Goal: Task Accomplishment & Management: Manage account settings

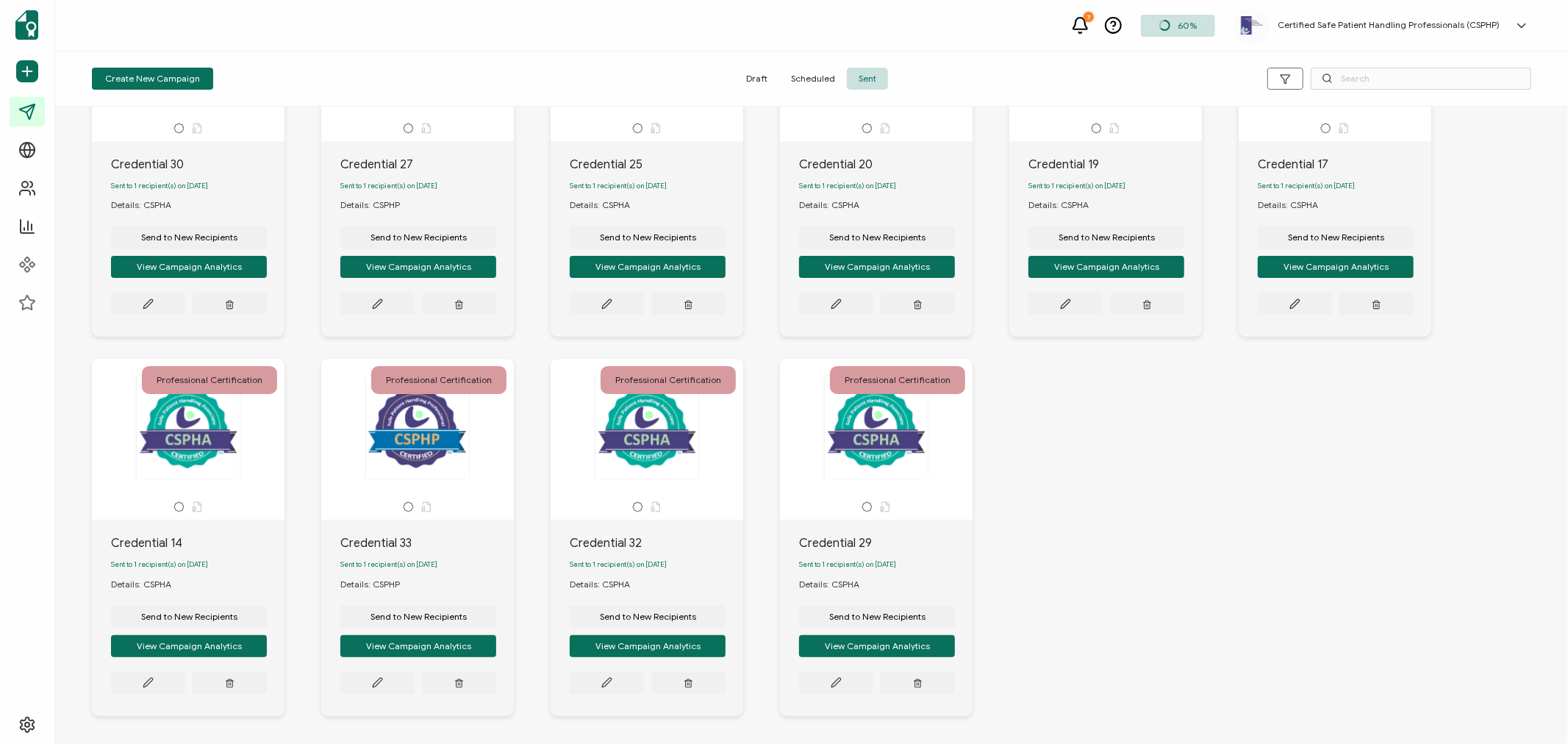
scroll to position [233, 0]
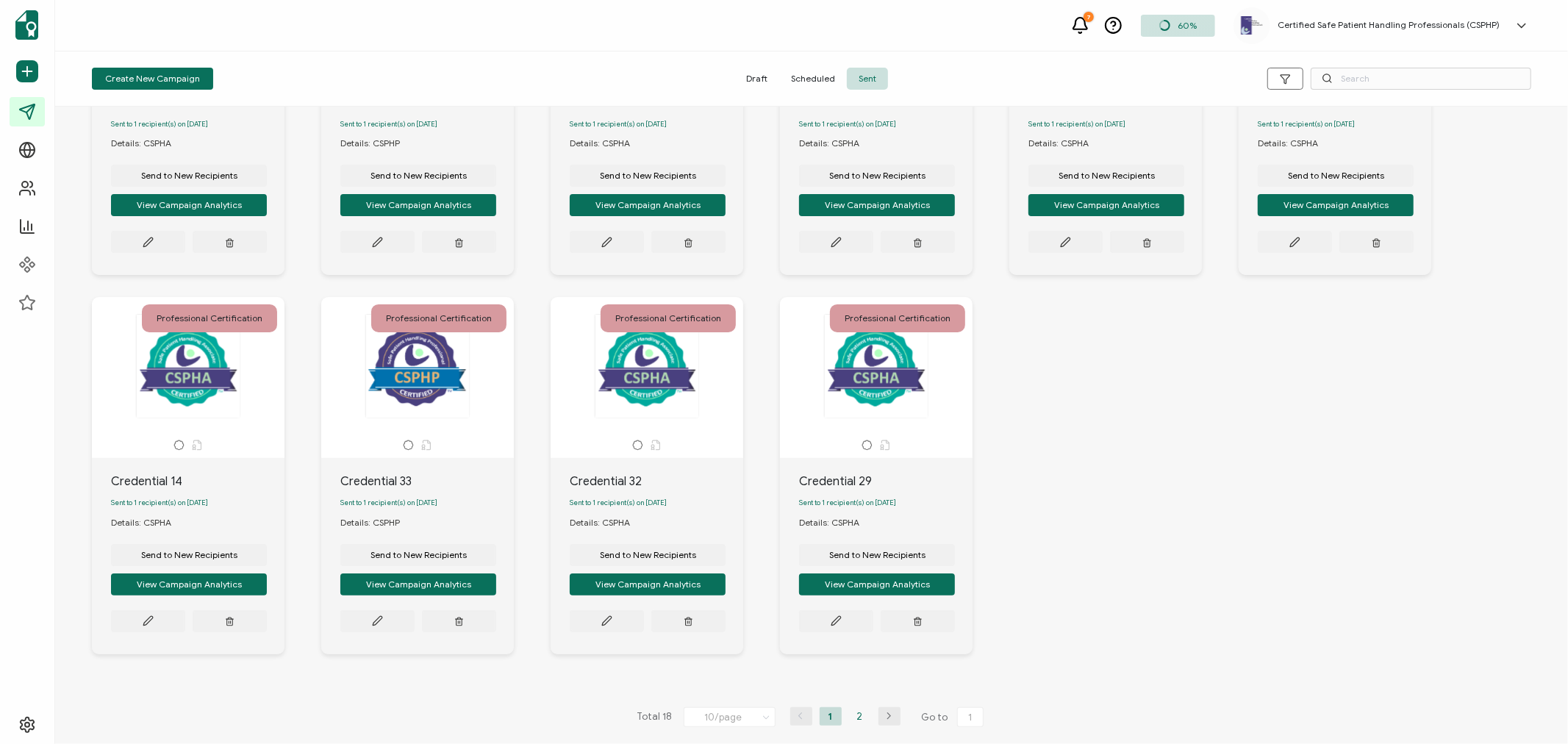
click at [861, 711] on li "2" at bounding box center [860, 716] width 22 height 18
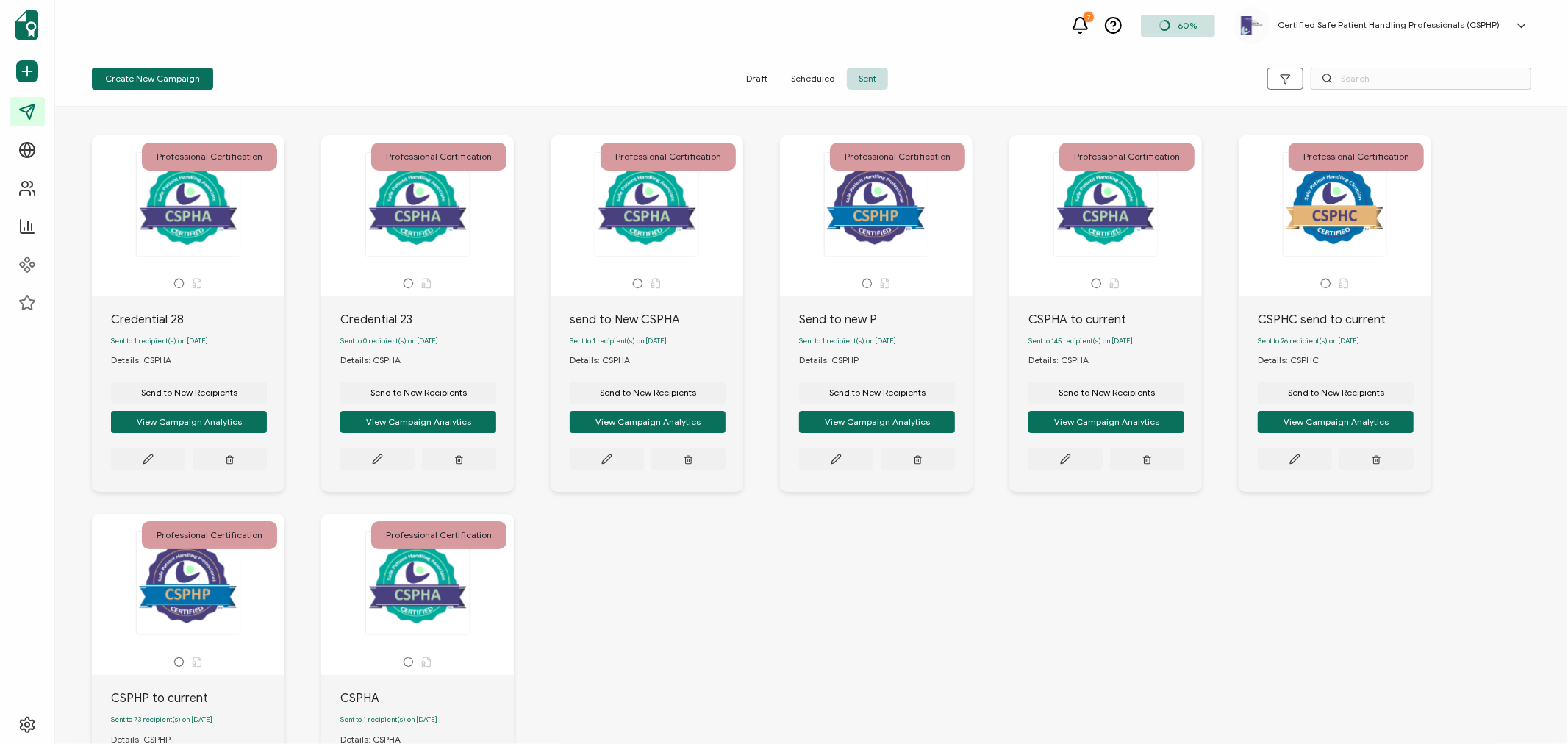
scroll to position [0, 0]
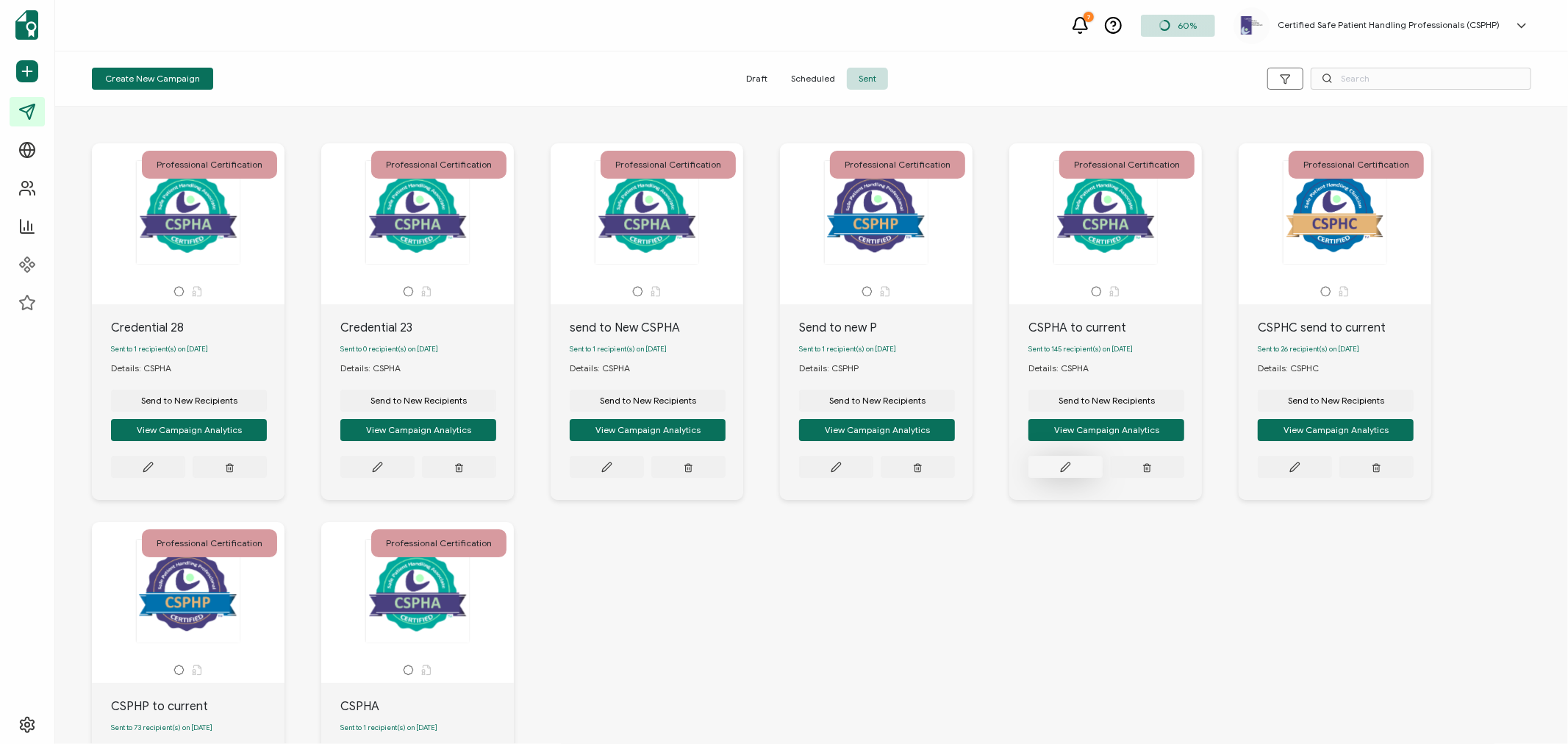
click at [154, 473] on icon at bounding box center [148, 467] width 11 height 11
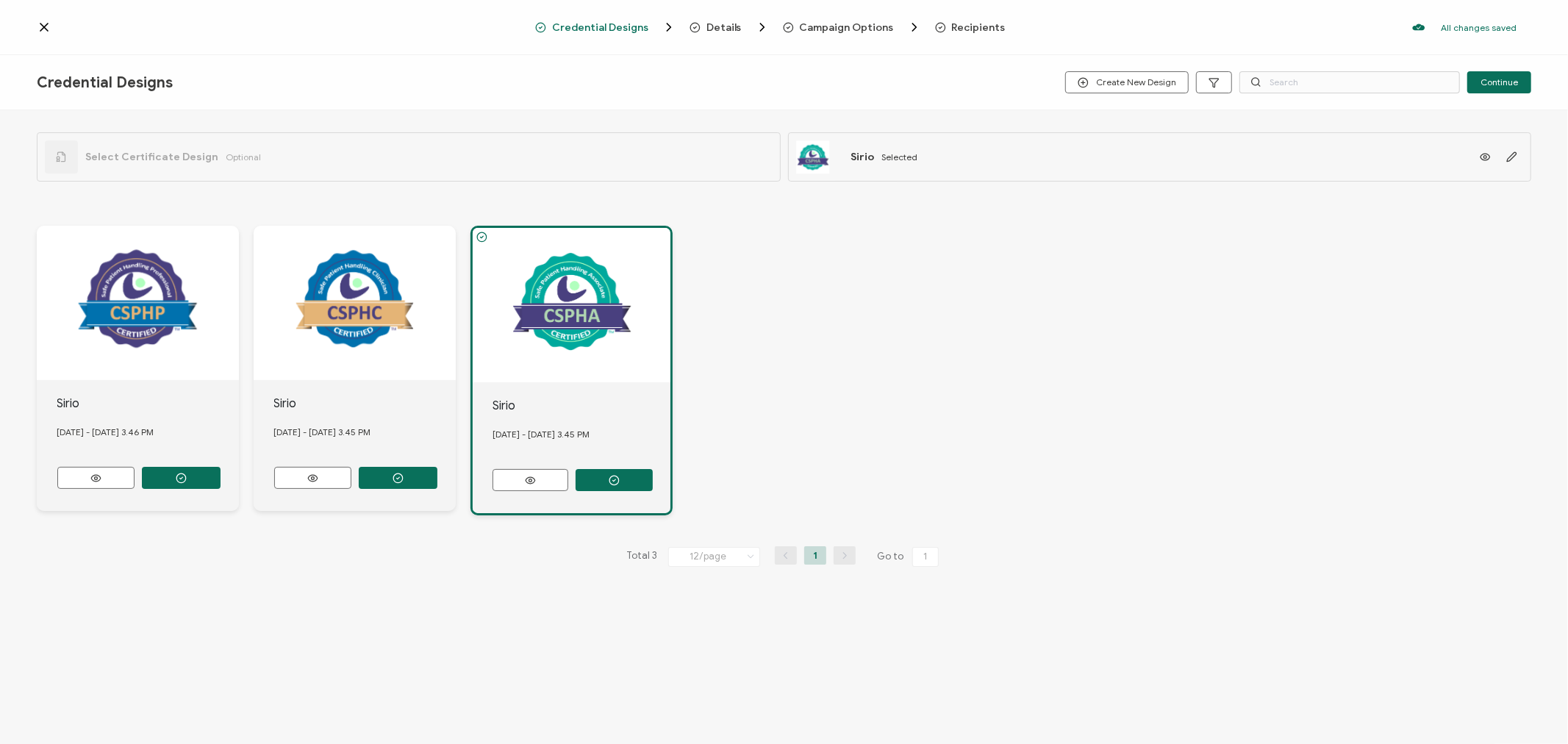
click at [953, 25] on span "Recipients" at bounding box center [979, 27] width 53 height 11
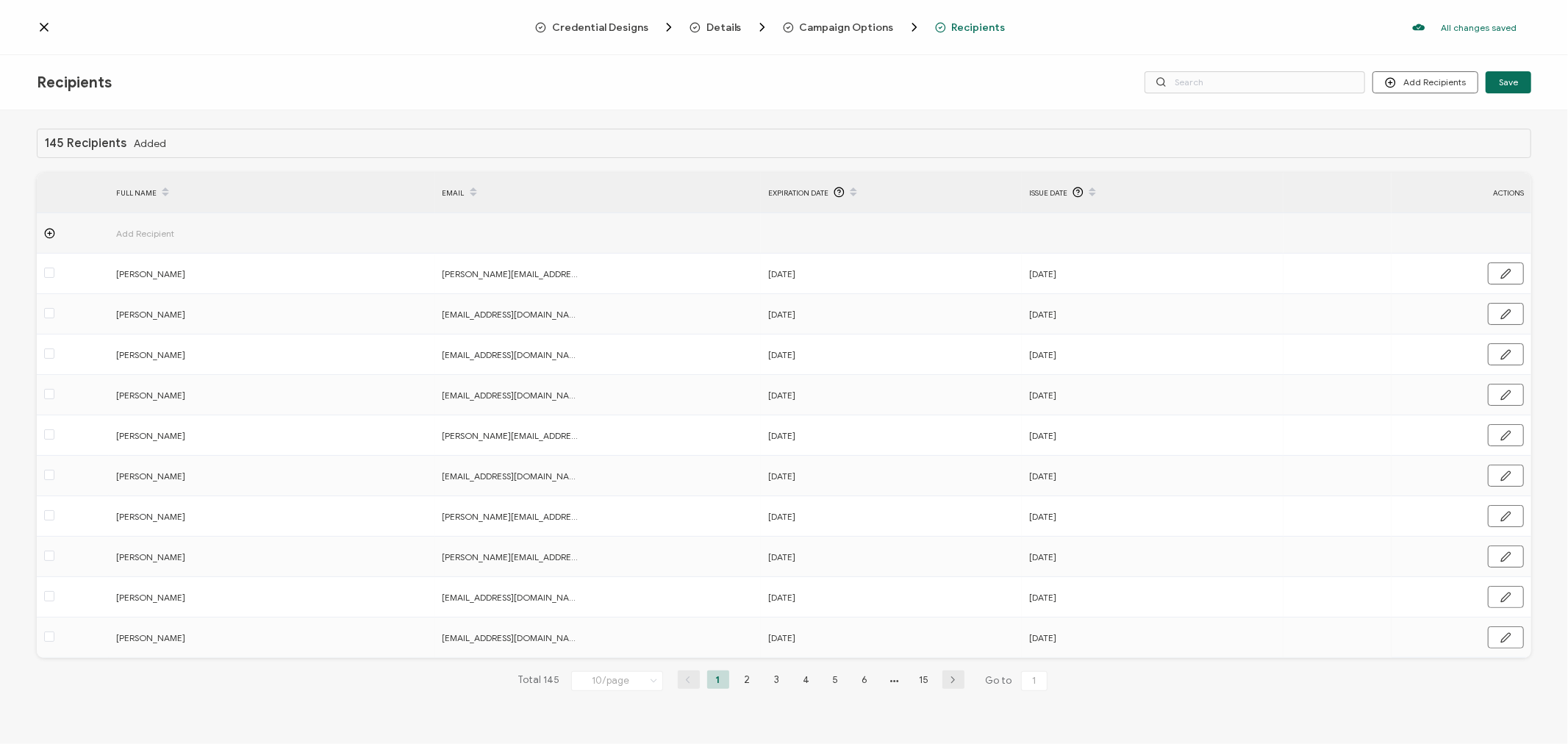
click at [147, 233] on span "Add Recipient" at bounding box center [186, 233] width 140 height 17
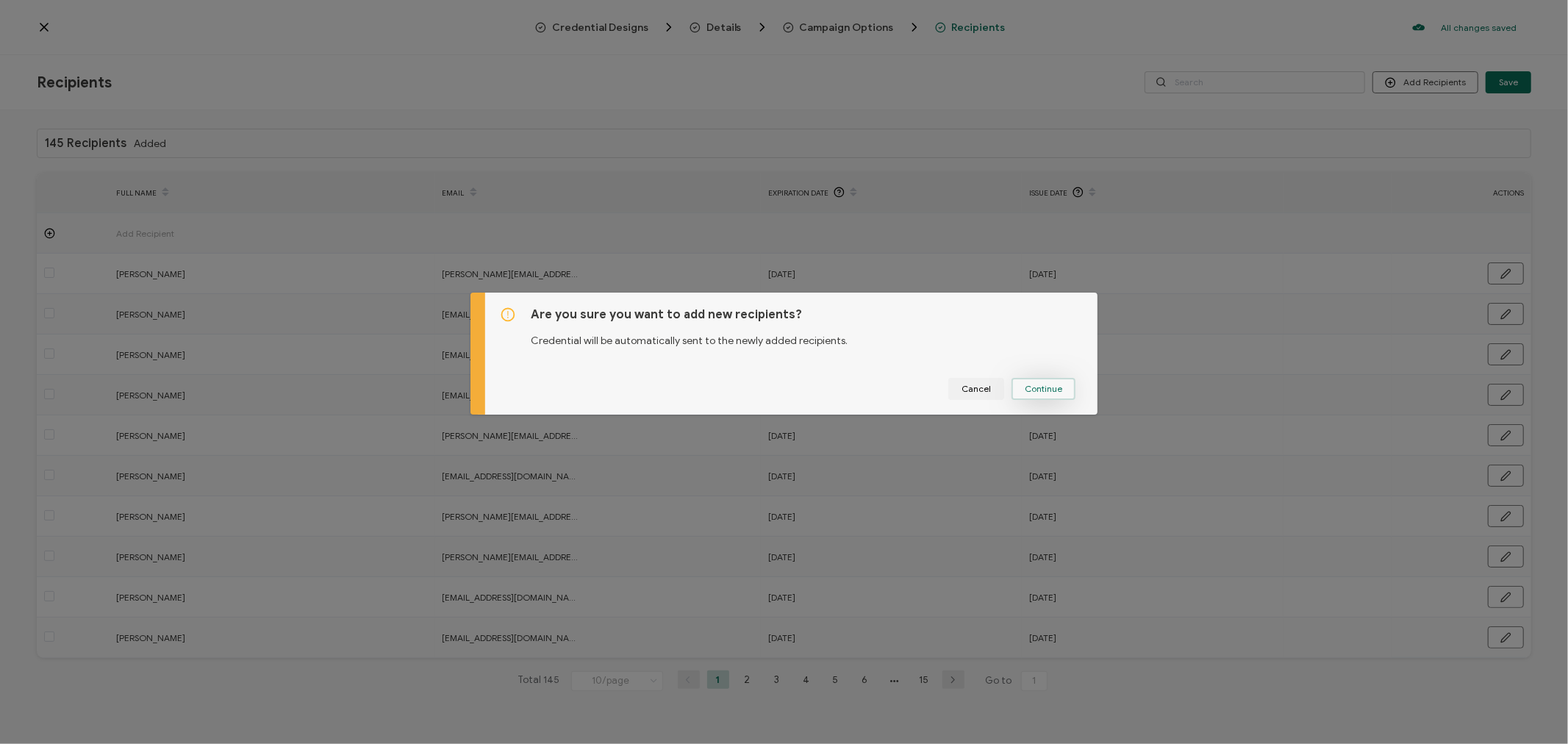
click at [1026, 393] on span "Continue" at bounding box center [1043, 389] width 38 height 9
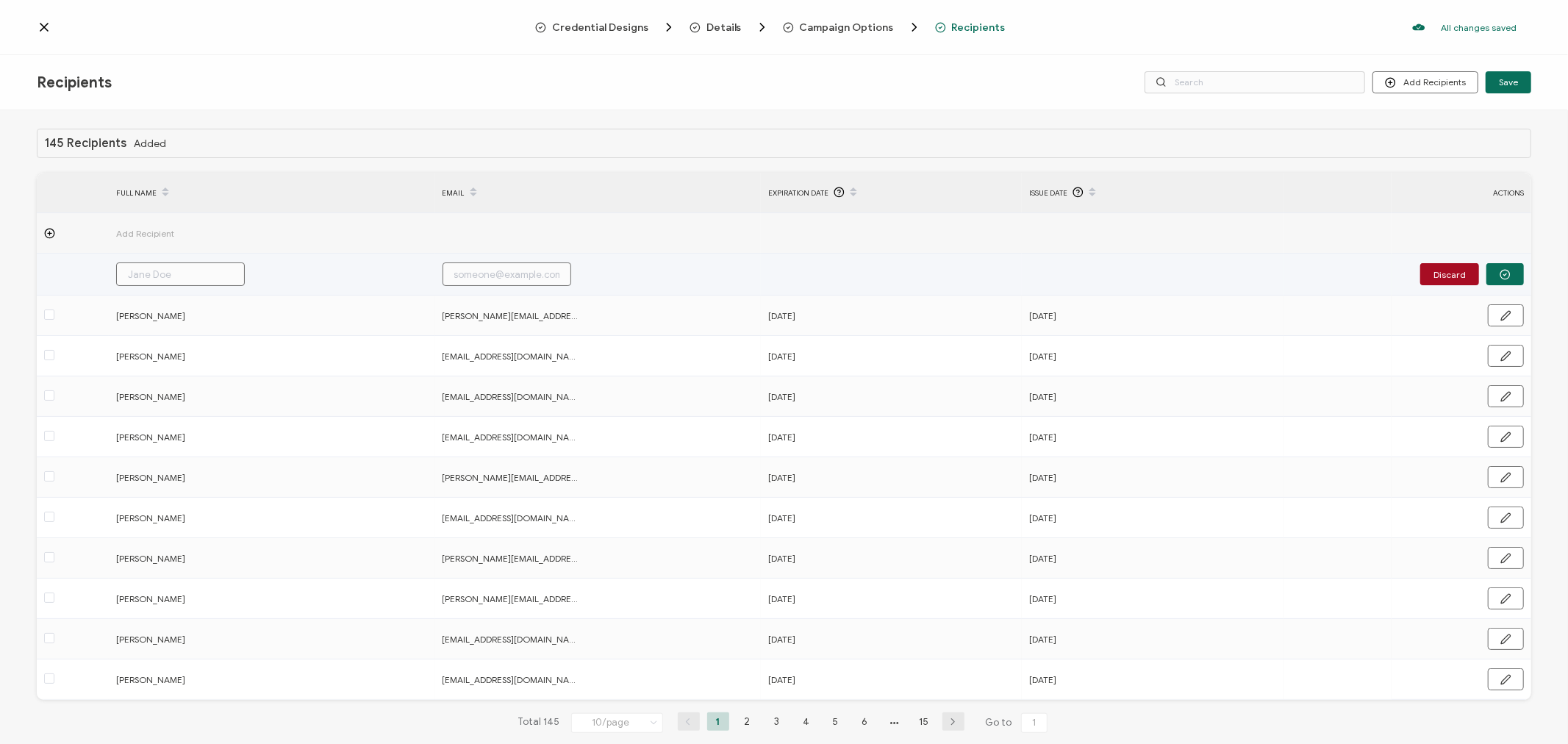
click at [489, 278] on input "text" at bounding box center [506, 274] width 129 height 24
paste input "[EMAIL_ADDRESS][DOMAIN_NAME]"
type input "[EMAIL_ADDRESS][DOMAIN_NAME]"
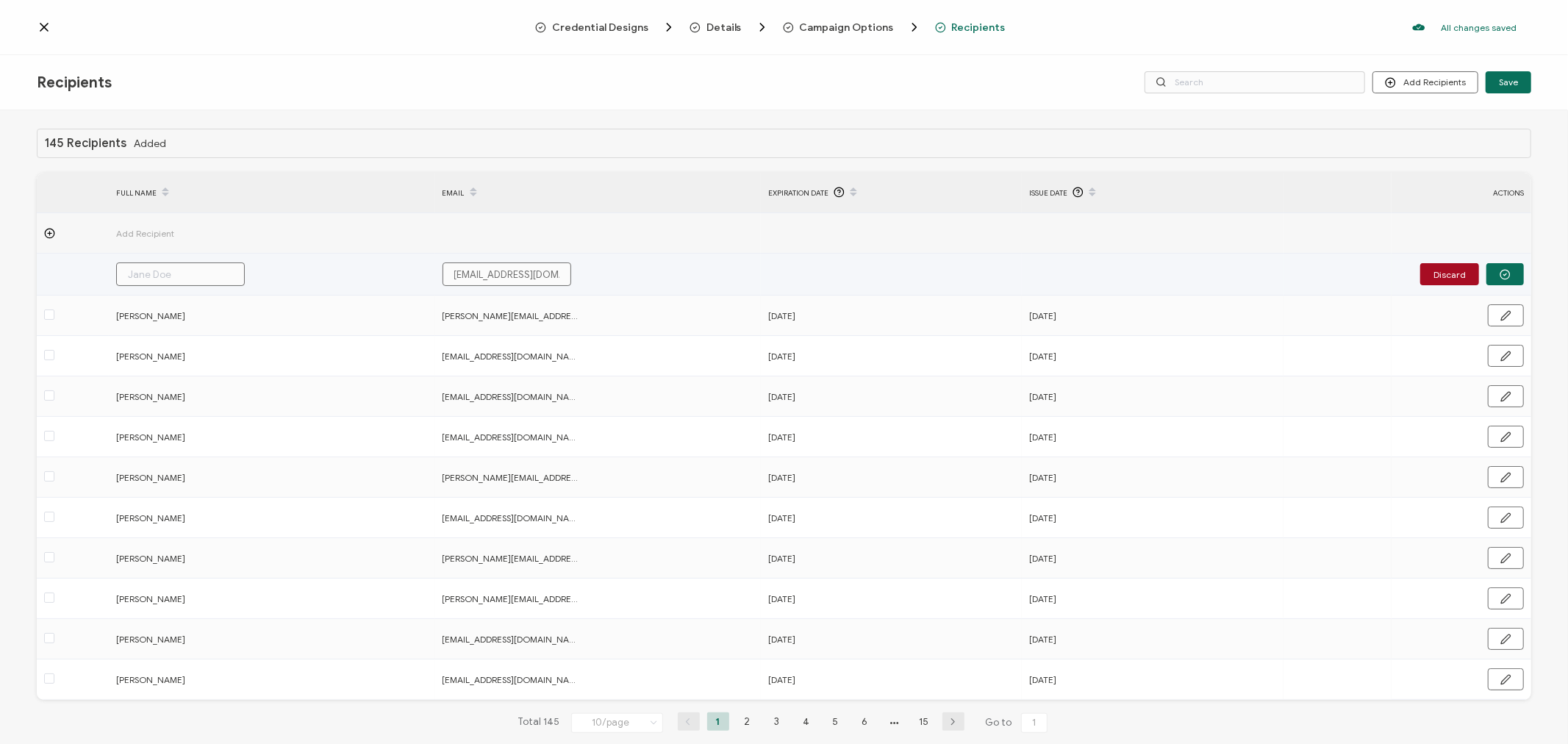
click at [190, 270] on input "text" at bounding box center [180, 274] width 129 height 24
type input "D"
type input "De"
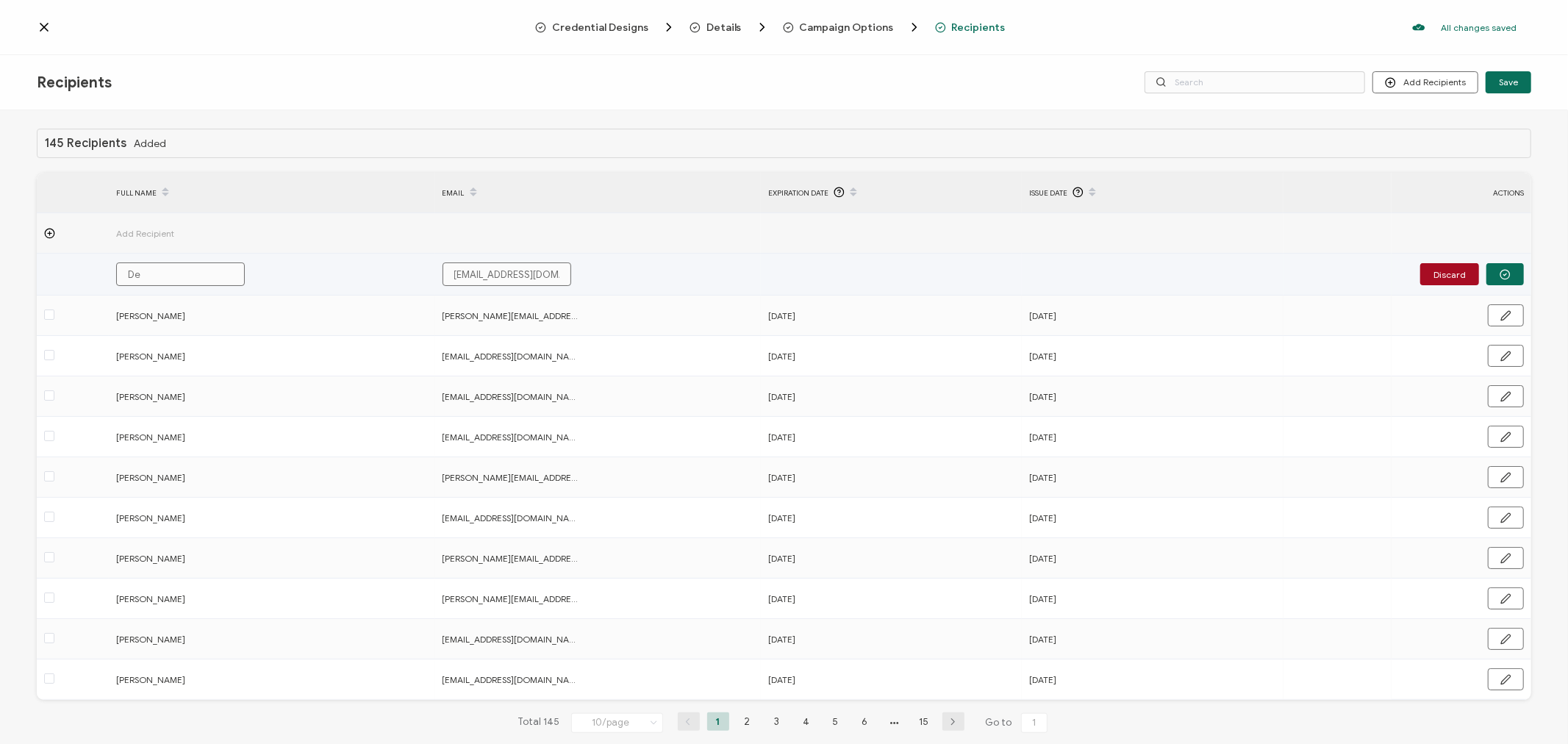
type input "Dej"
type input "Deja"
type input "Dejau"
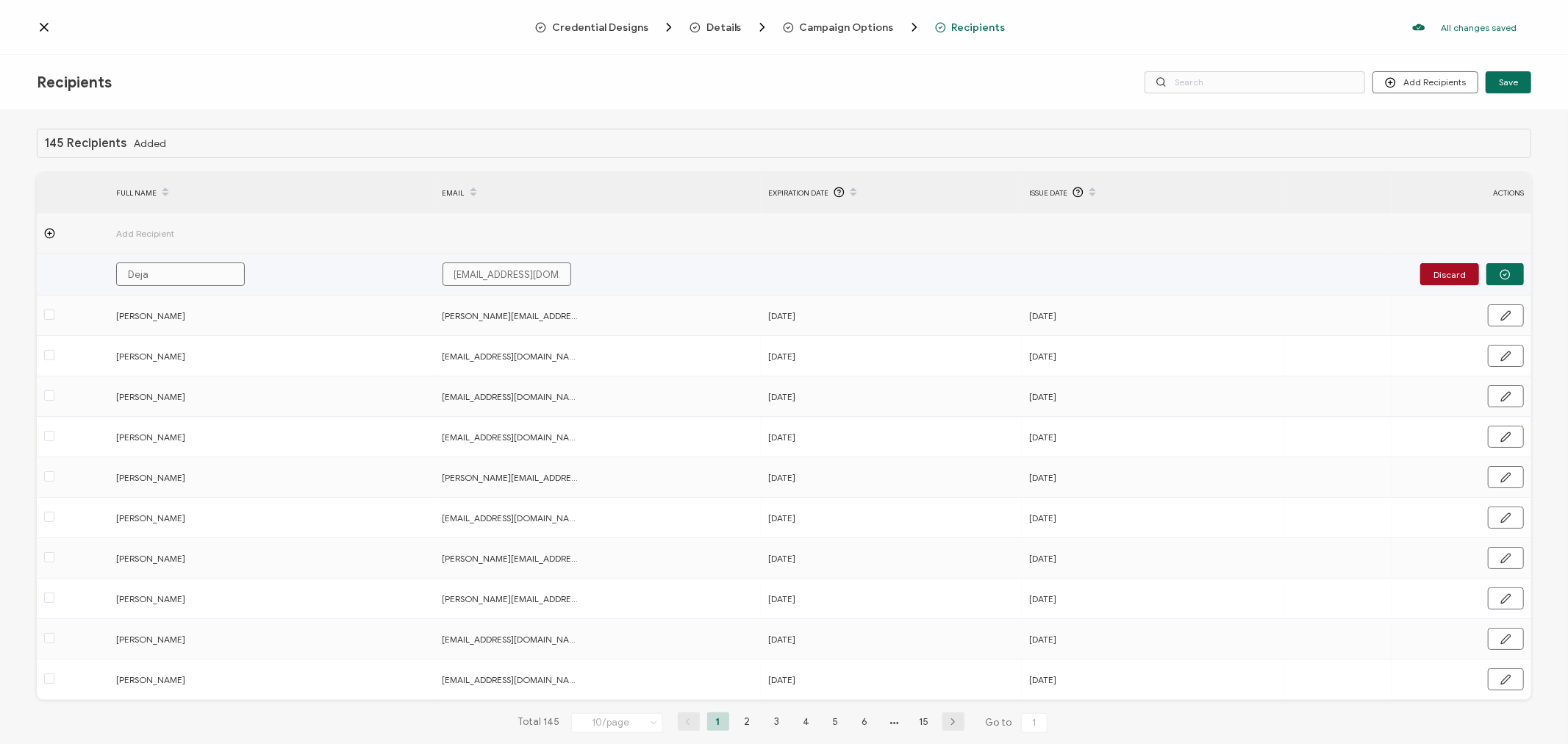
type input "Dejau"
type input "Dejau J"
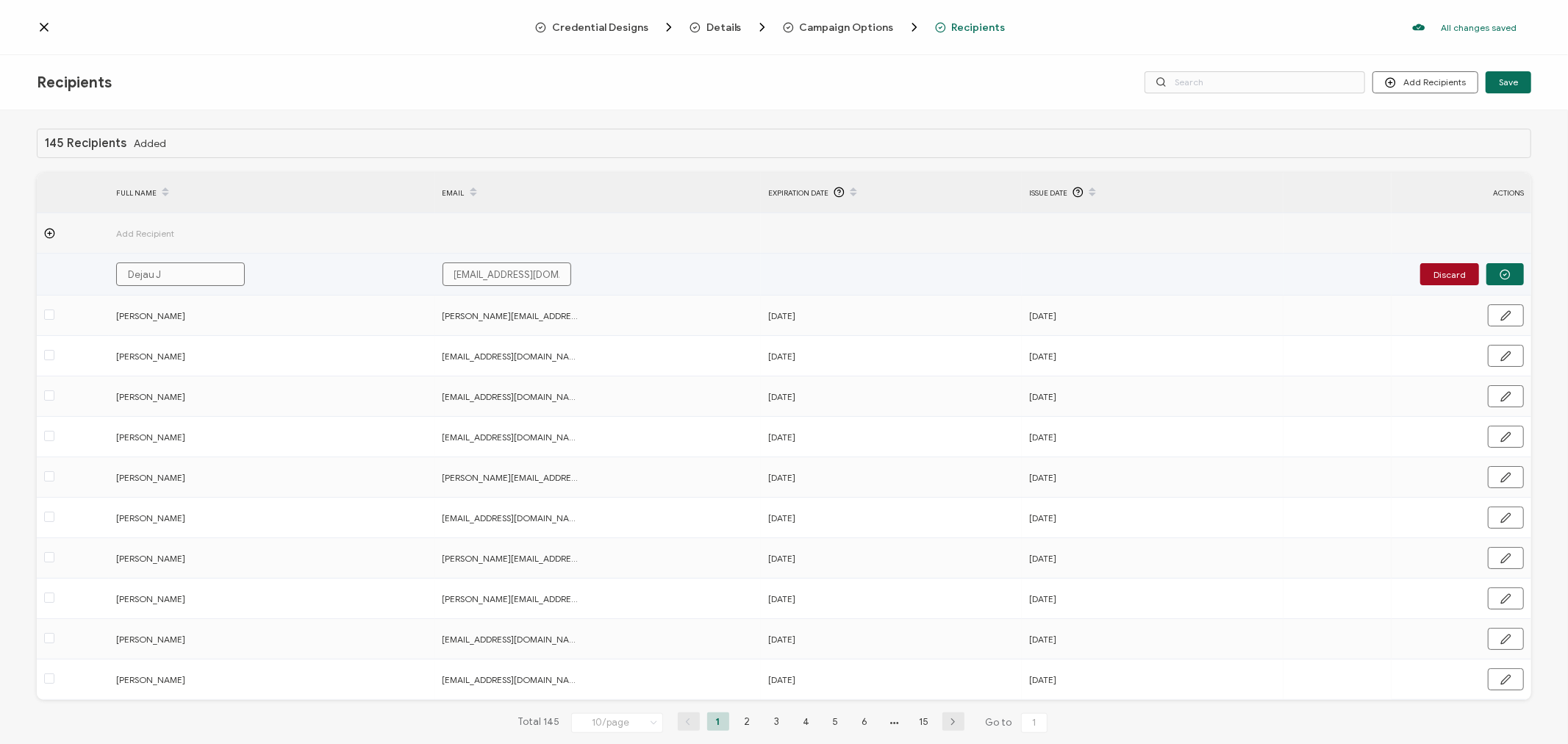
type input "[PERSON_NAME]"
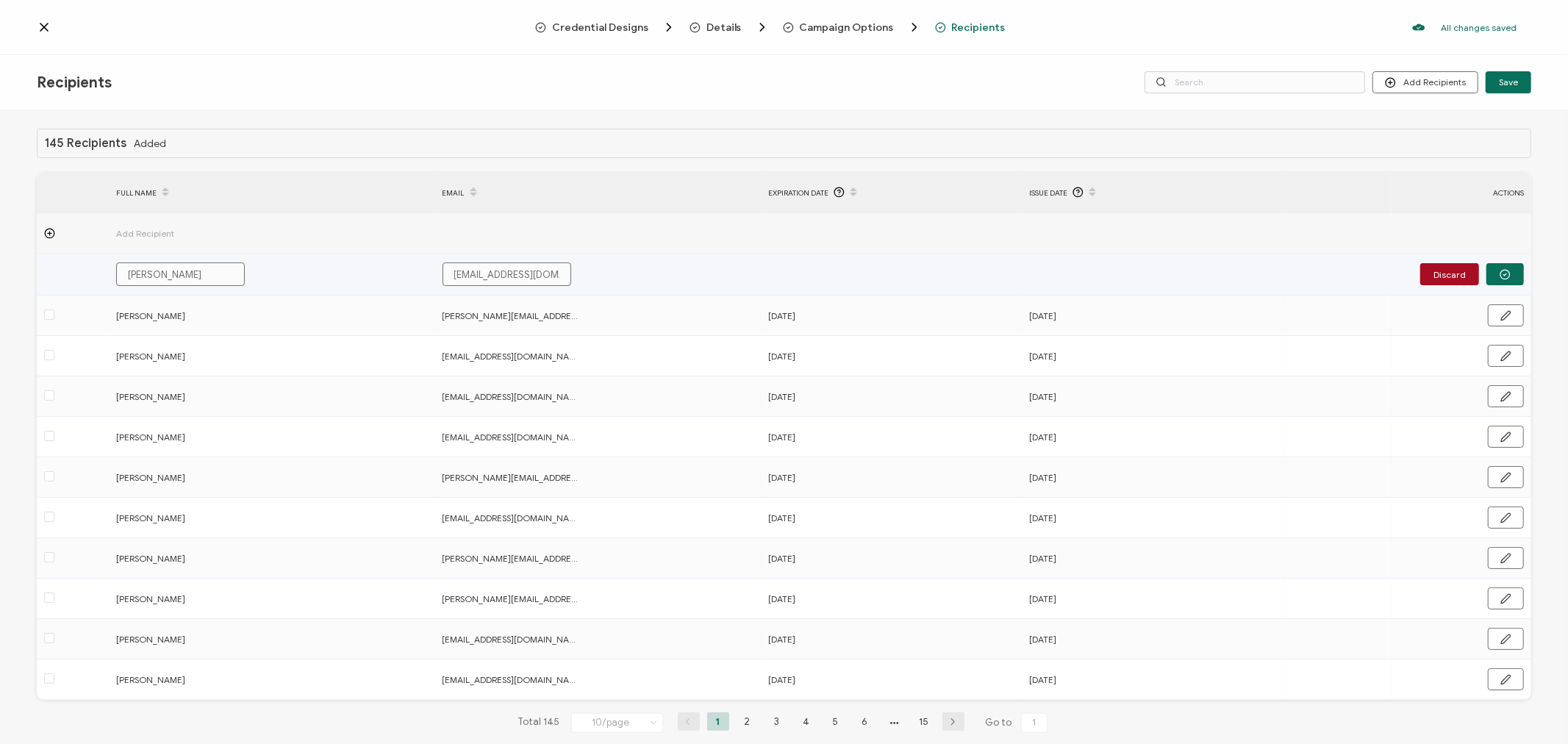
type input "[PERSON_NAME]"
click at [1513, 272] on button "button" at bounding box center [1505, 274] width 38 height 22
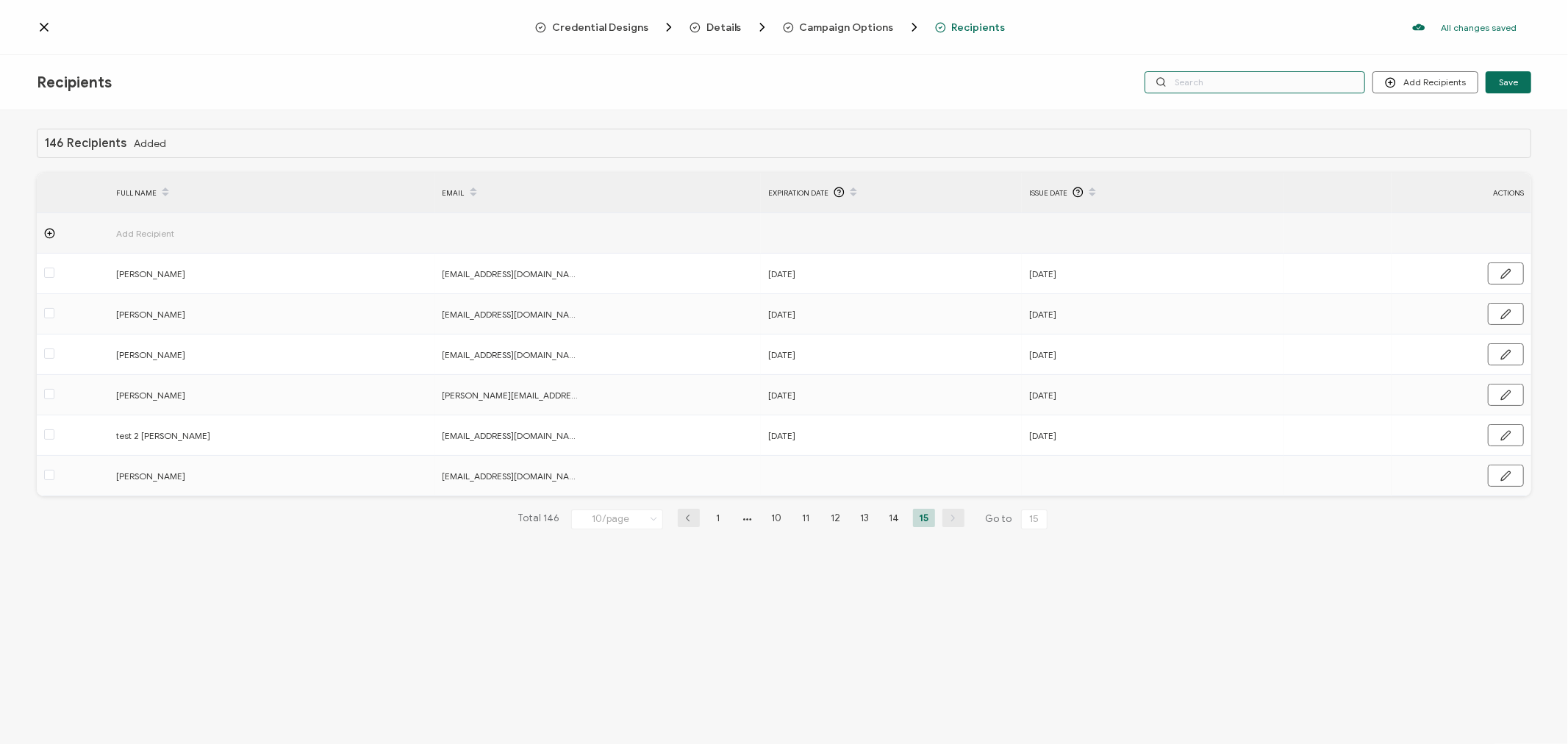
click at [1251, 84] on input "text" at bounding box center [1255, 82] width 220 height 22
type input "j"
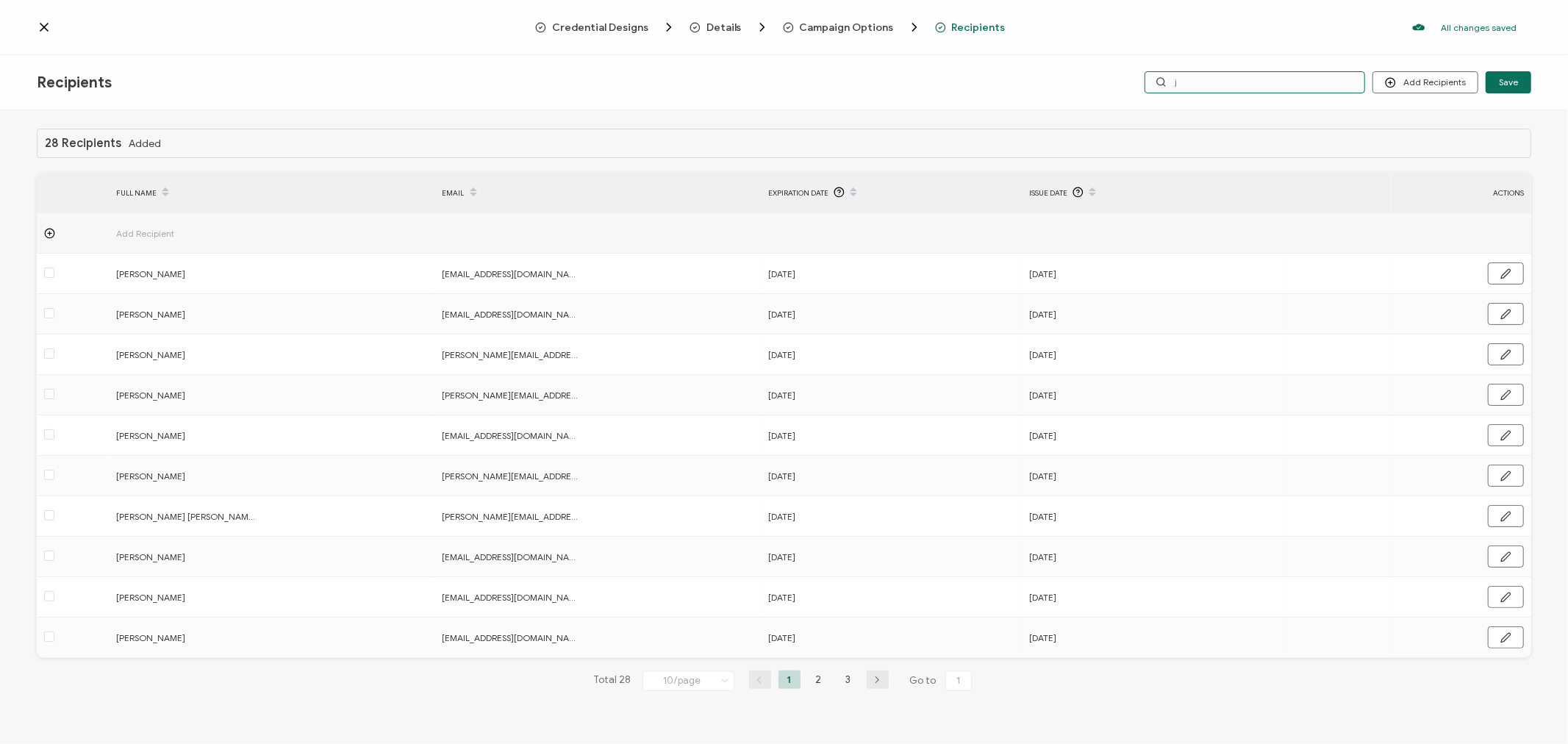
click at [1234, 83] on input "j" at bounding box center [1255, 82] width 220 height 22
type input "jo"
click at [1234, 83] on input "jo" at bounding box center [1255, 82] width 220 height 22
type input "[PERSON_NAME]"
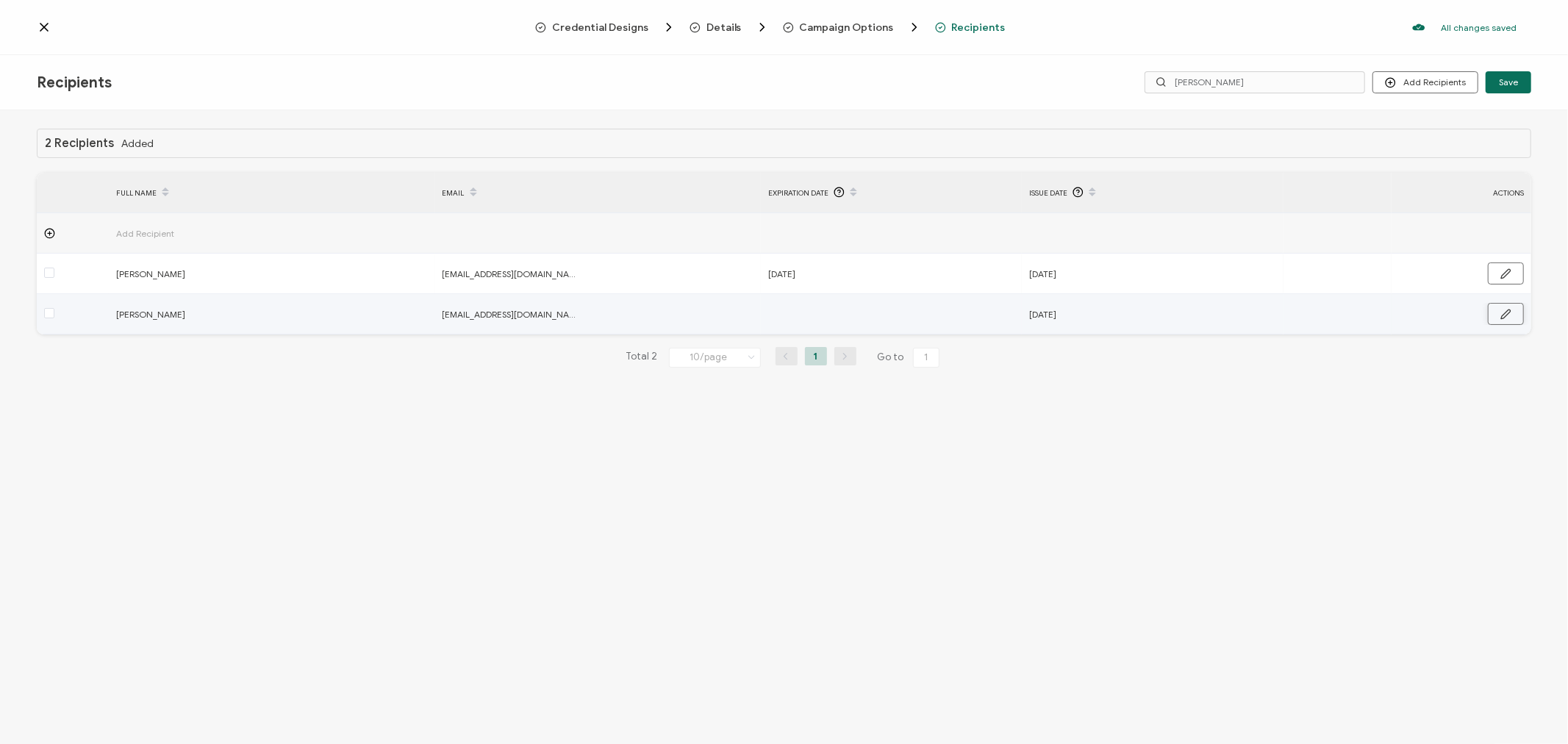
click at [1518, 316] on button "button" at bounding box center [1505, 313] width 36 height 22
click at [824, 312] on input "text" at bounding box center [832, 314] width 129 height 24
click at [974, 351] on button "Next Month" at bounding box center [970, 356] width 17 height 10
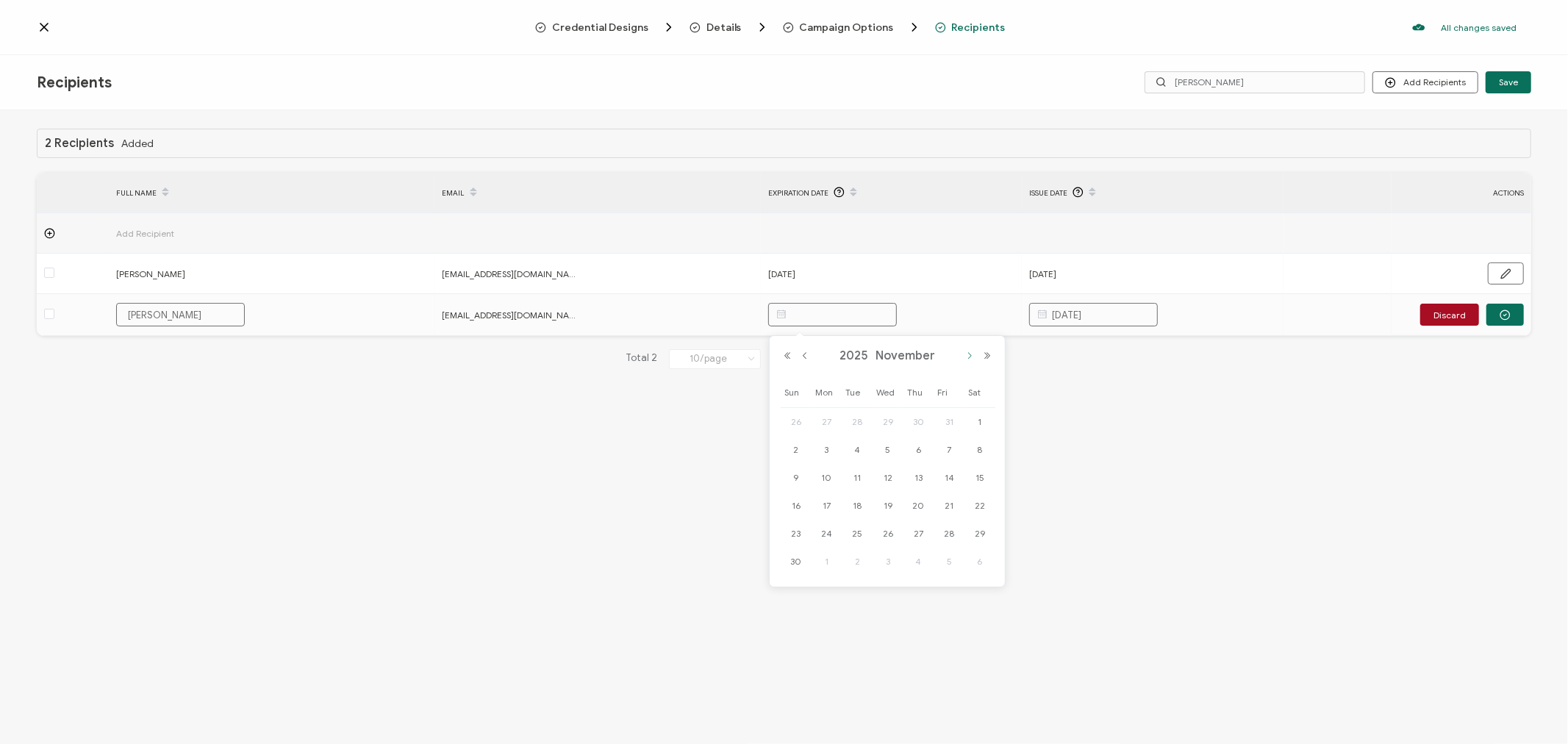
click at [974, 351] on button "Next Month" at bounding box center [970, 356] width 17 height 10
click at [885, 528] on span "31" at bounding box center [888, 533] width 17 height 17
type input "[DATE]"
click at [1125, 313] on input "[DATE]" at bounding box center [1093, 314] width 129 height 24
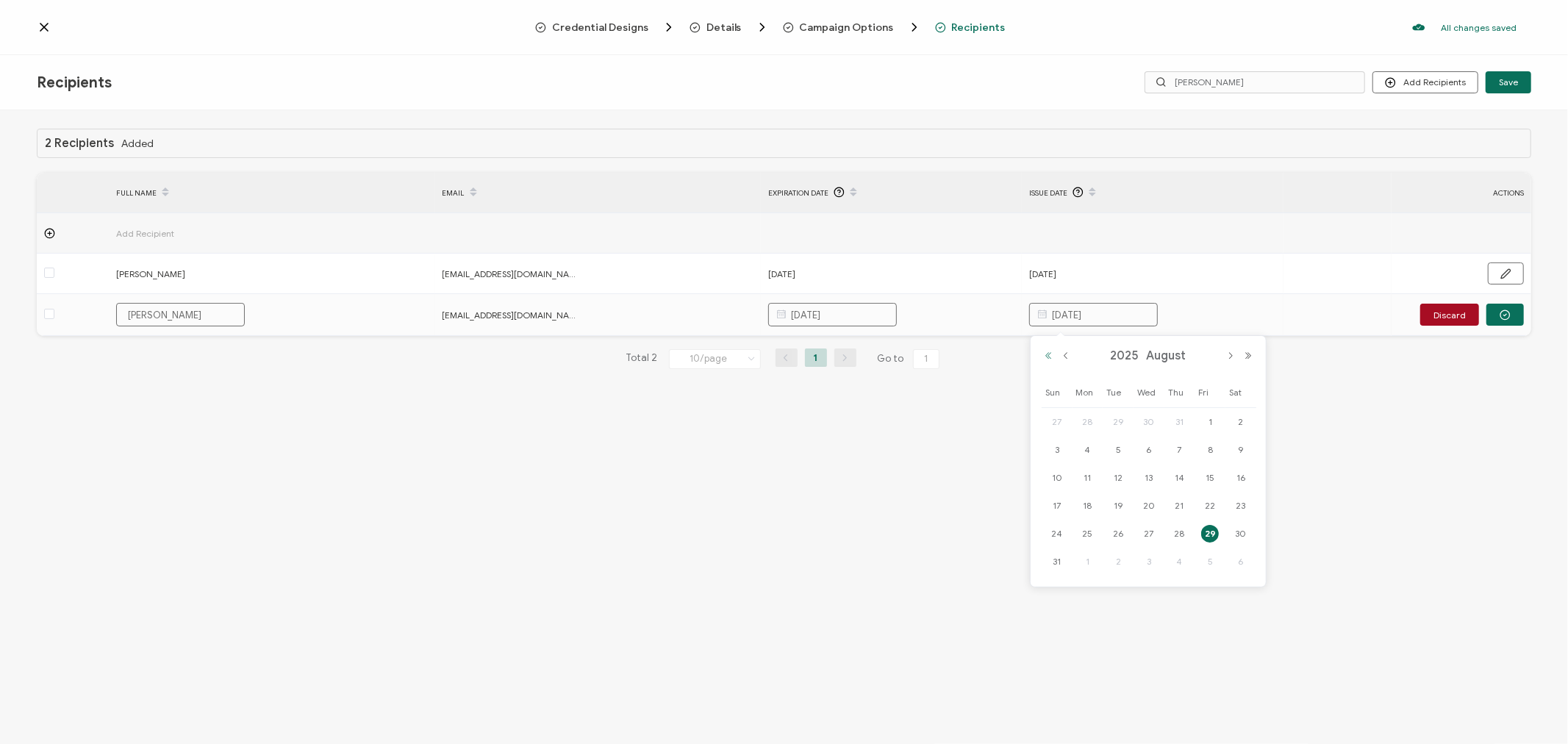
click at [1049, 358] on button "Previous Year" at bounding box center [1049, 356] width 17 height 10
click at [1246, 351] on button "Next Year" at bounding box center [1248, 356] width 17 height 10
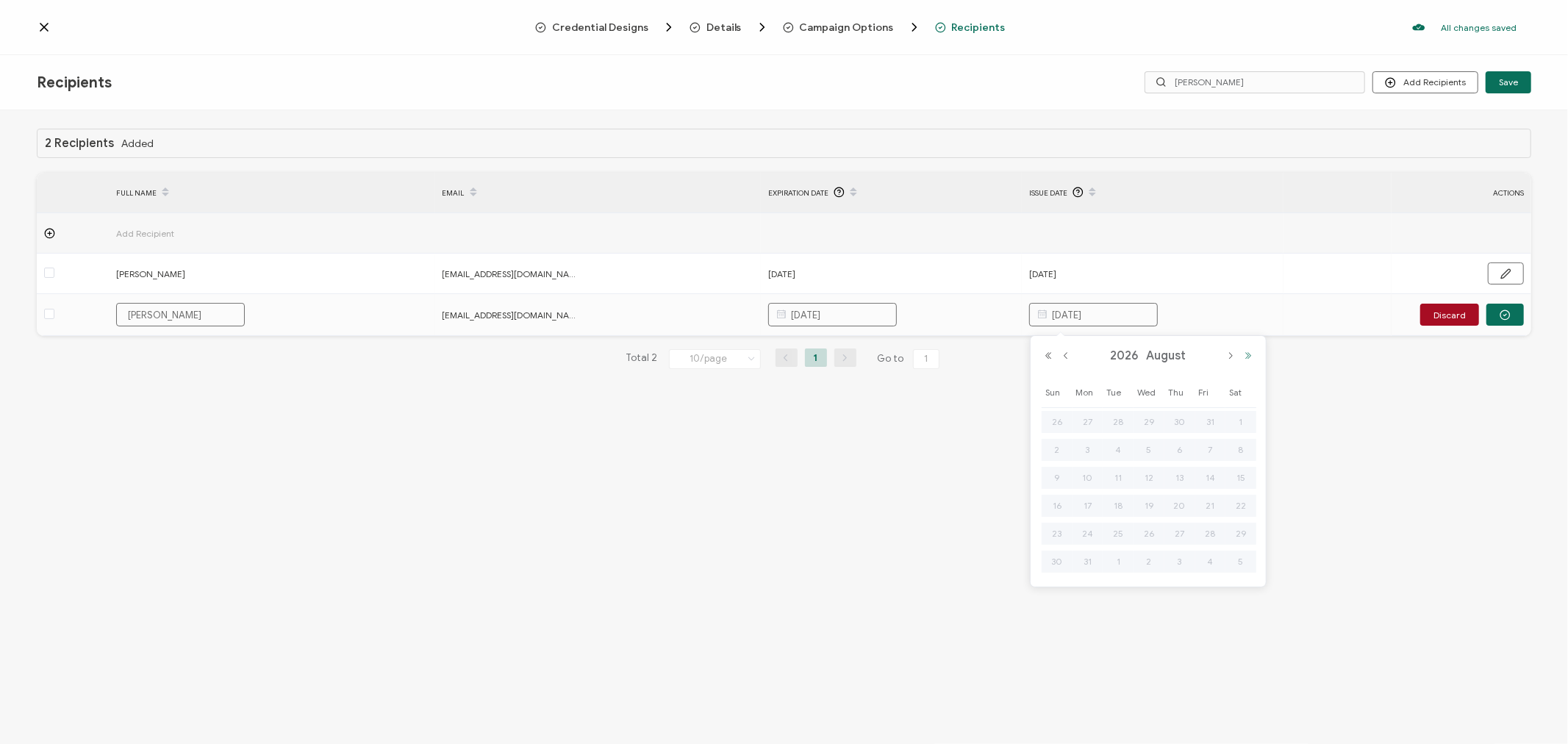
click at [1245, 351] on button "Next Year" at bounding box center [1248, 356] width 17 height 10
click at [1049, 354] on button "Previous Year" at bounding box center [1049, 356] width 17 height 10
click at [1049, 353] on button "Previous Year" at bounding box center [1049, 356] width 17 height 10
click at [1049, 351] on button "Previous Year" at bounding box center [1049, 356] width 17 height 10
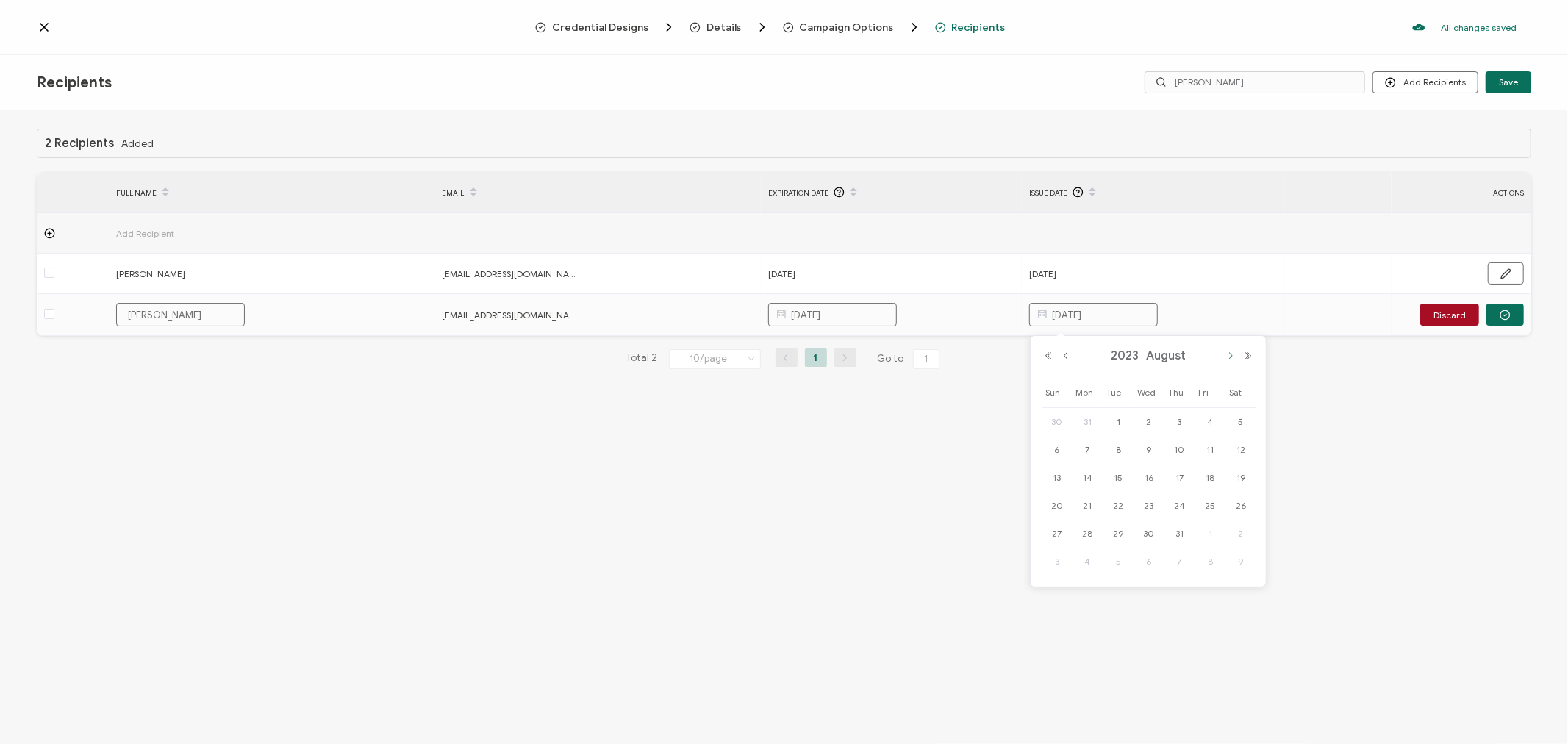
click at [1229, 351] on button "Next Month" at bounding box center [1230, 356] width 17 height 10
click at [1179, 504] on span "21" at bounding box center [1180, 505] width 17 height 17
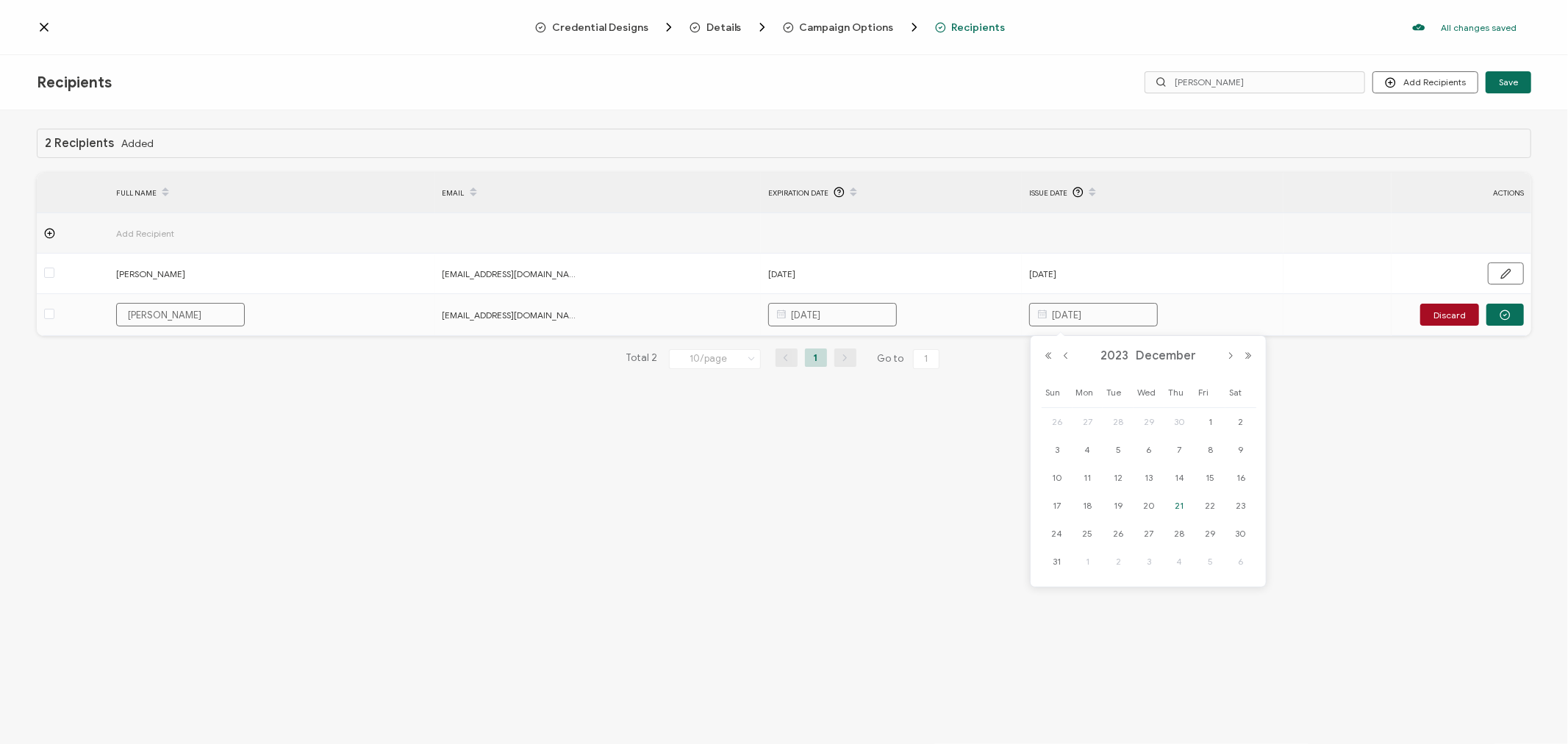
type input "[DATE]"
click at [1509, 318] on circle "button" at bounding box center [1505, 315] width 10 height 10
click at [48, 24] on icon at bounding box center [44, 27] width 15 height 15
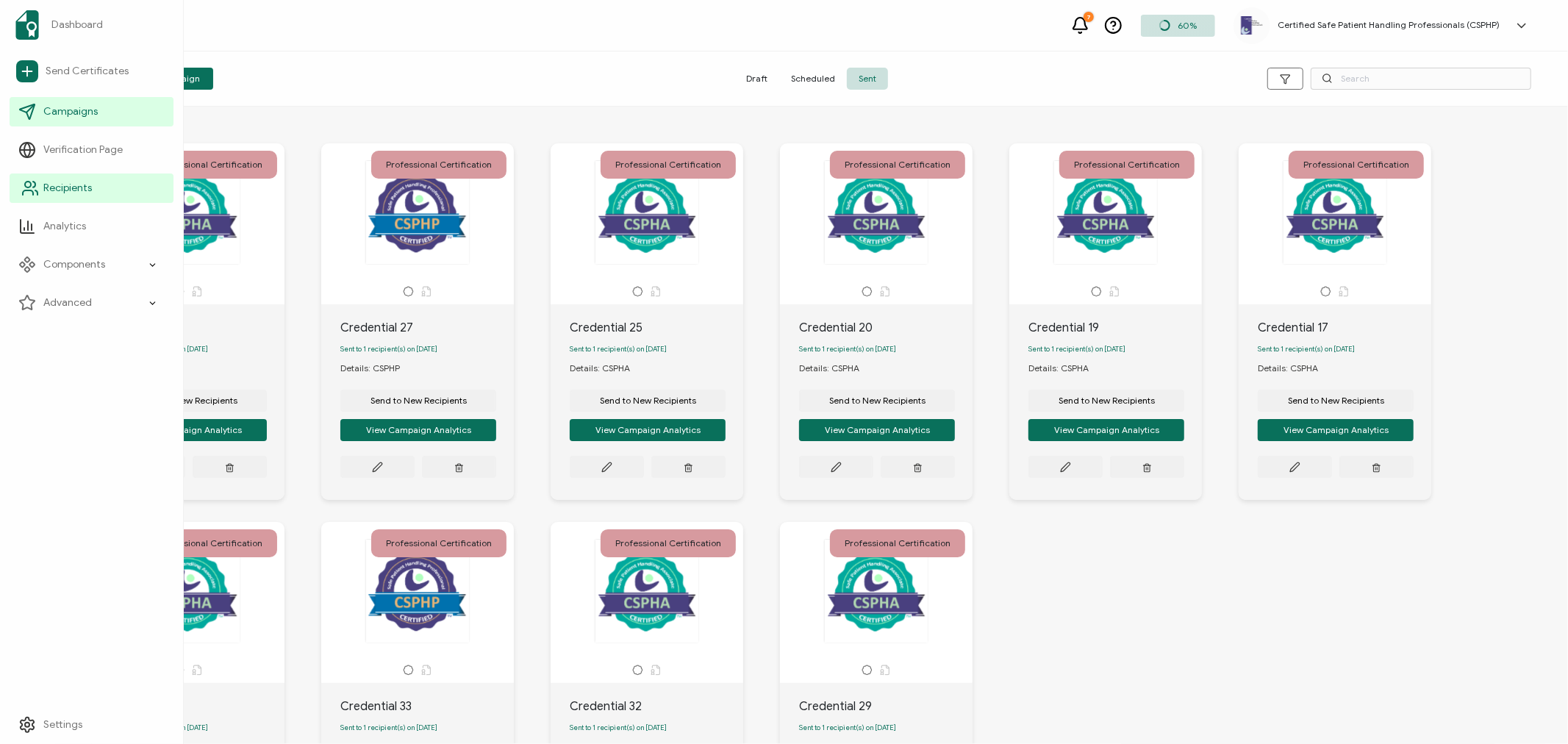
click at [26, 193] on icon at bounding box center [30, 188] width 17 height 17
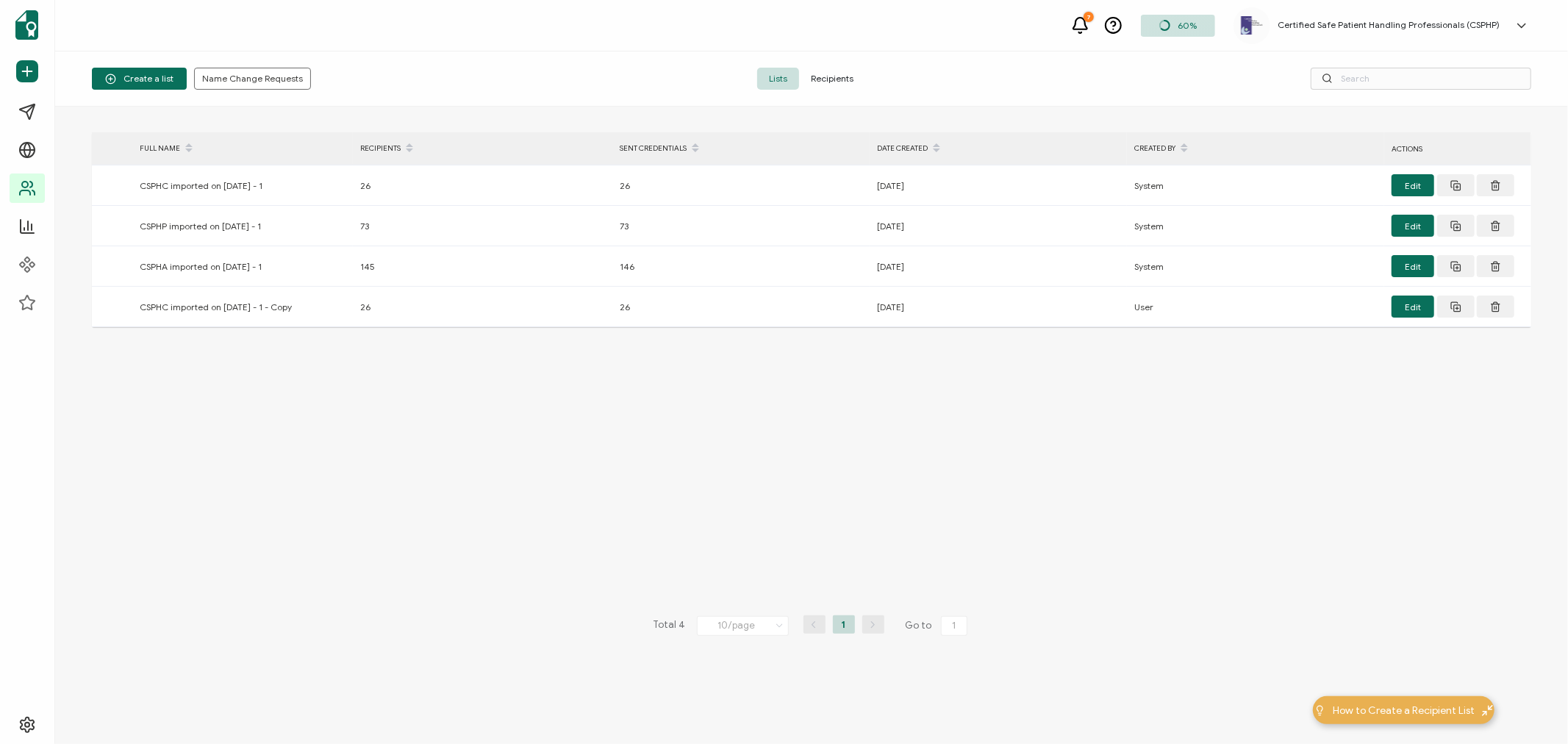
click at [840, 80] on span "Recipients" at bounding box center [833, 78] width 66 height 22
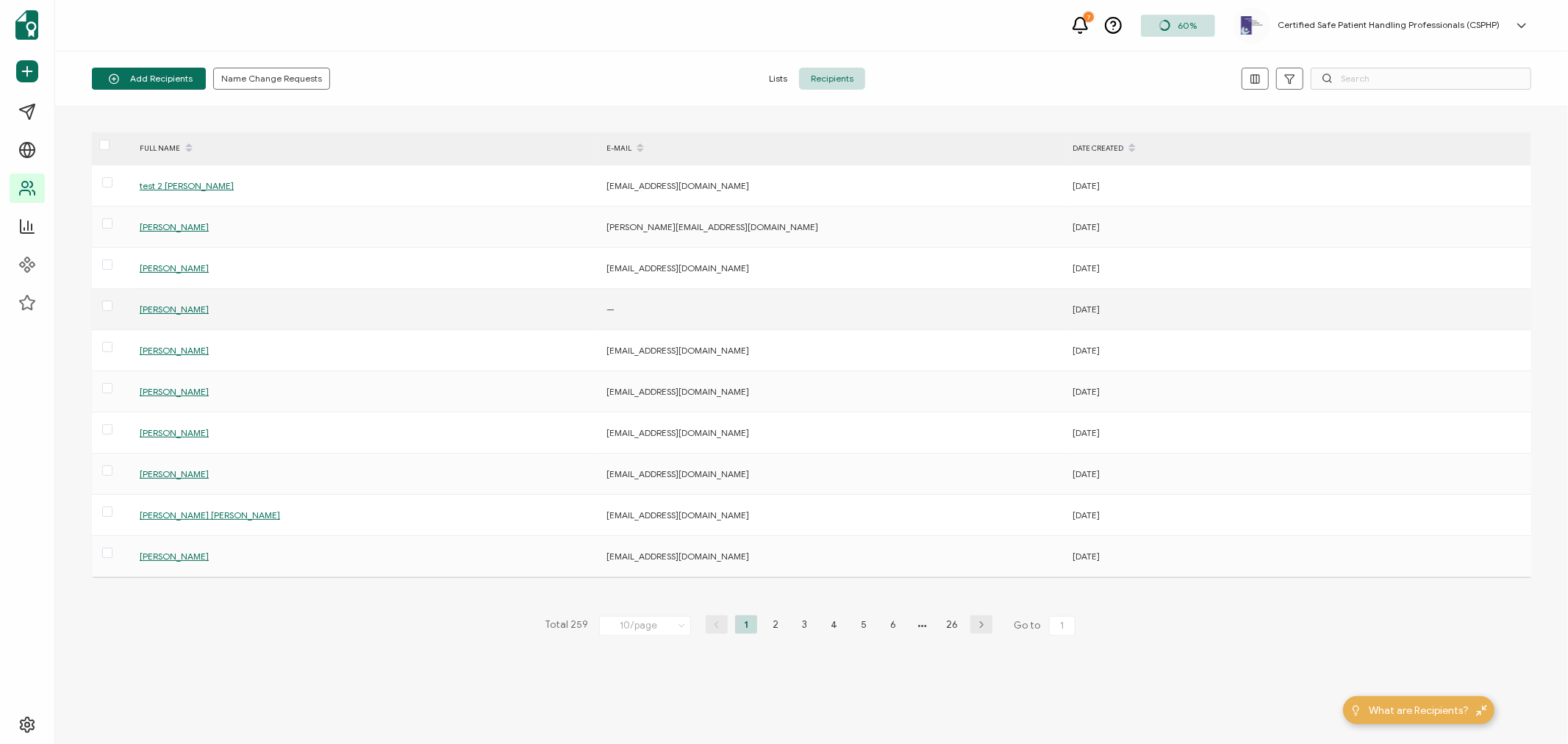
click at [170, 304] on span "[PERSON_NAME]" at bounding box center [174, 309] width 69 height 11
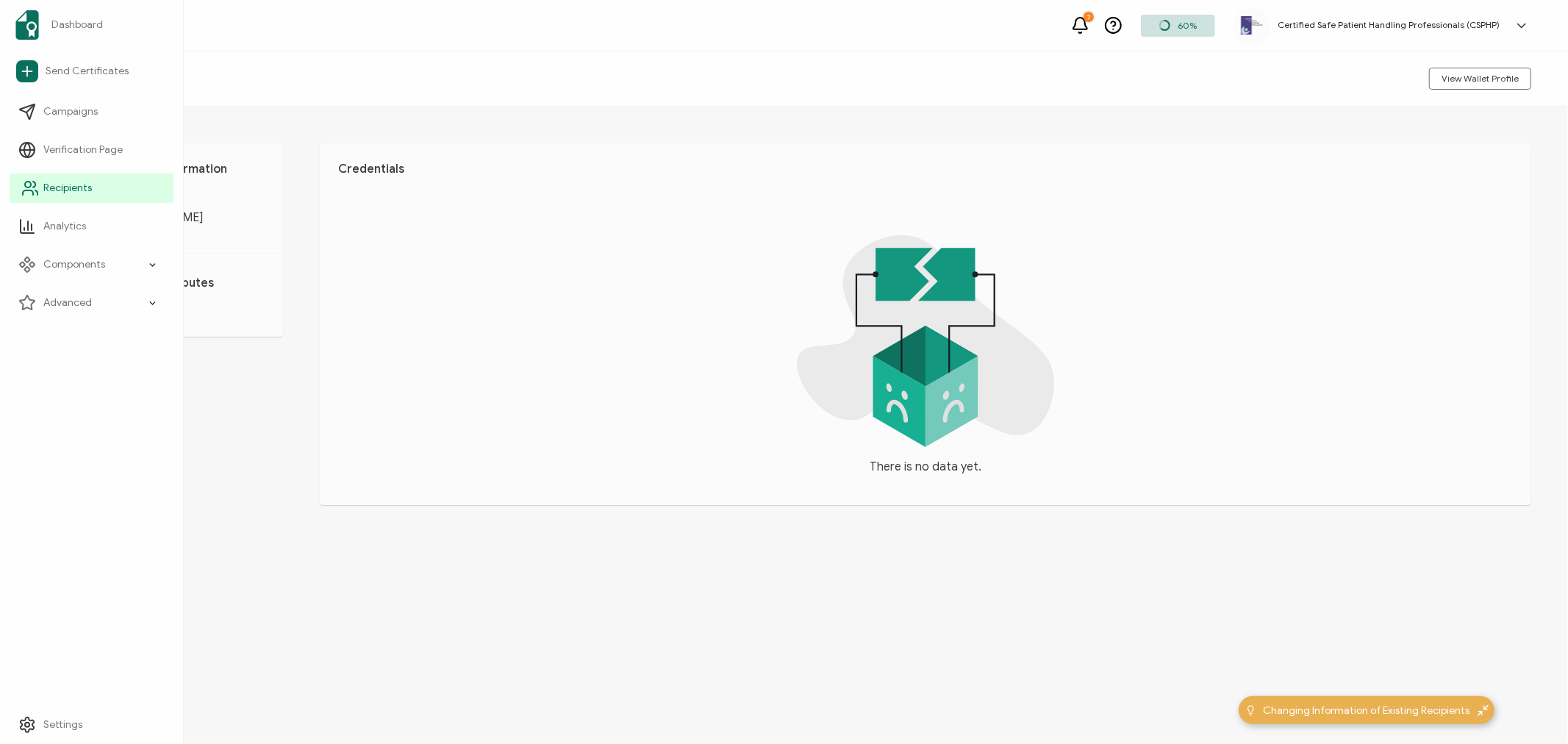
click at [47, 188] on span "Recipients" at bounding box center [67, 188] width 48 height 15
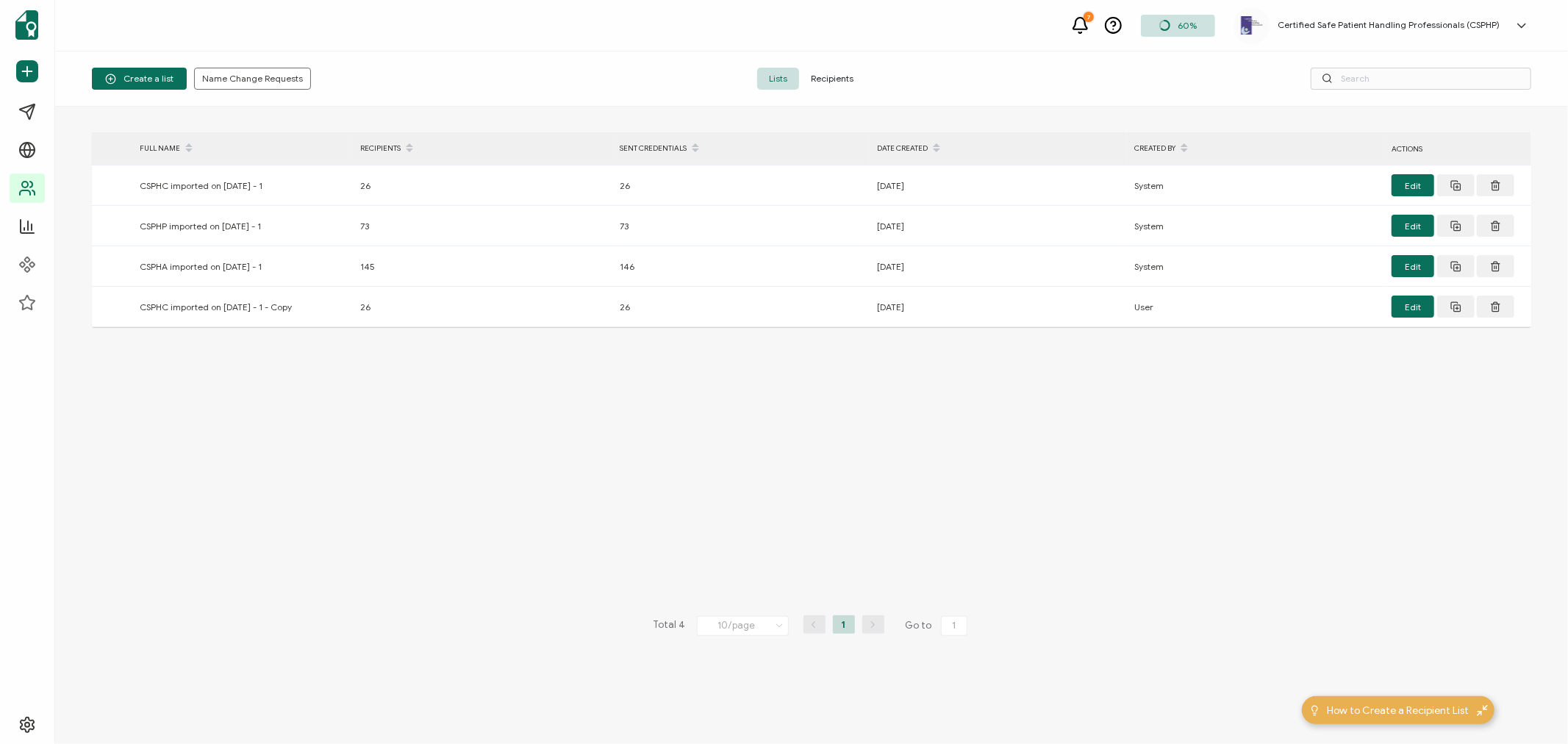
click at [826, 76] on span "Recipients" at bounding box center [833, 78] width 66 height 22
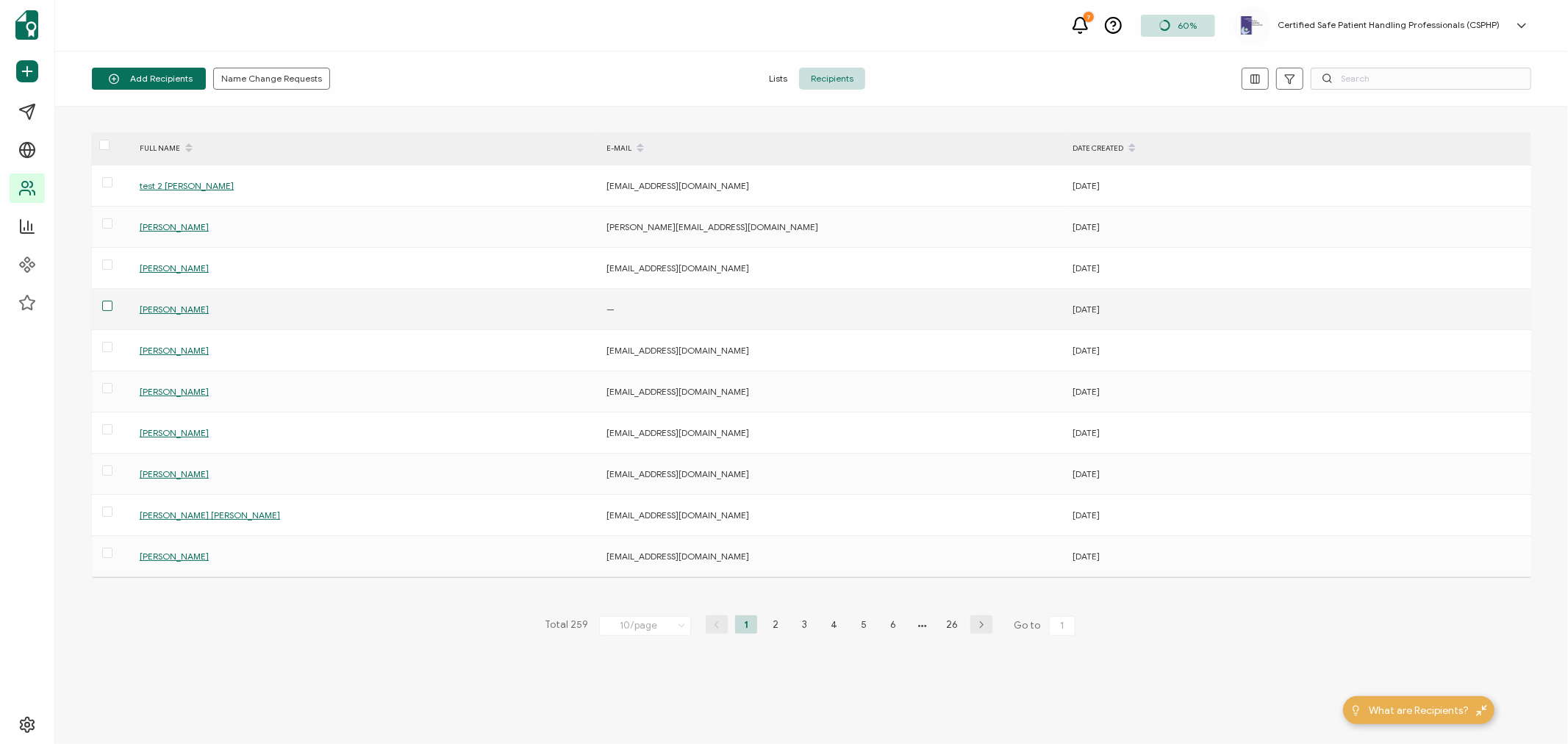
click at [108, 307] on span at bounding box center [108, 306] width 10 height 10
click at [113, 301] on input "checkbox" at bounding box center [113, 301] width 0 height 0
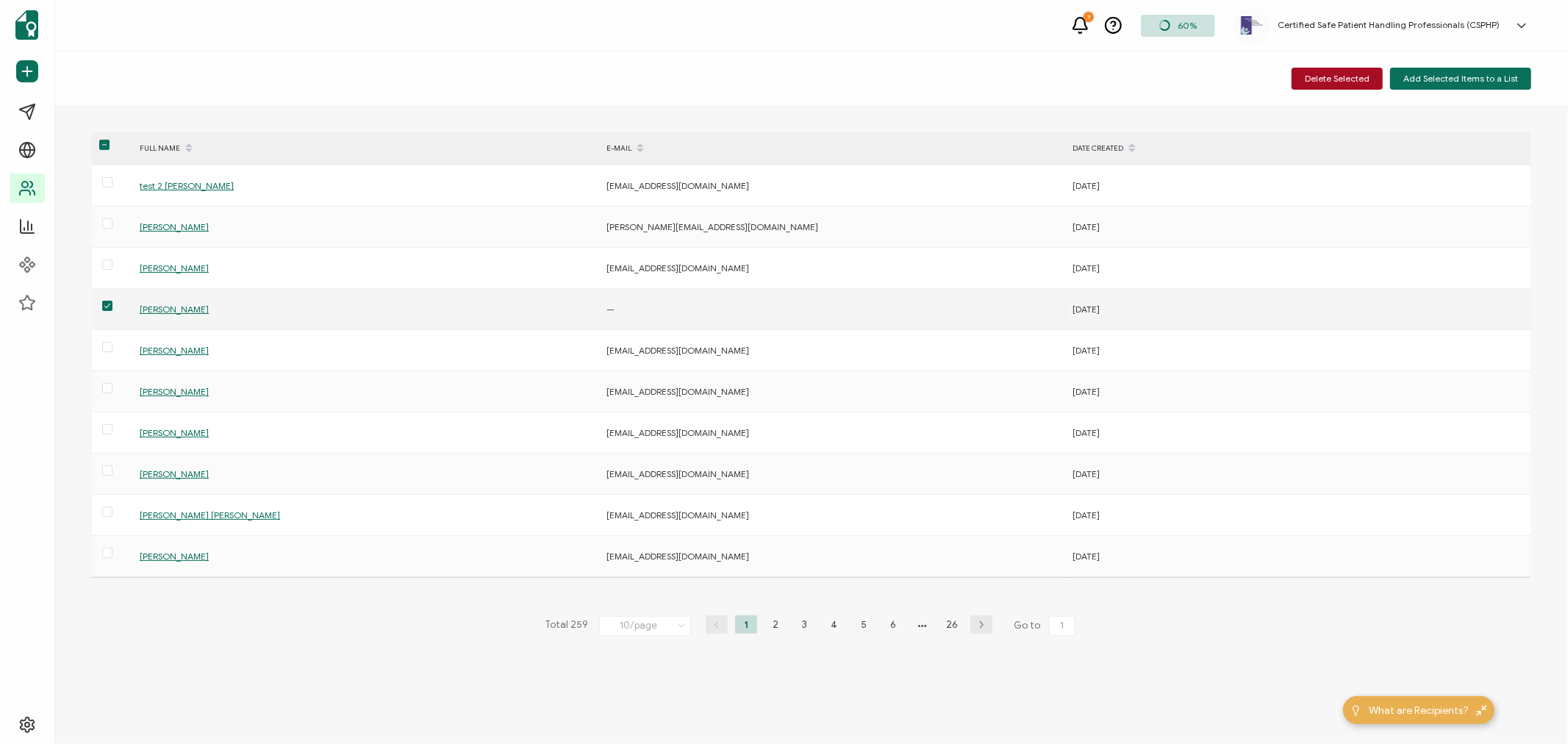
click at [180, 311] on span "[PERSON_NAME]" at bounding box center [174, 309] width 69 height 11
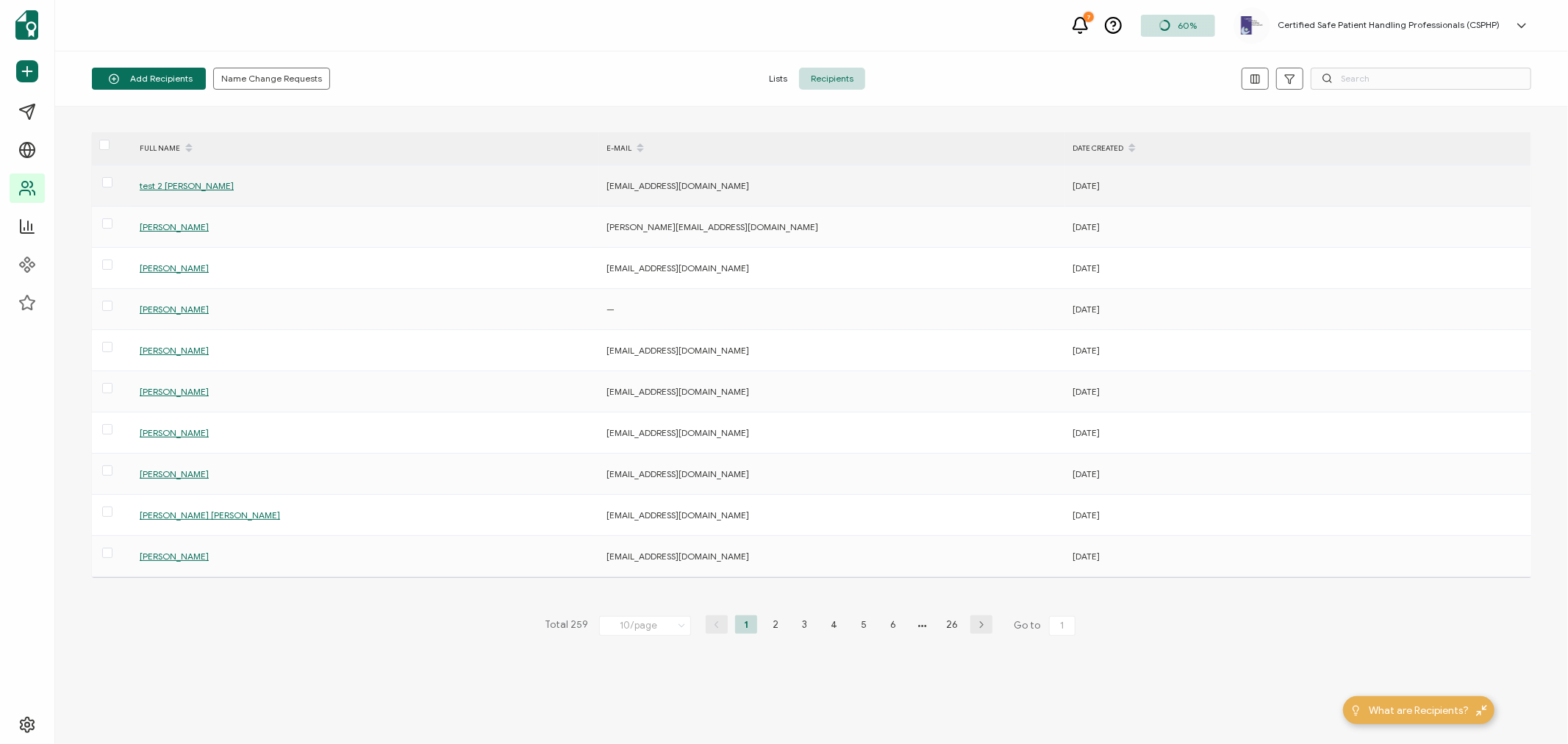
click at [151, 182] on span "test 2 [PERSON_NAME]" at bounding box center [187, 185] width 94 height 11
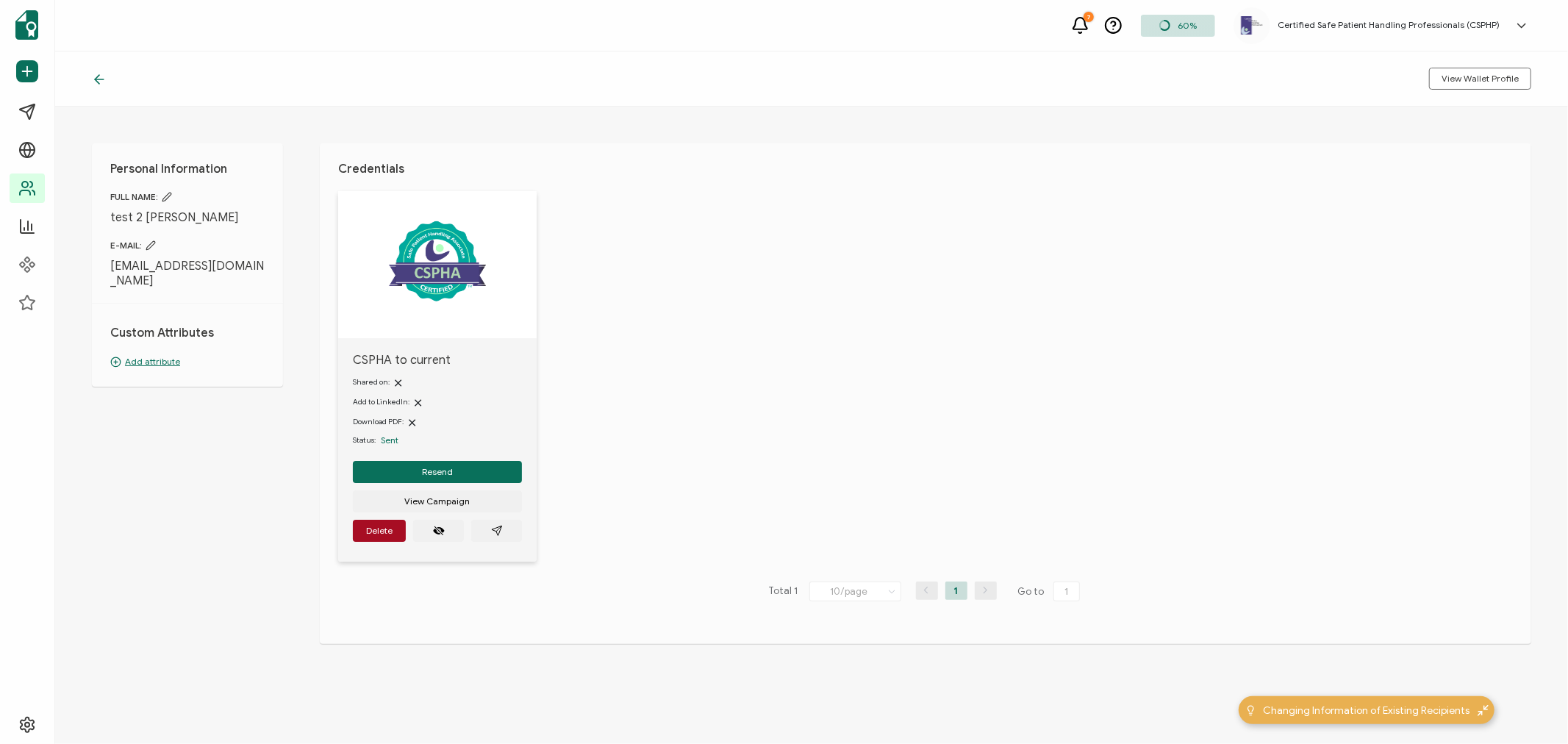
click at [106, 85] on icon at bounding box center [99, 79] width 15 height 15
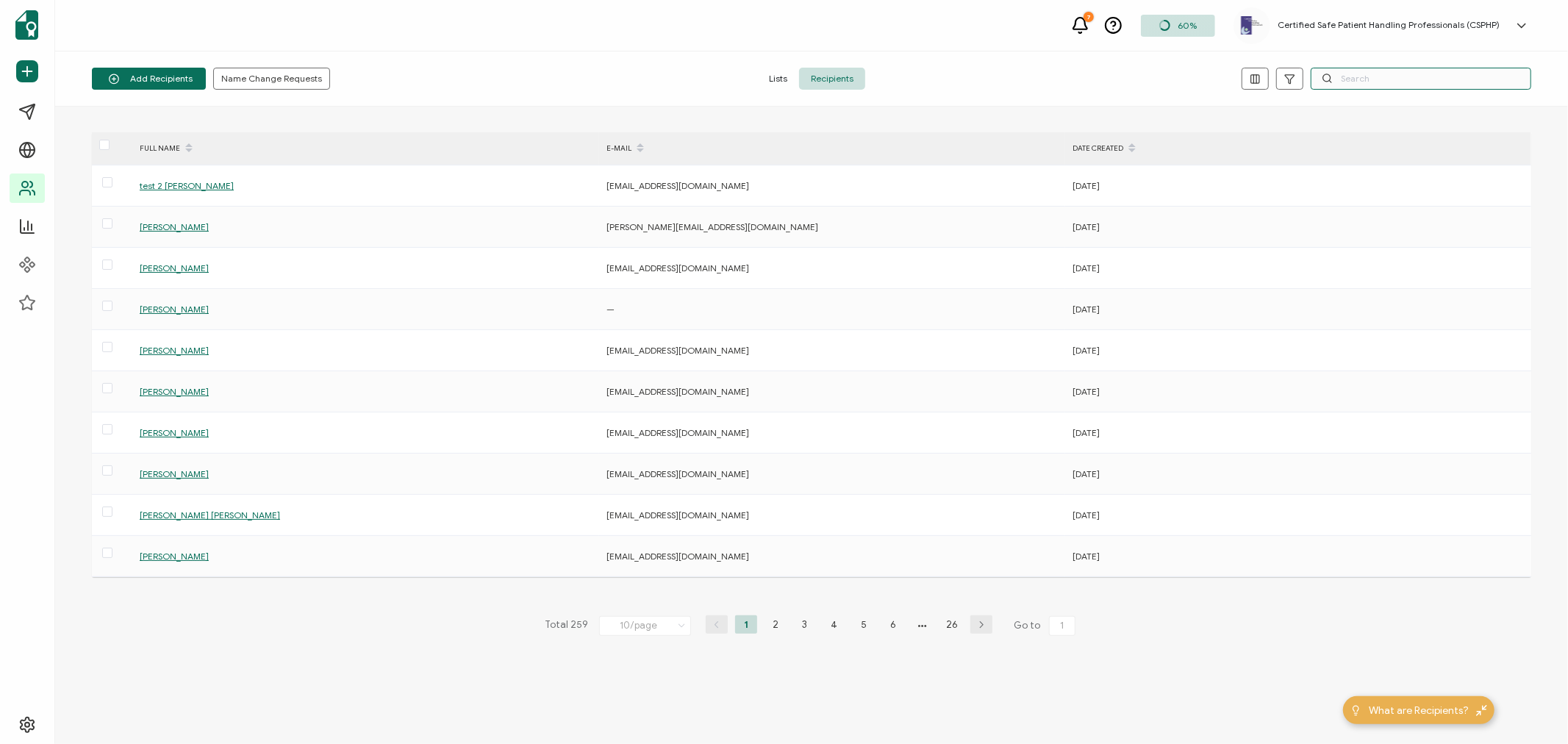
click at [1376, 81] on input "text" at bounding box center [1421, 78] width 220 height 22
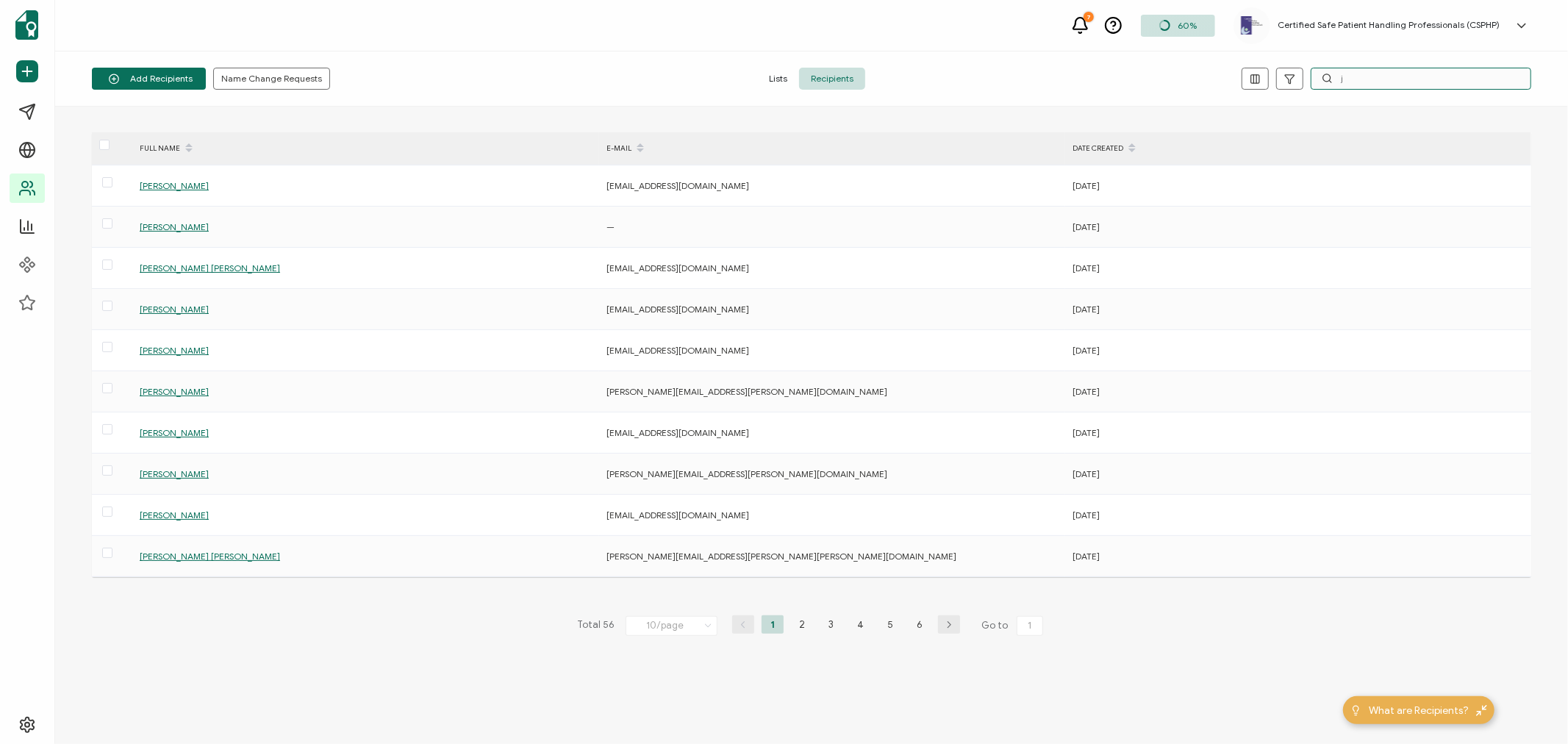
click at [1377, 81] on input "j" at bounding box center [1421, 78] width 220 height 22
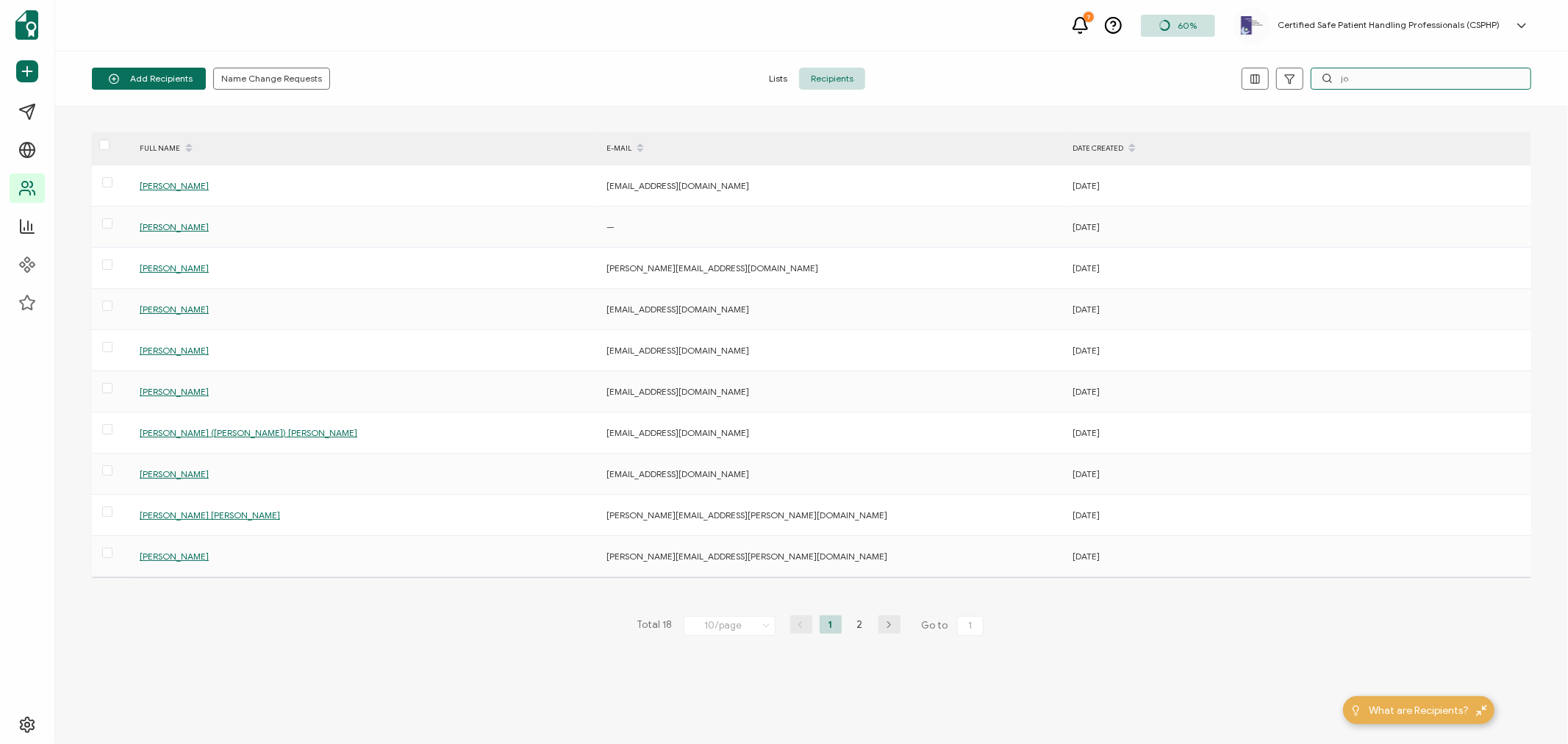
click at [1377, 80] on input "jo" at bounding box center [1421, 78] width 220 height 22
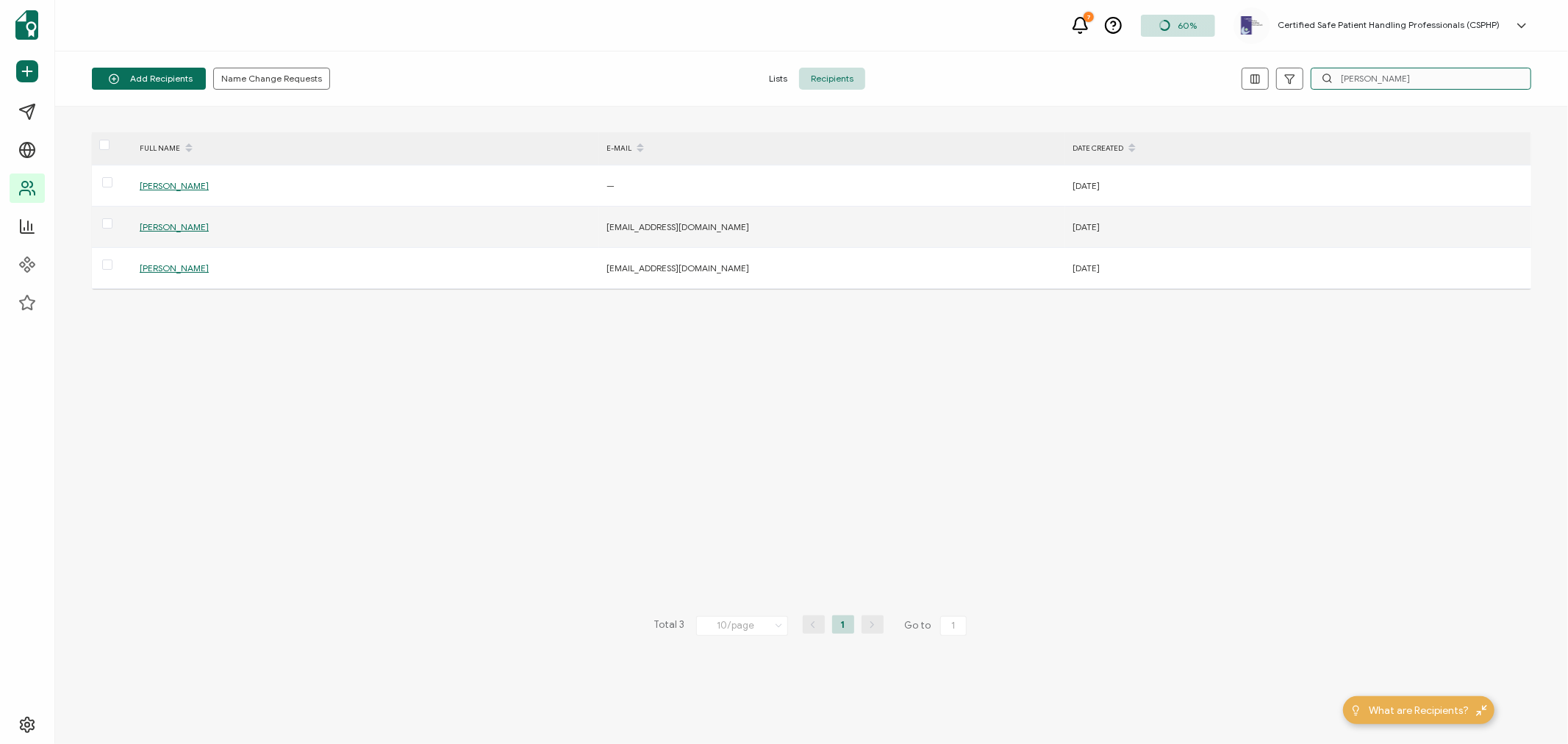
type input "[PERSON_NAME]"
click at [169, 226] on span "[PERSON_NAME]" at bounding box center [174, 226] width 69 height 11
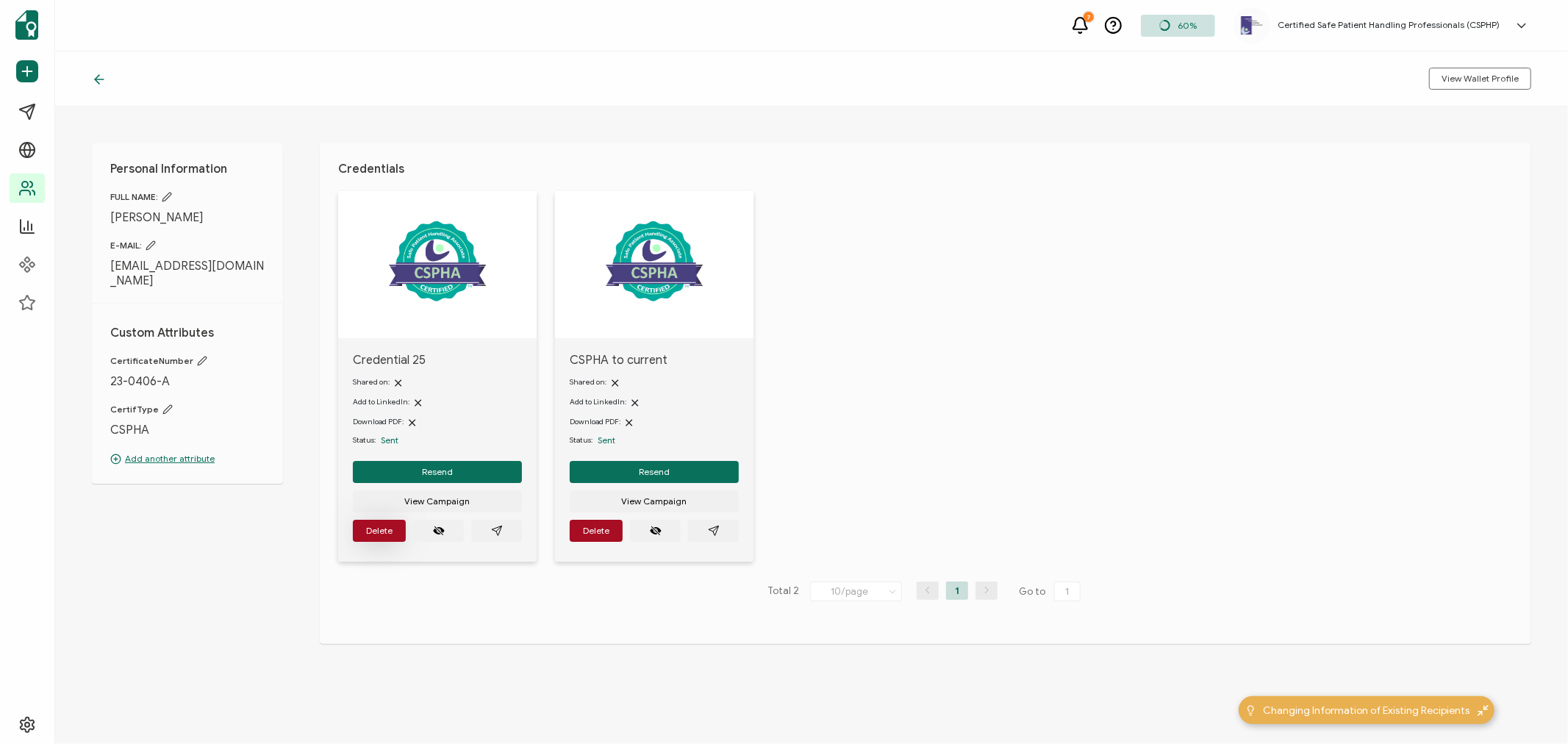
click at [366, 527] on span "Delete" at bounding box center [380, 531] width 26 height 9
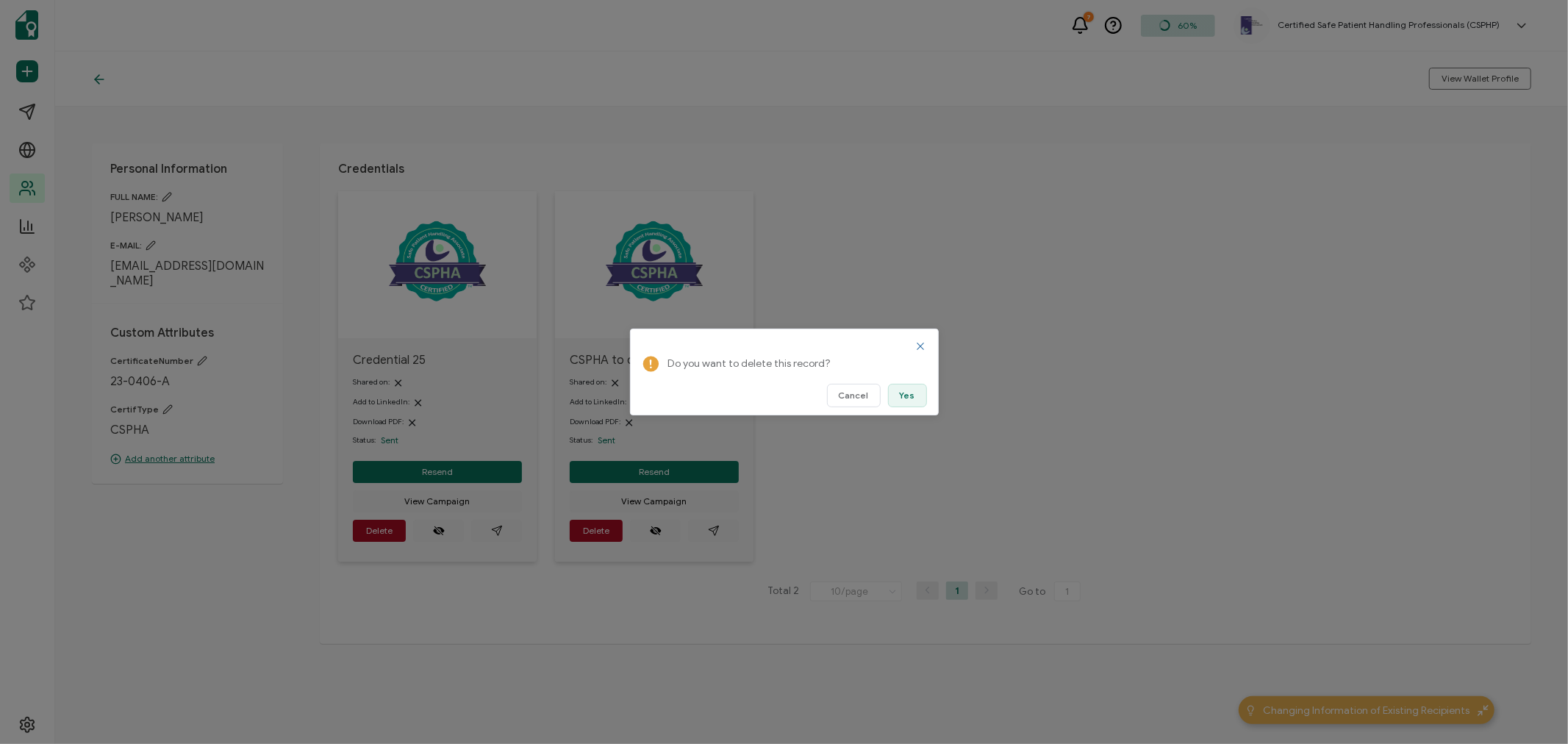
click at [901, 398] on span "Yes" at bounding box center [908, 395] width 16 height 9
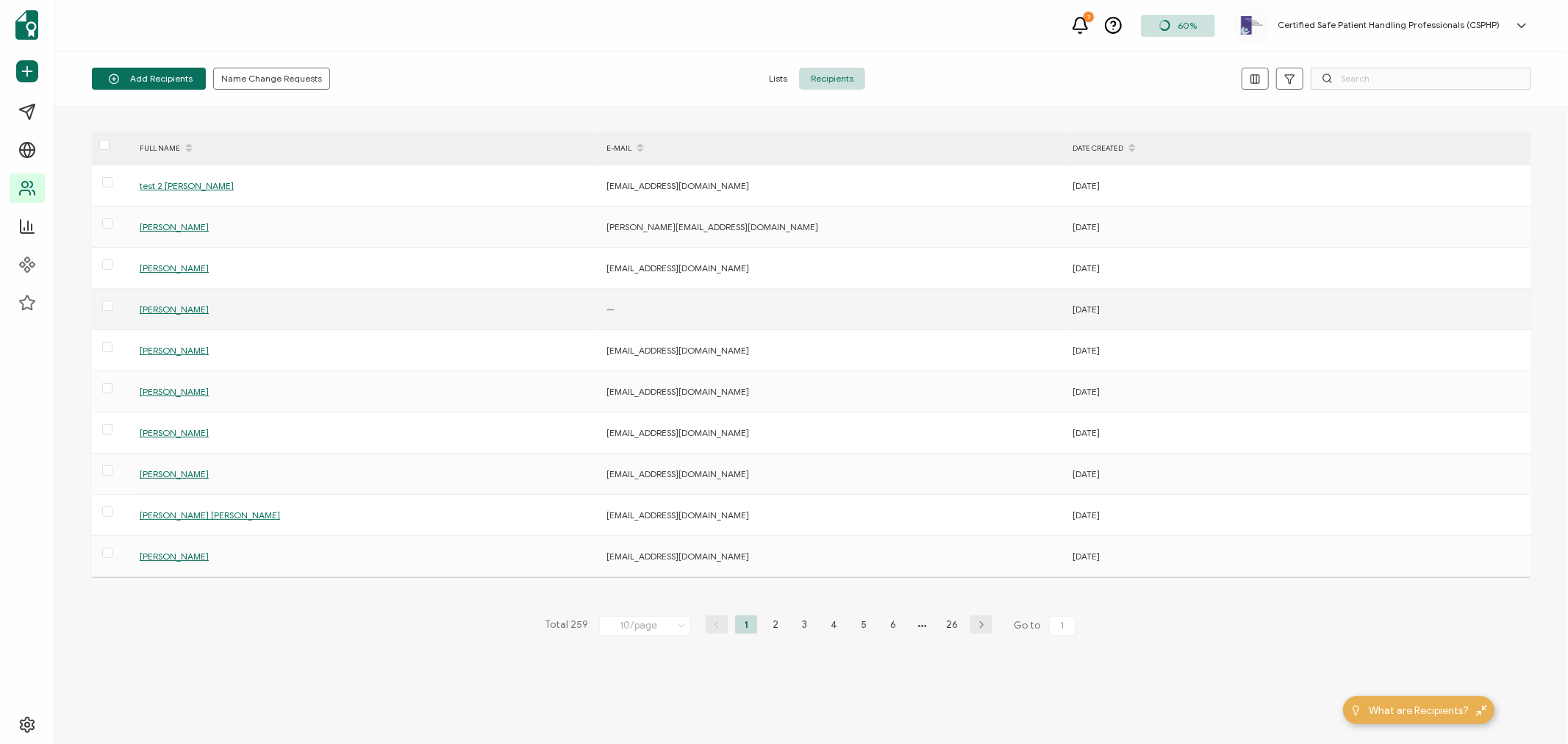
click at [167, 313] on span "[PERSON_NAME]" at bounding box center [174, 309] width 69 height 11
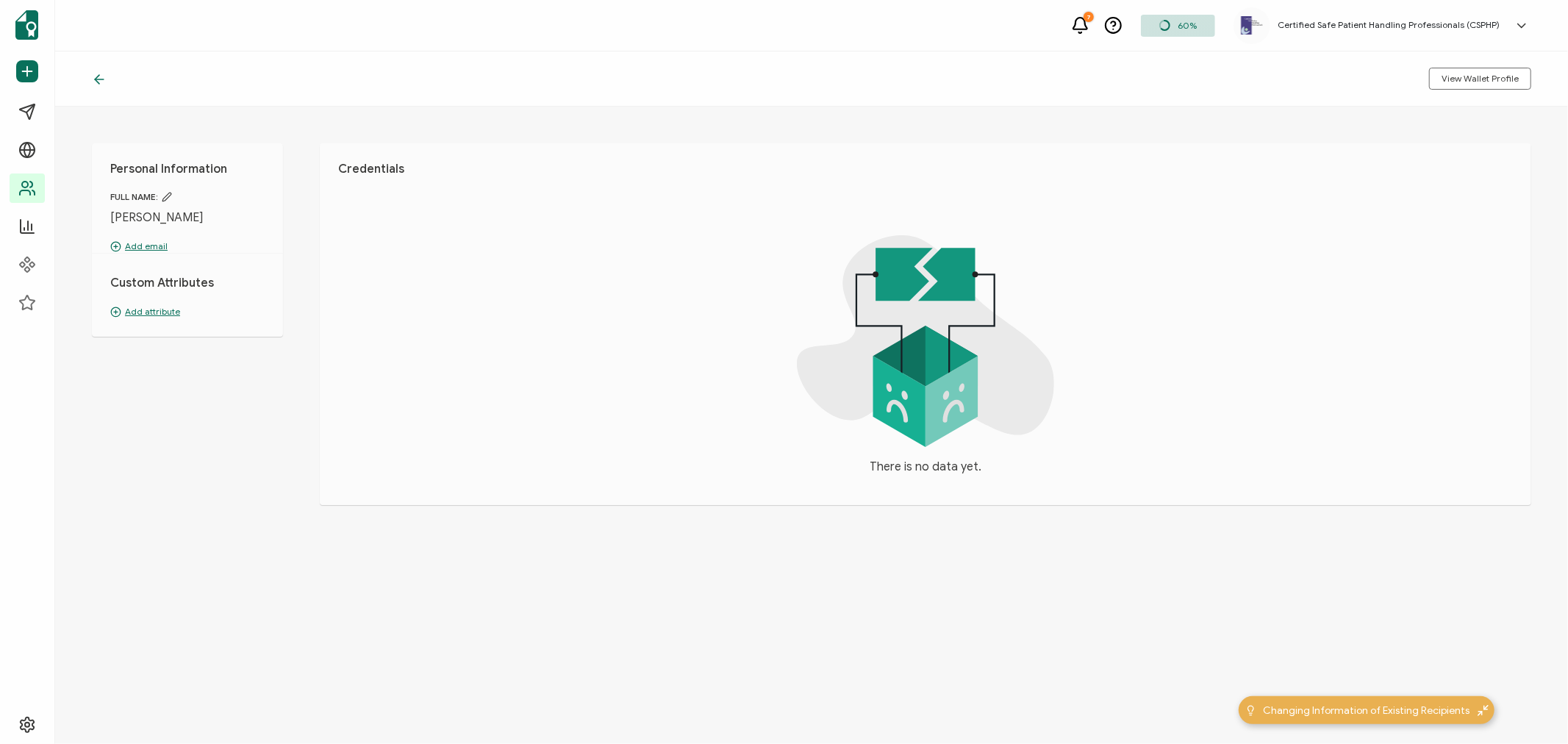
click at [170, 199] on icon at bounding box center [167, 197] width 10 height 10
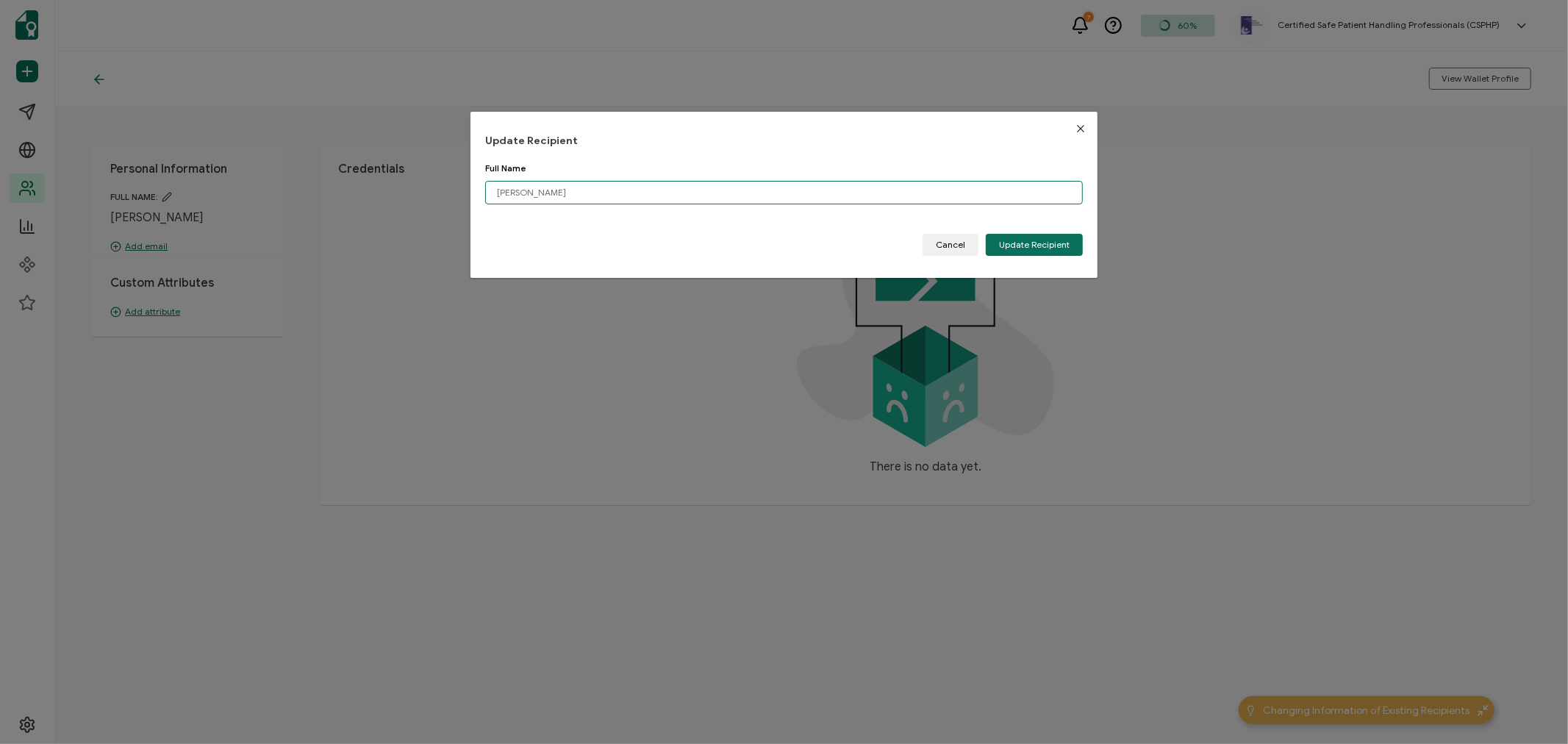
drag, startPoint x: 627, startPoint y: 189, endPoint x: 428, endPoint y: 192, distance: 199.0
click at [428, 192] on div "Update Recipient Full Name [PERSON_NAME] Please enter a valid name. Cancel Upda…" at bounding box center [784, 372] width 1568 height 744
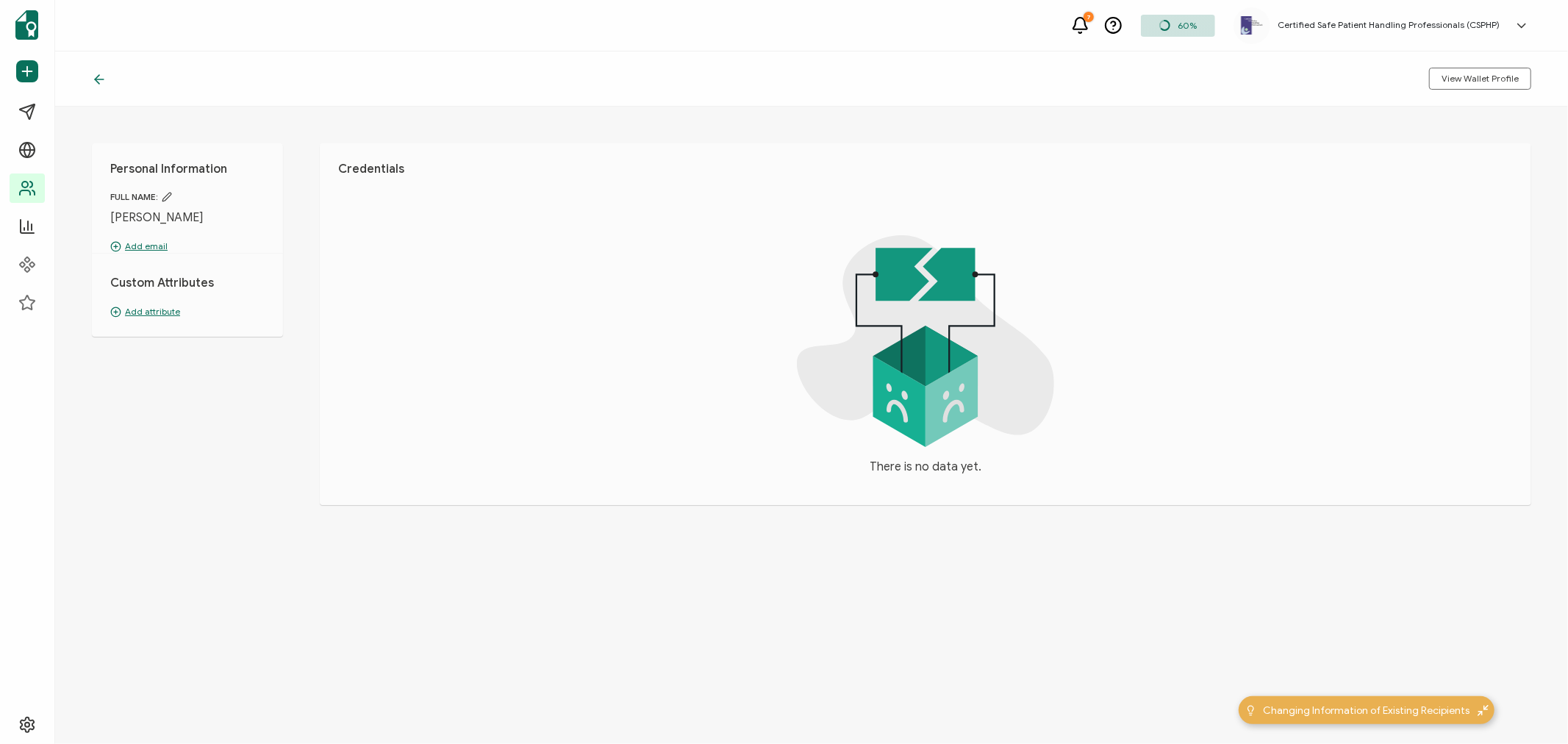
click at [171, 197] on icon at bounding box center [167, 197] width 10 height 10
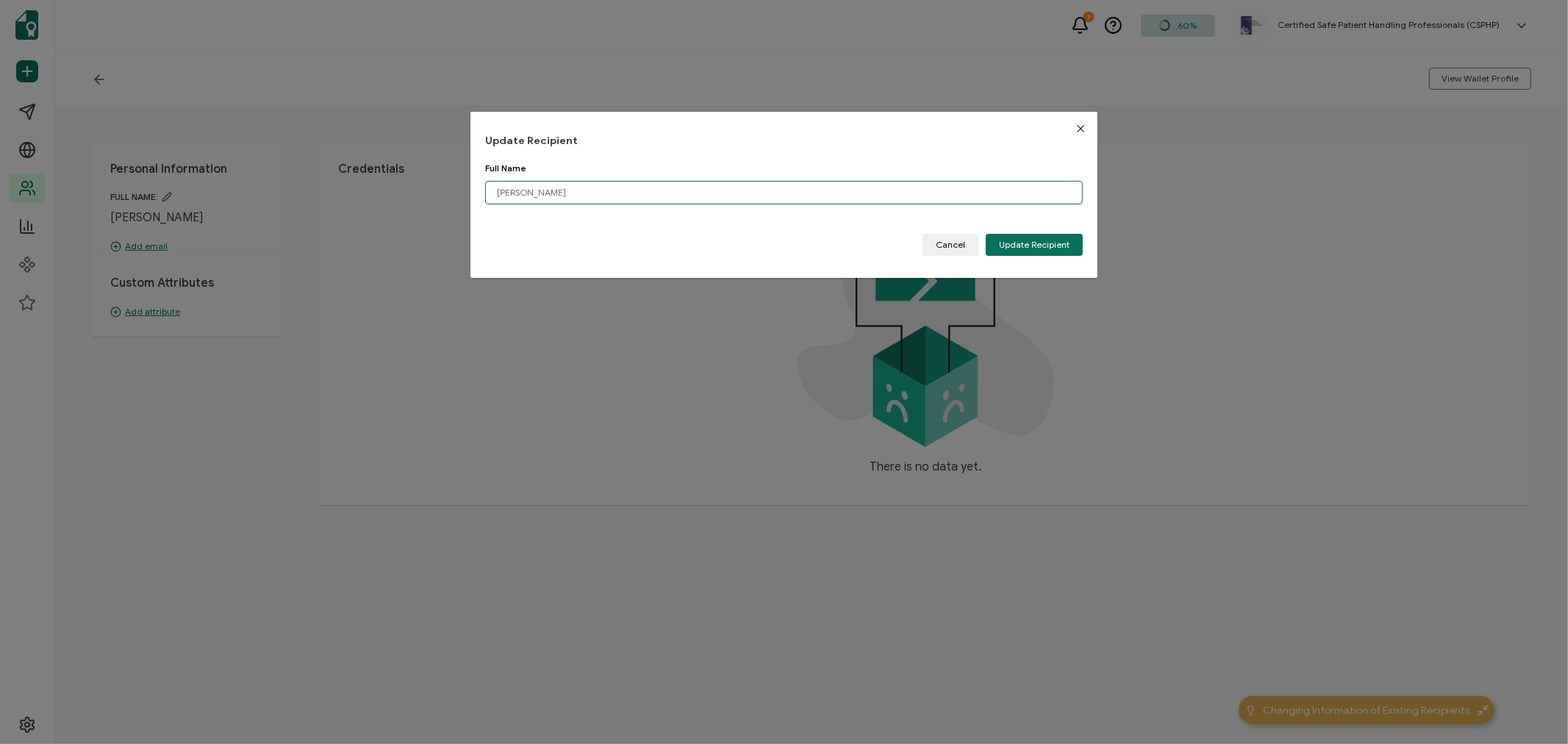
click at [550, 192] on input "[PERSON_NAME]" at bounding box center [784, 192] width 597 height 24
type input "D"
click at [1042, 237] on button "Update Recipient" at bounding box center [1034, 244] width 97 height 22
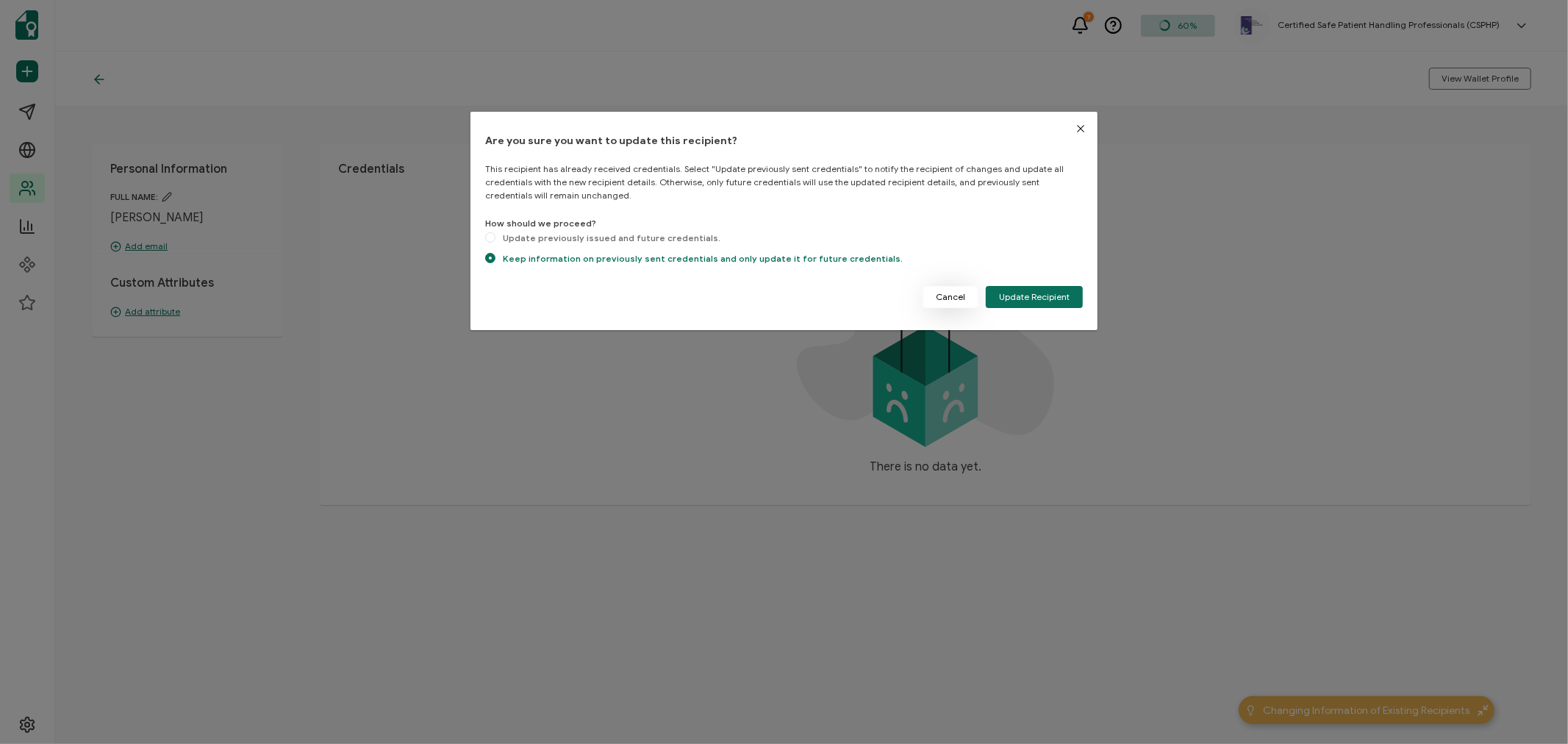
click at [956, 297] on span "Cancel" at bounding box center [951, 297] width 30 height 9
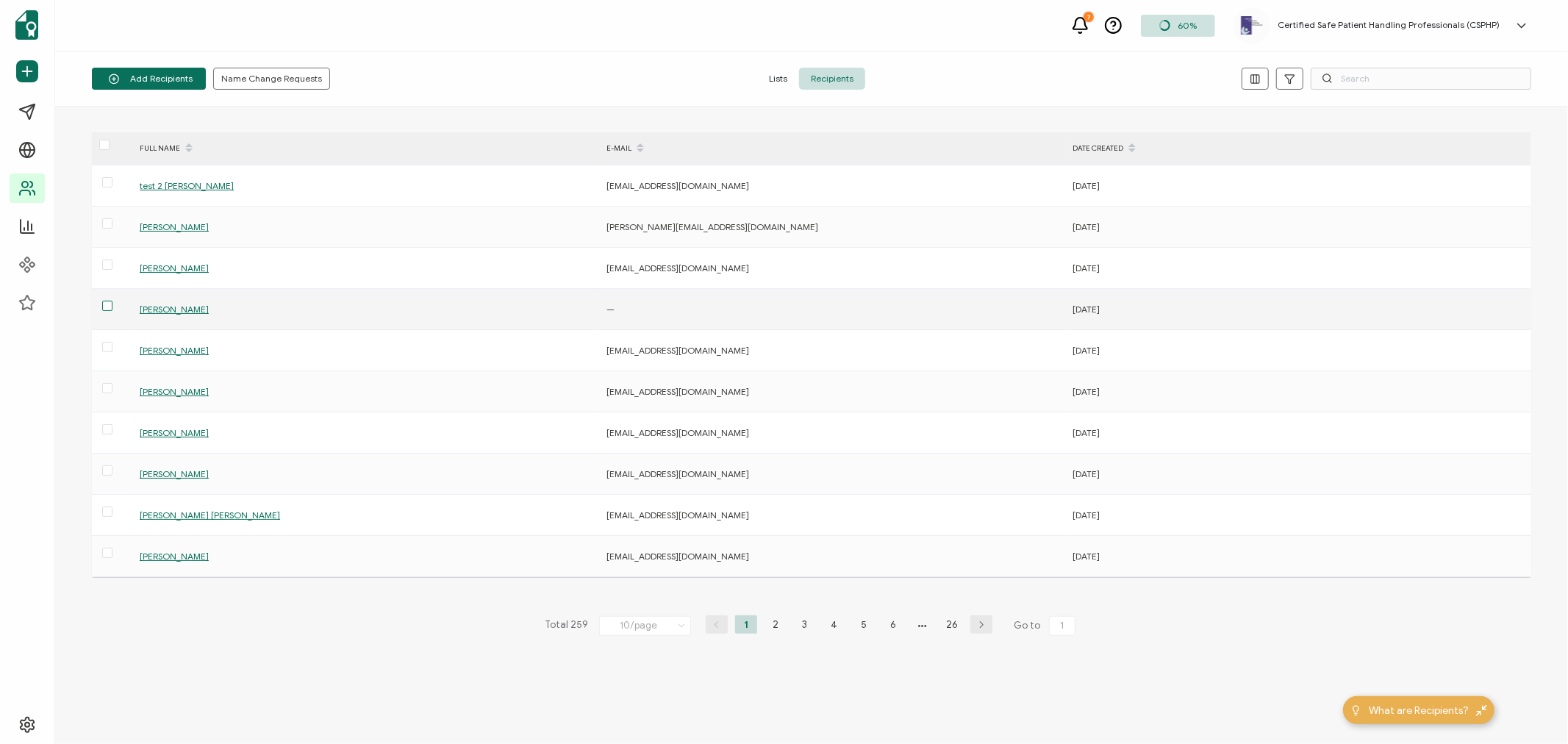
click at [104, 305] on span at bounding box center [108, 306] width 10 height 10
click at [113, 301] on input "checkbox" at bounding box center [113, 301] width 0 height 0
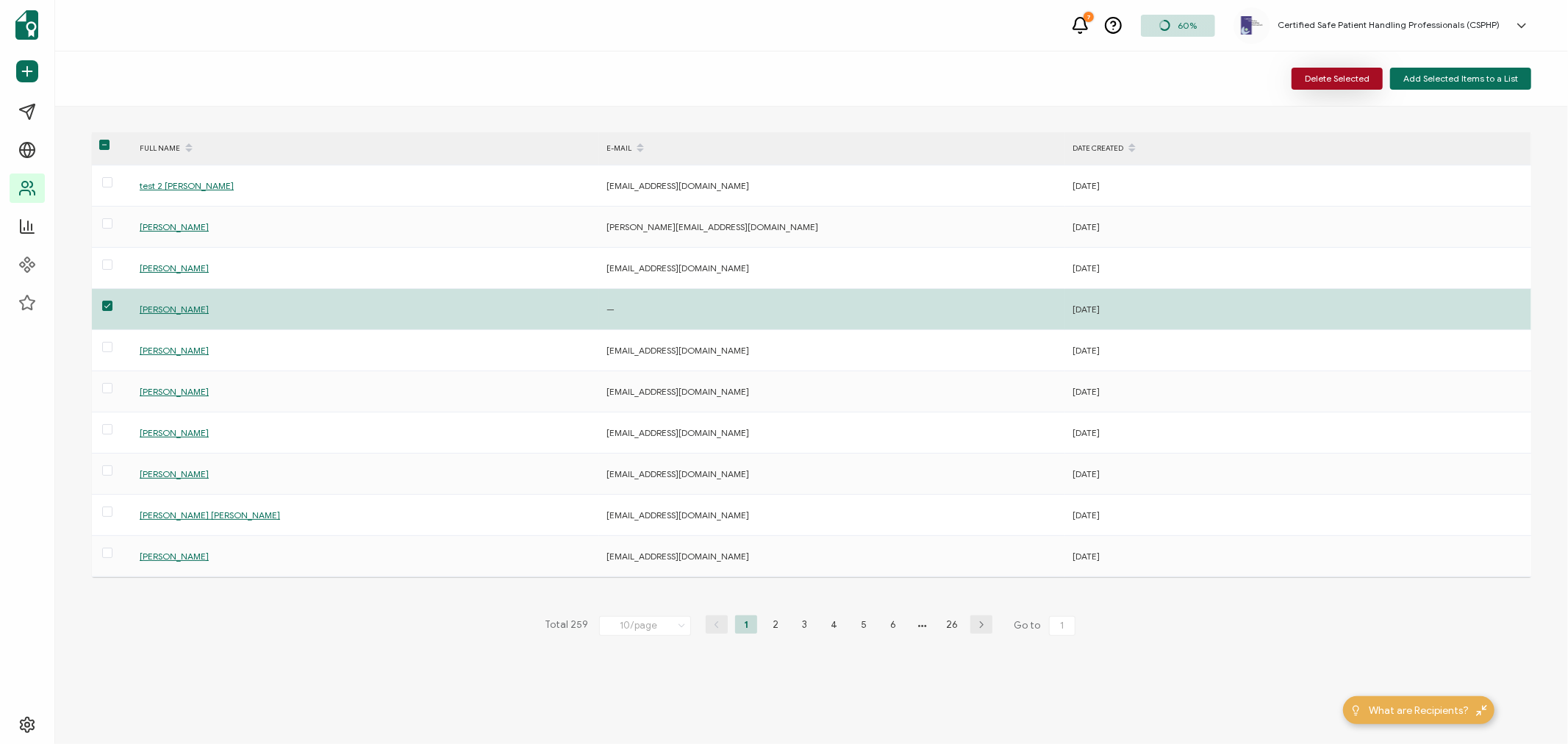
click at [1345, 78] on span "Delete Selected" at bounding box center [1337, 79] width 65 height 9
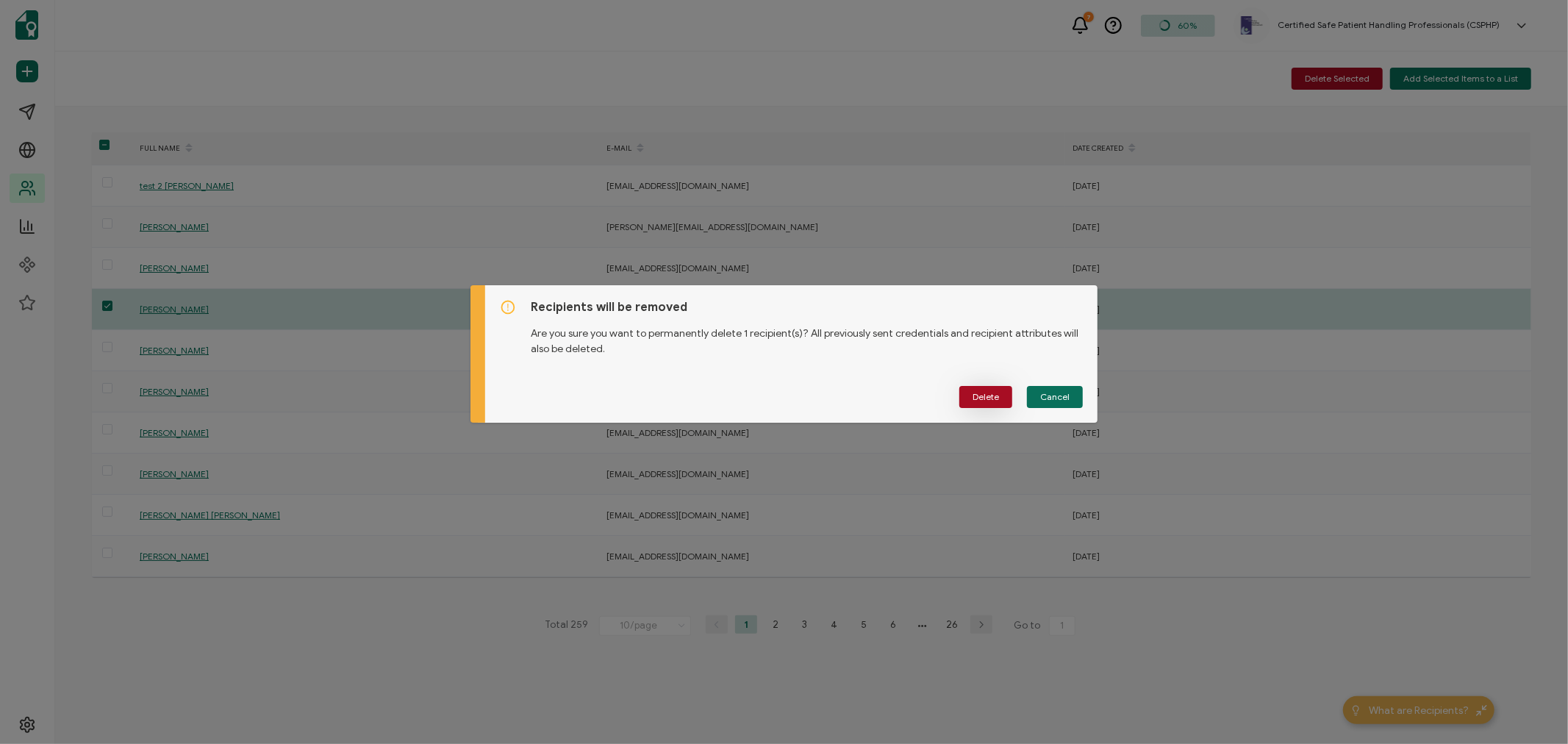
click at [975, 399] on span "Delete" at bounding box center [986, 397] width 26 height 9
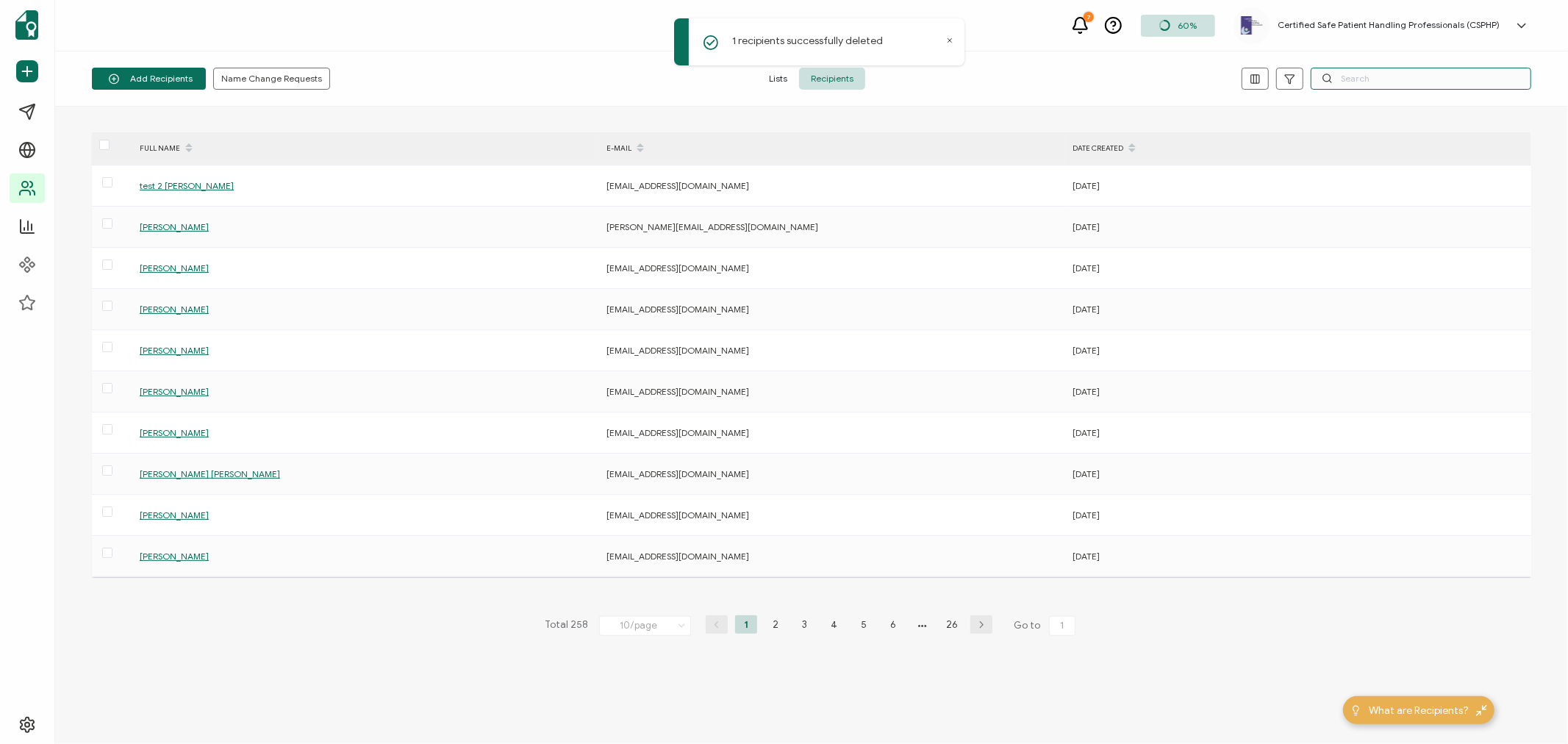
click at [1355, 77] on input "text" at bounding box center [1421, 78] width 220 height 22
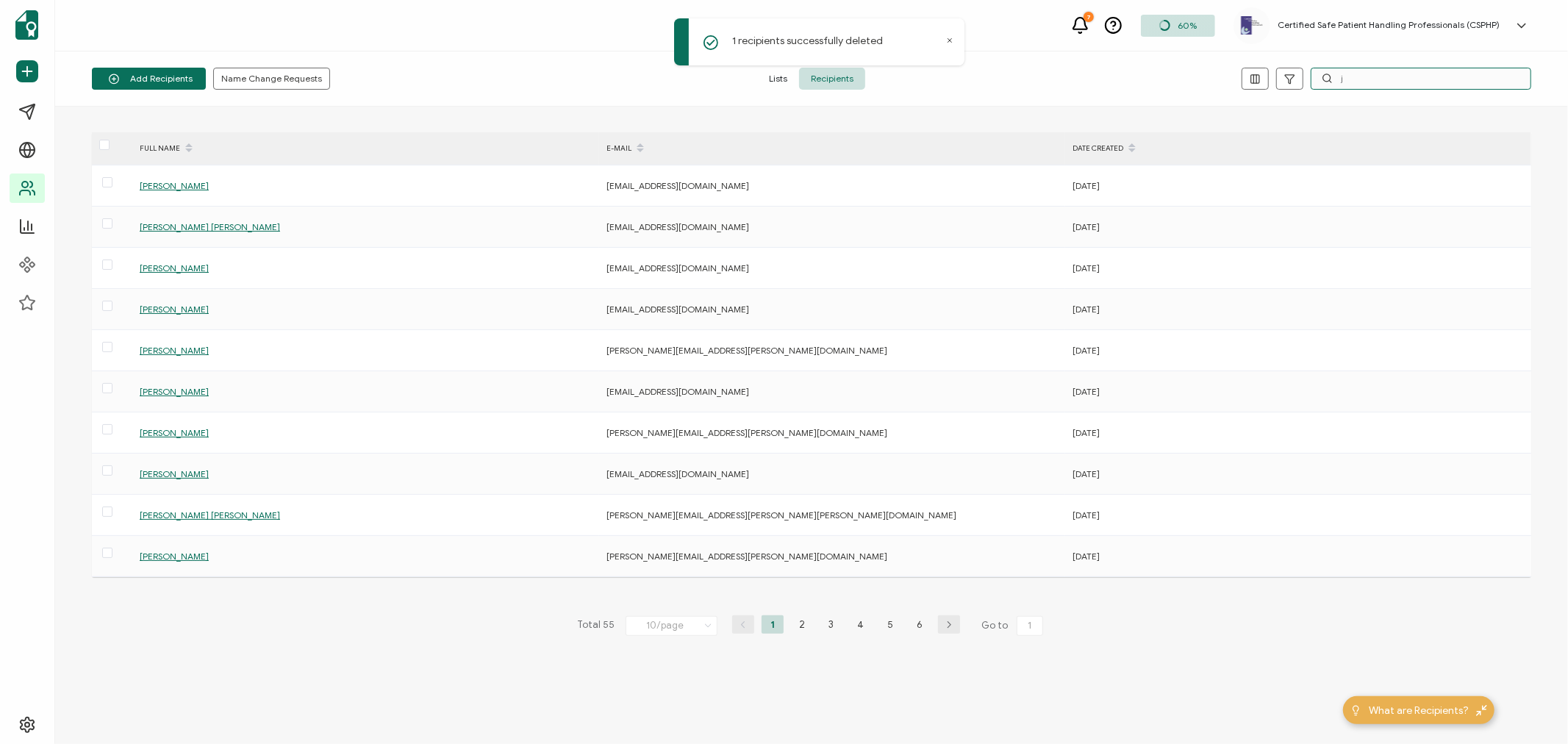
click at [1355, 77] on input "j" at bounding box center [1421, 78] width 220 height 22
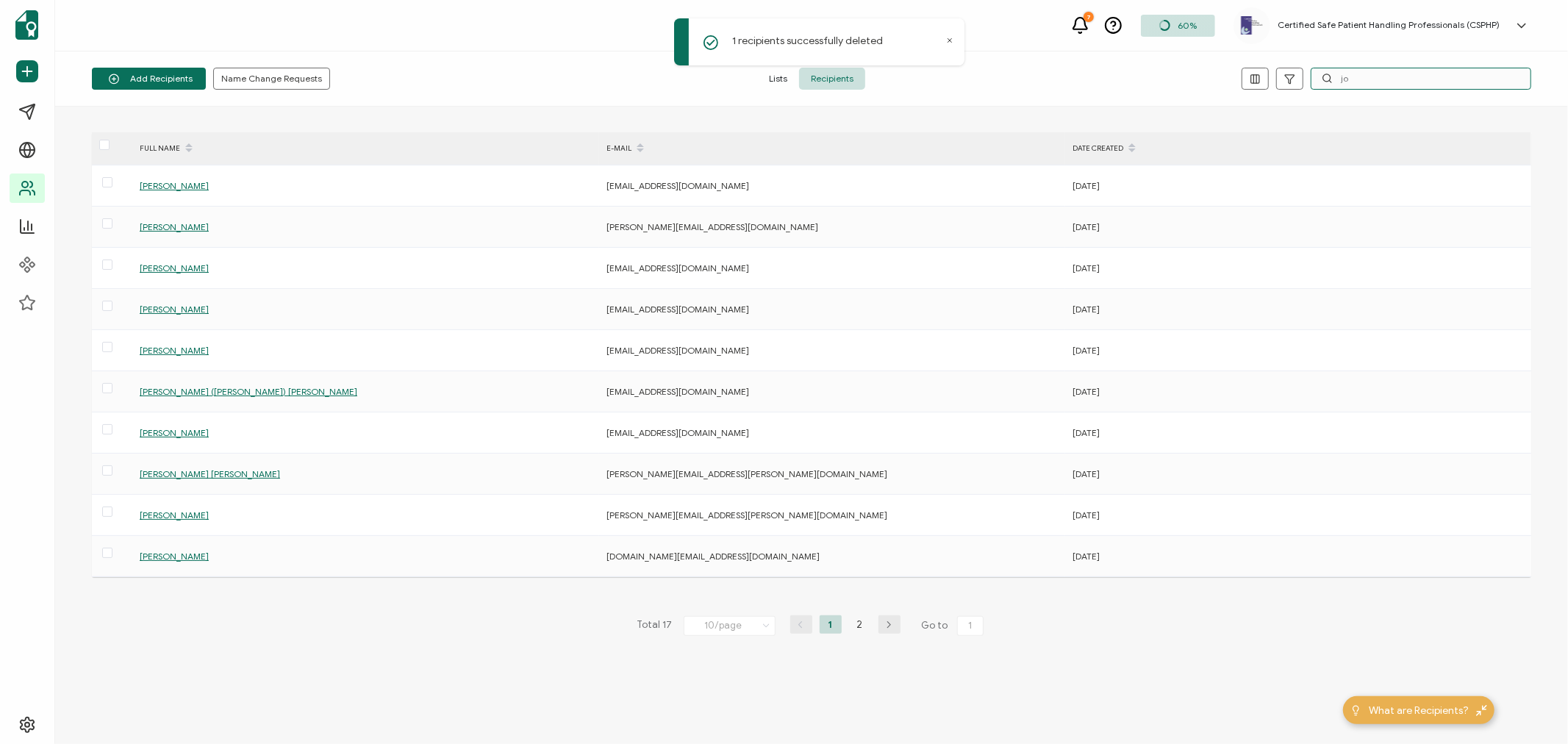
click at [1355, 77] on input "jo" at bounding box center [1421, 78] width 220 height 22
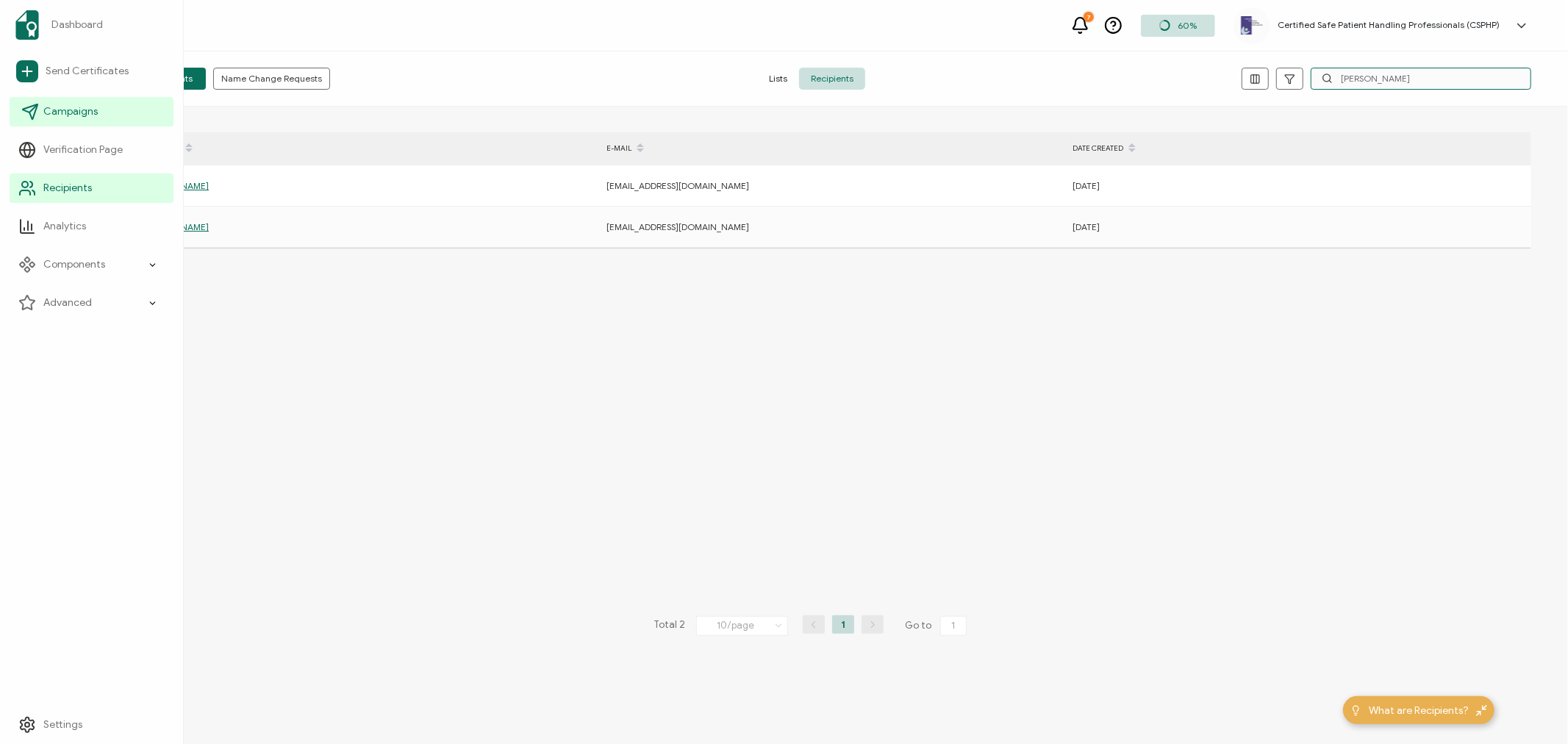
type input "[PERSON_NAME]"
click at [18, 113] on link "Campaigns" at bounding box center [91, 112] width 164 height 30
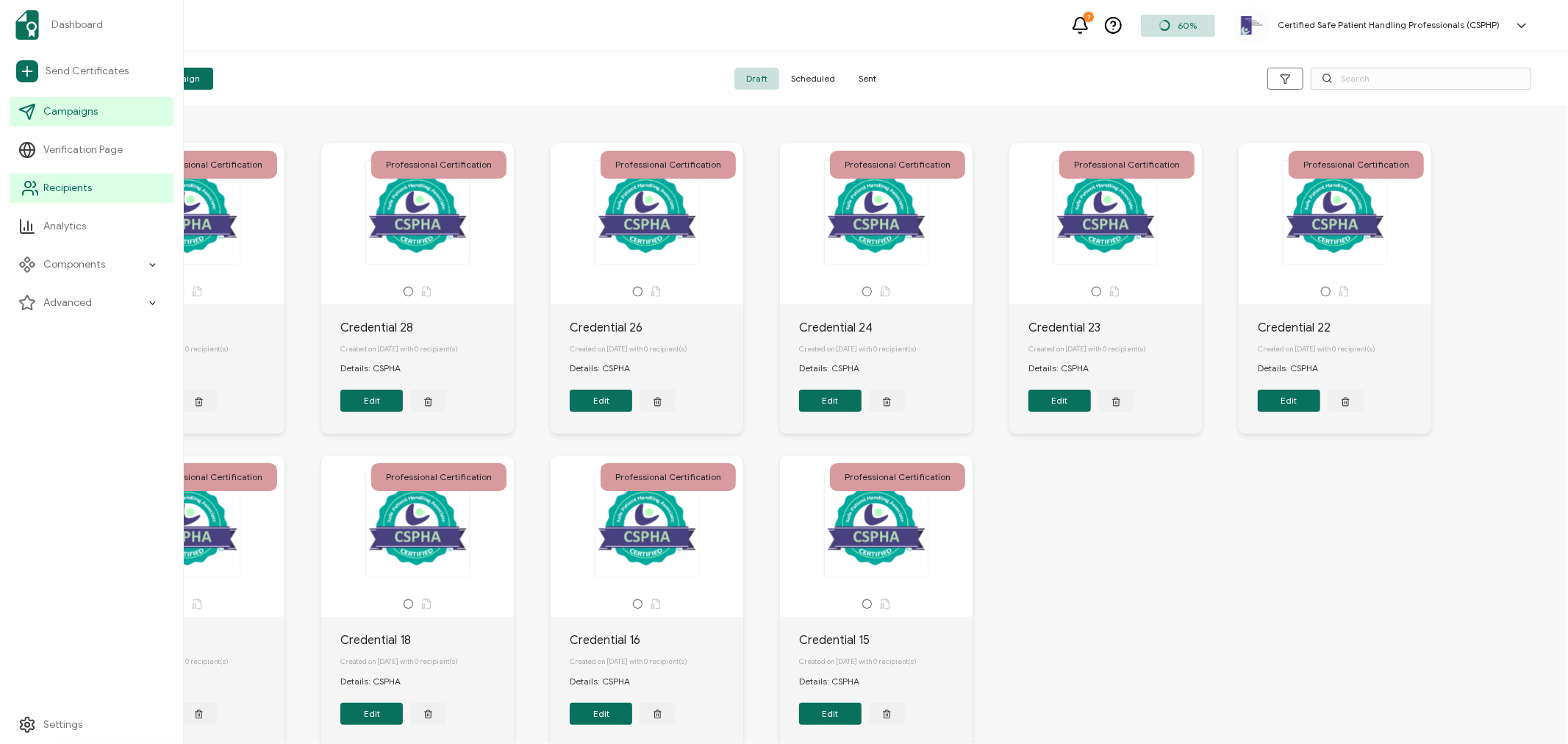
click at [81, 191] on span "Recipients" at bounding box center [67, 188] width 48 height 15
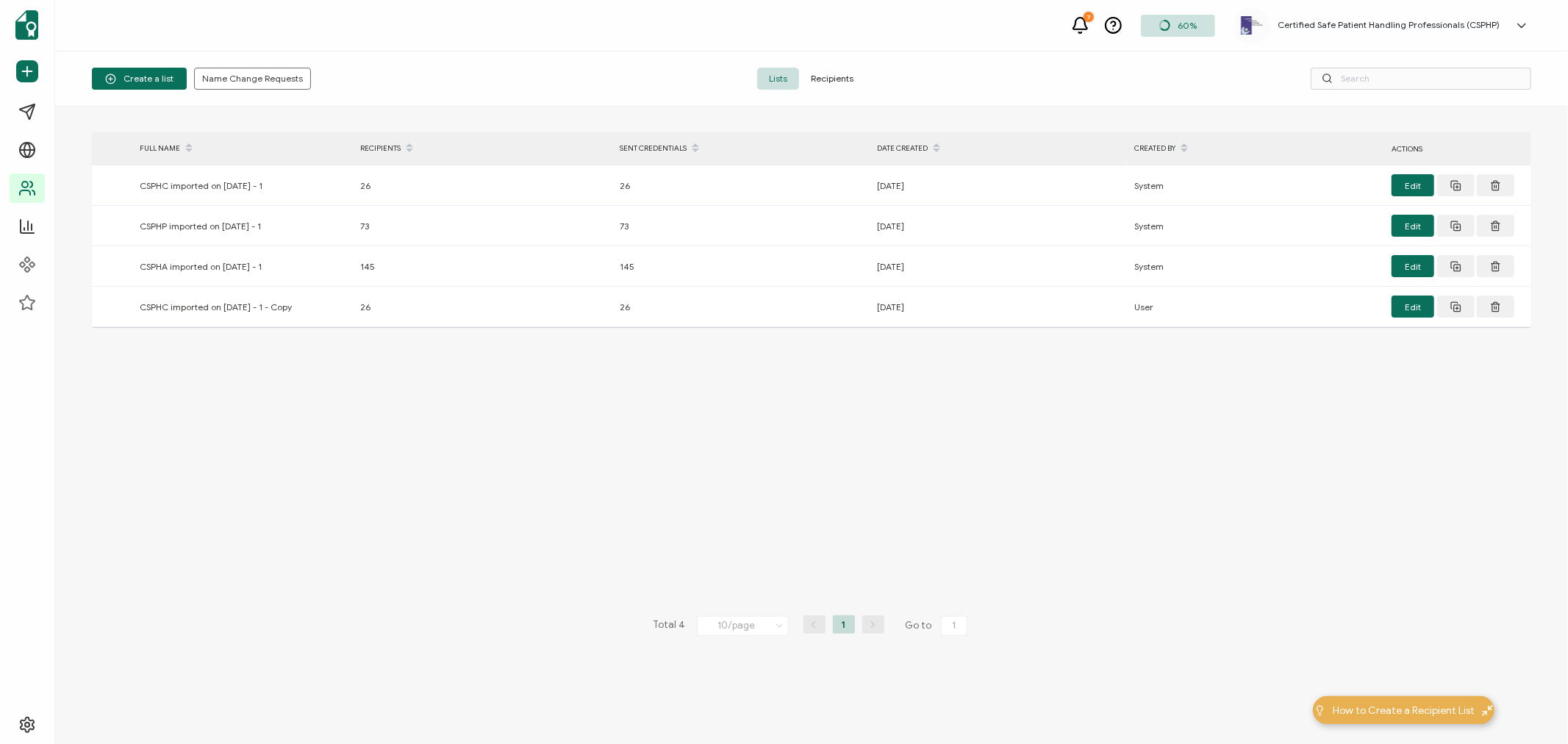
click at [833, 73] on span "Recipients" at bounding box center [833, 78] width 66 height 22
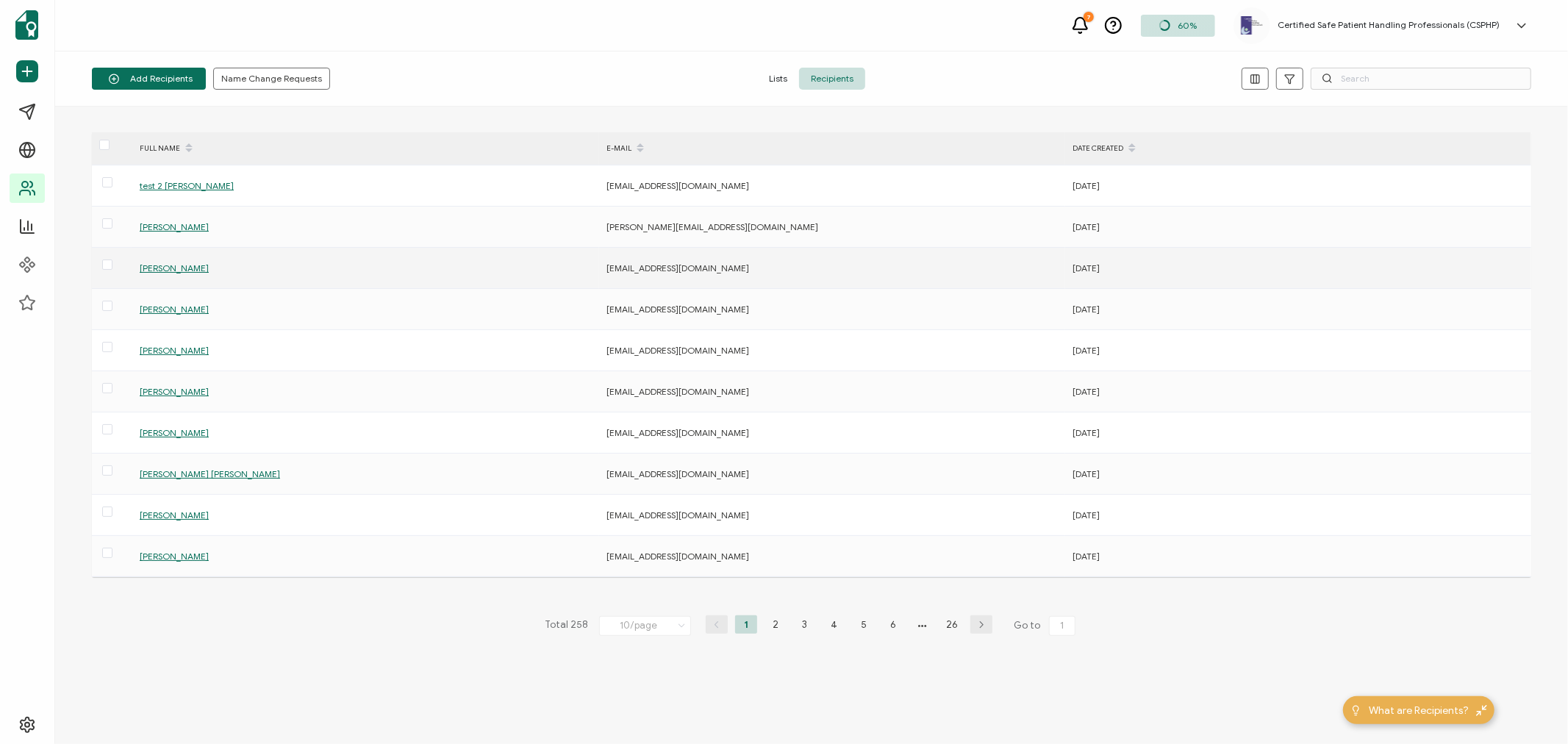
click at [178, 268] on span "[PERSON_NAME]" at bounding box center [174, 268] width 69 height 11
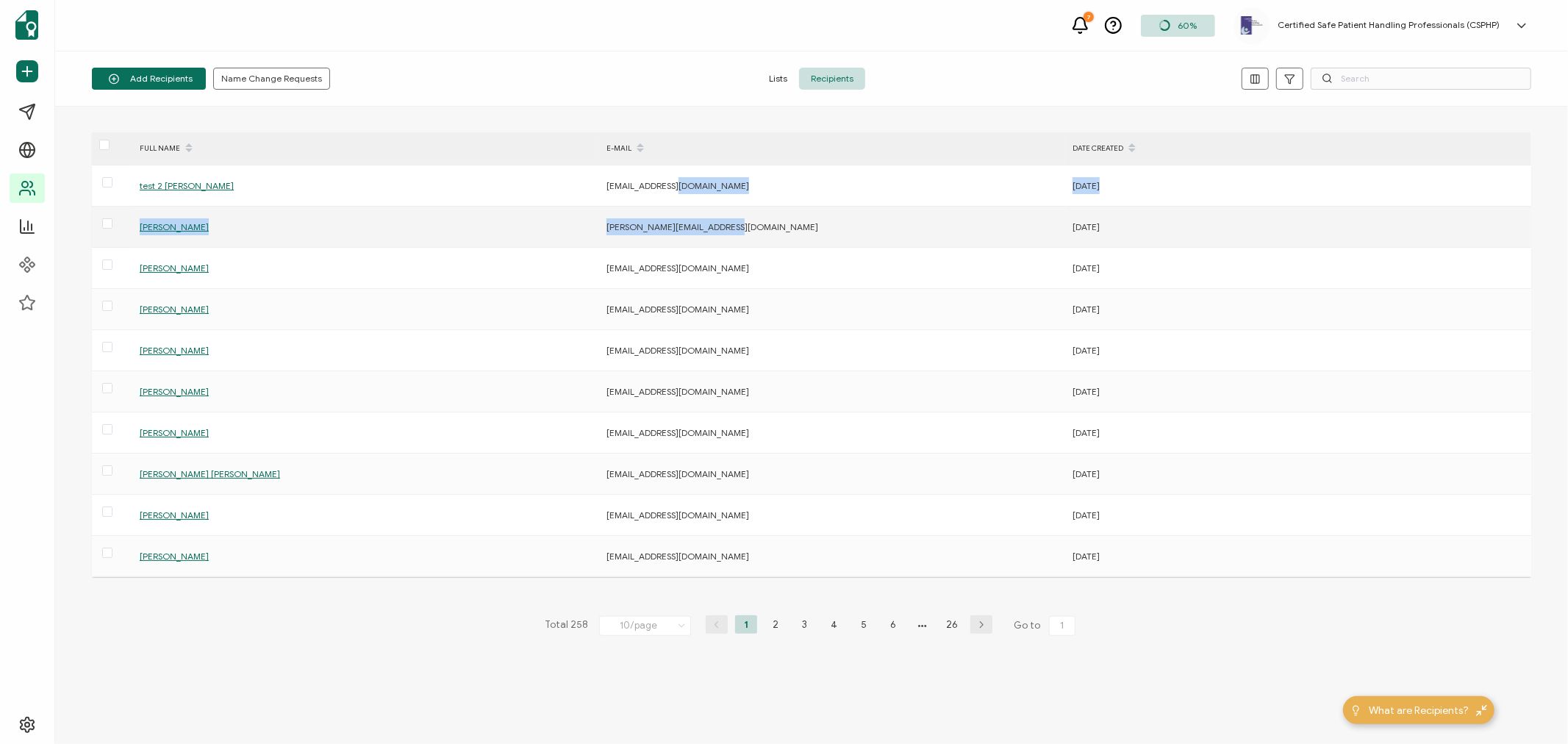
drag, startPoint x: 711, startPoint y: 179, endPoint x: 749, endPoint y: 238, distance: 70.2
click at [749, 238] on tbody "test 2 [PERSON_NAME] [EMAIL_ADDRESS][DOMAIN_NAME] [DATE] [PERSON_NAME] [PERSON_…" at bounding box center [812, 371] width 1439 height 412
click at [356, 663] on div "FULL NAME E-MAIL DATE CREATED test 2 [PERSON_NAME] [EMAIL_ADDRESS][DOMAIN_NAME]…" at bounding box center [812, 425] width 1439 height 586
click at [774, 625] on li "2" at bounding box center [775, 624] width 22 height 18
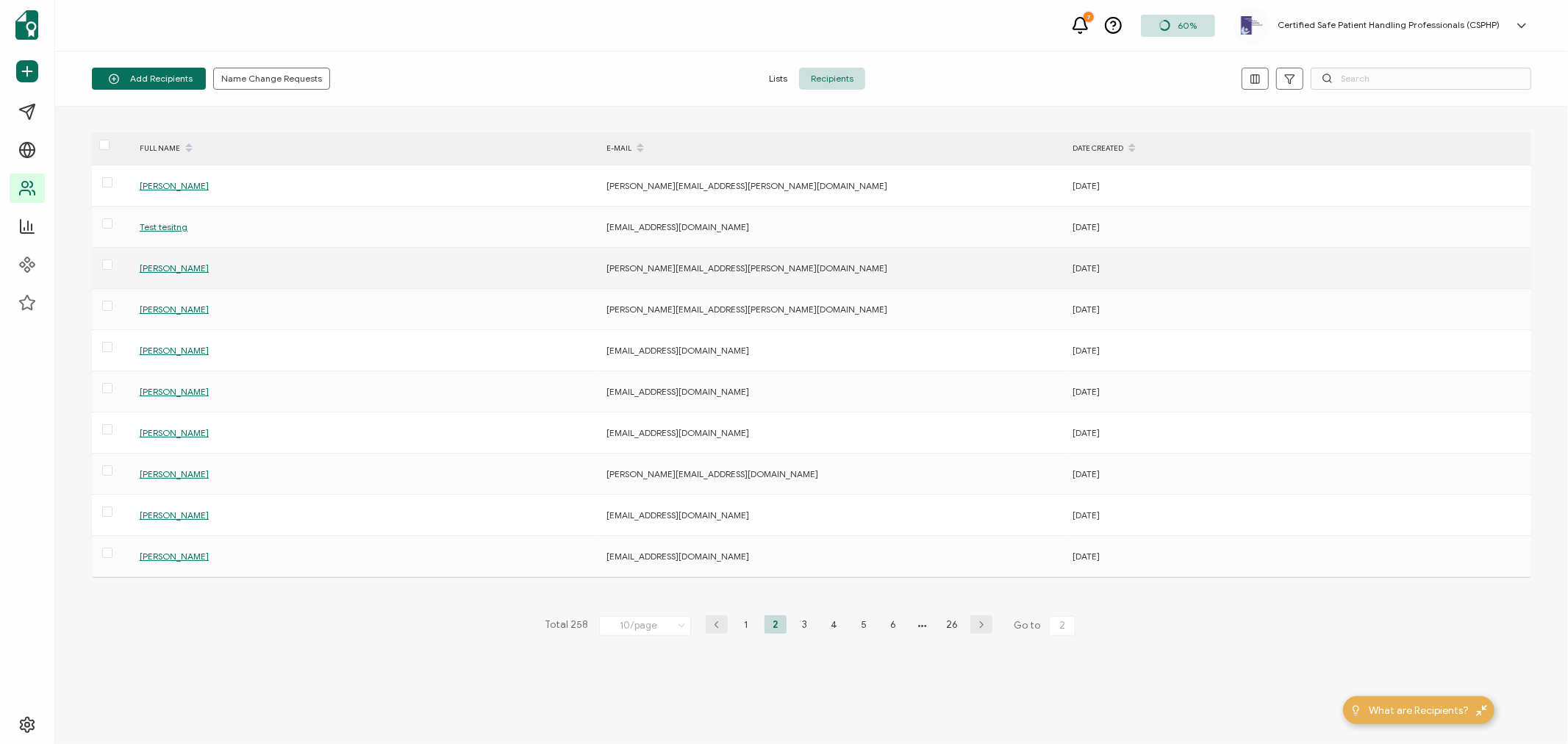
click at [175, 265] on span "[PERSON_NAME]" at bounding box center [174, 268] width 69 height 11
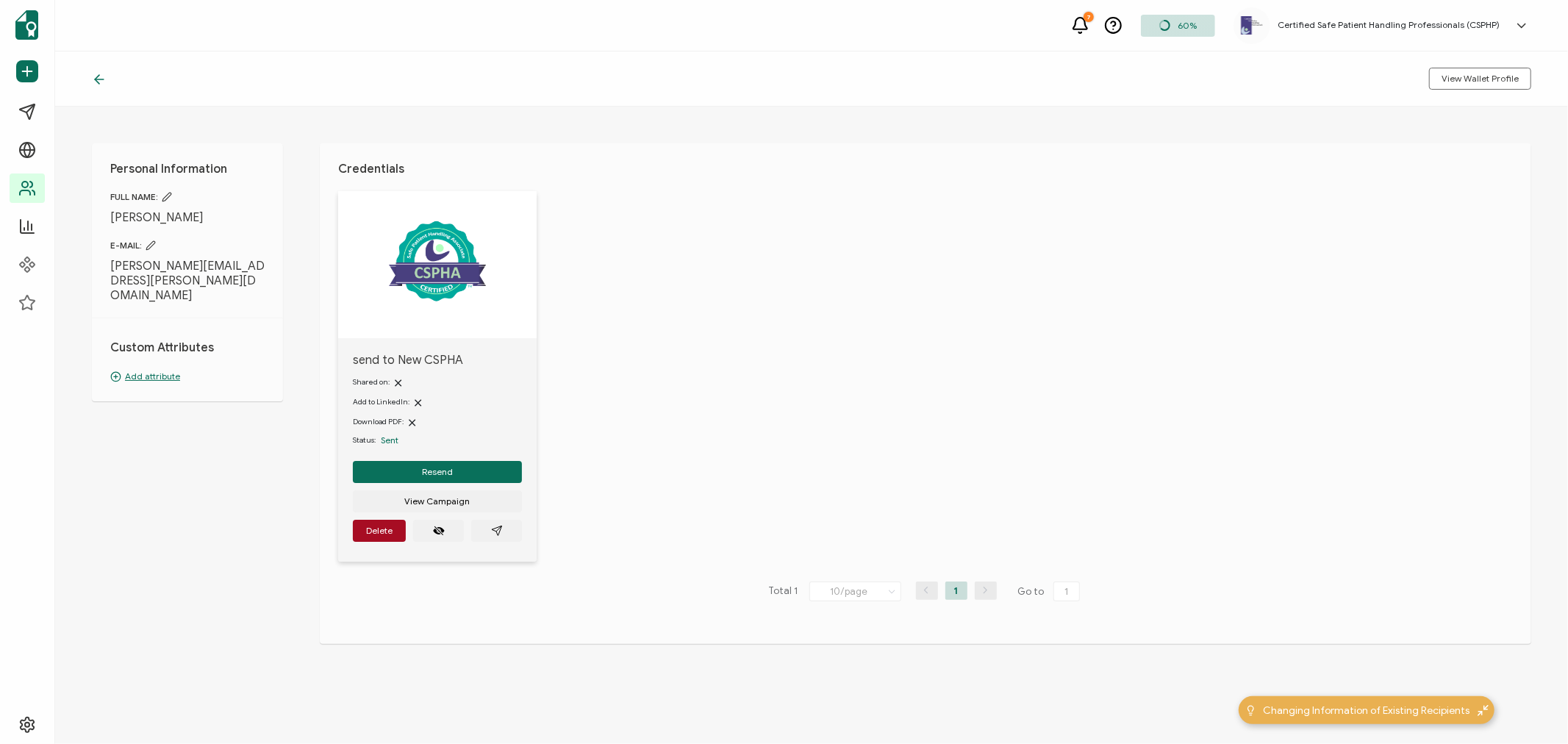
click at [99, 87] on div "View Wallet Profile" at bounding box center [812, 79] width 1513 height 55
click at [107, 79] on div at bounding box center [102, 79] width 22 height 15
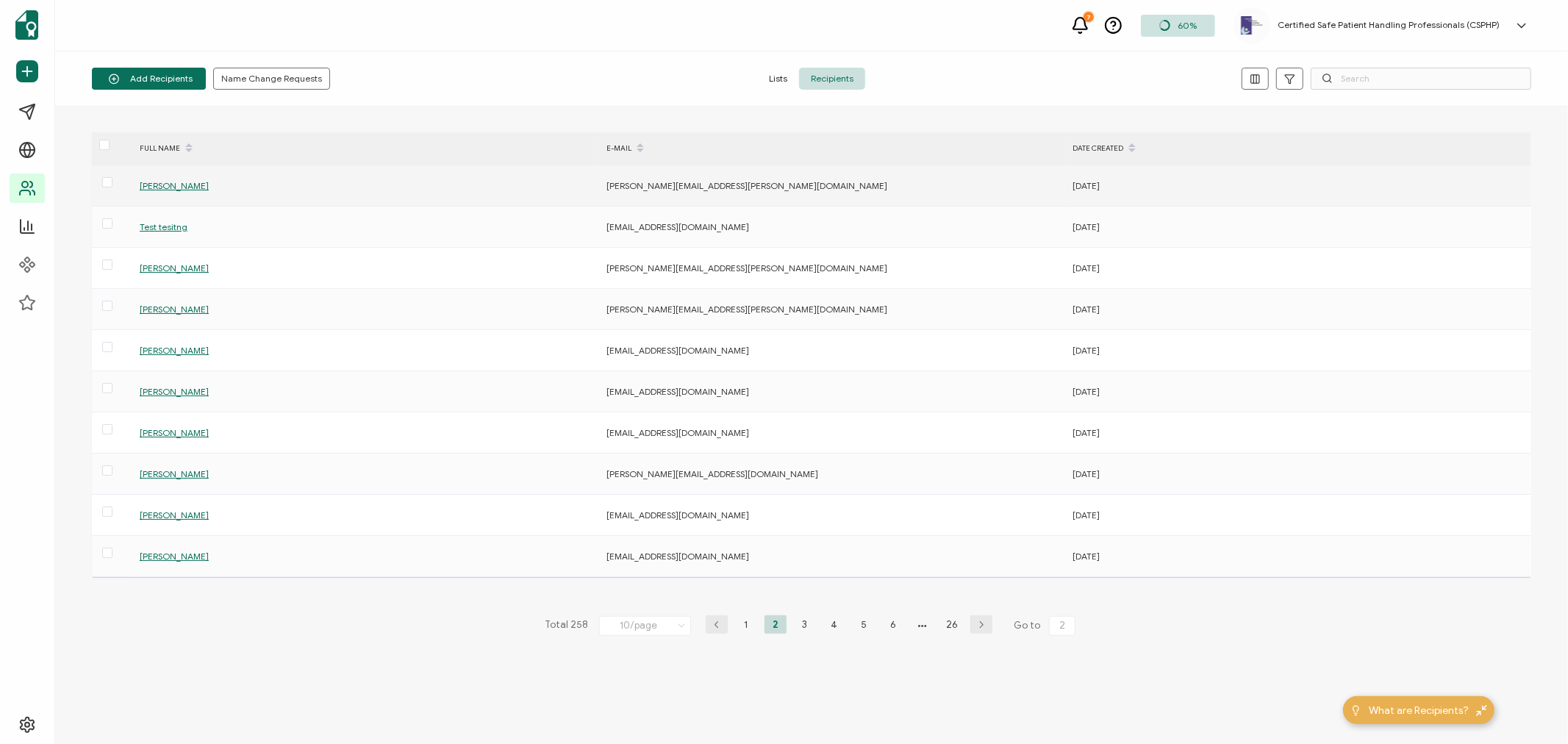
click at [166, 180] on span "[PERSON_NAME]" at bounding box center [174, 185] width 69 height 11
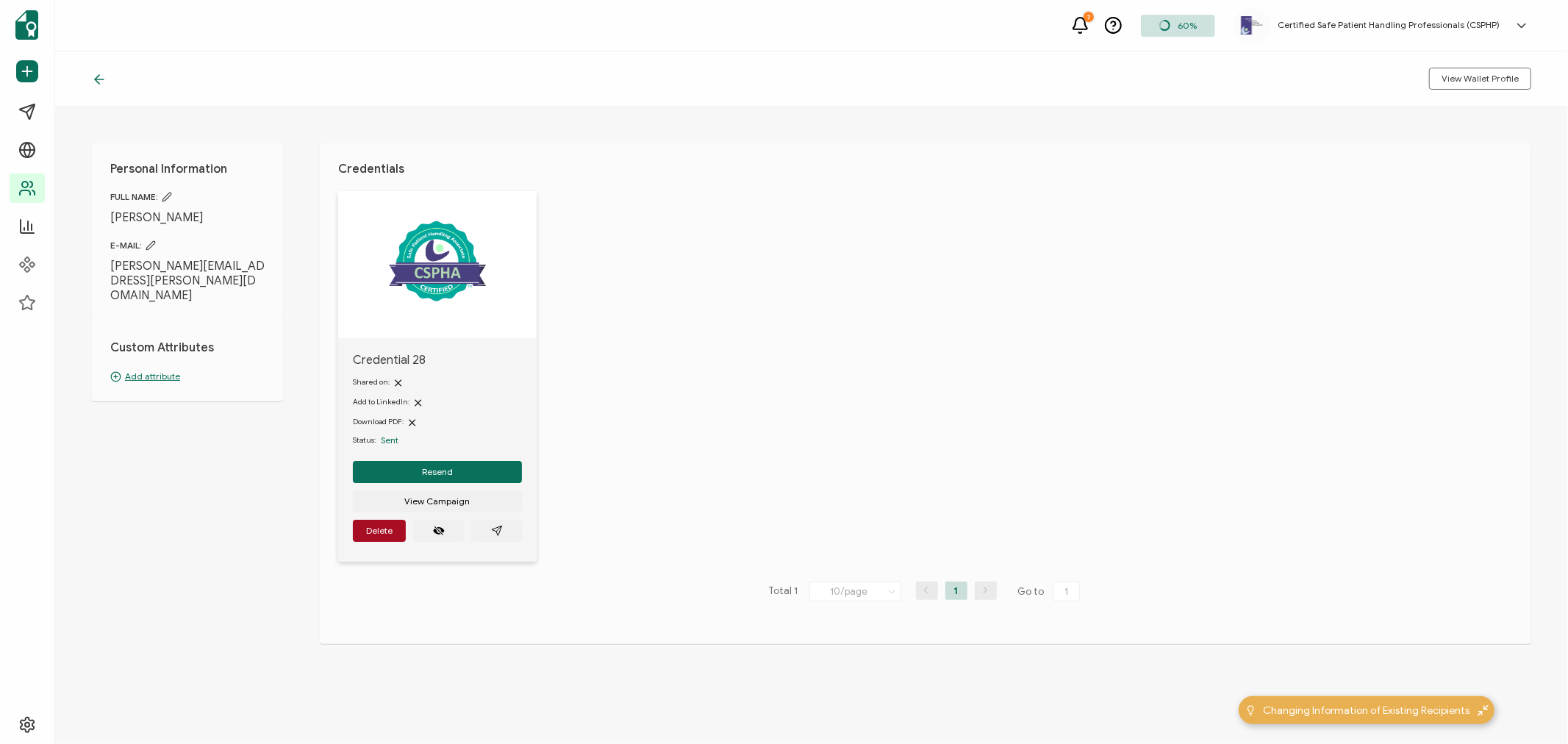
click at [92, 80] on icon at bounding box center [99, 79] width 15 height 15
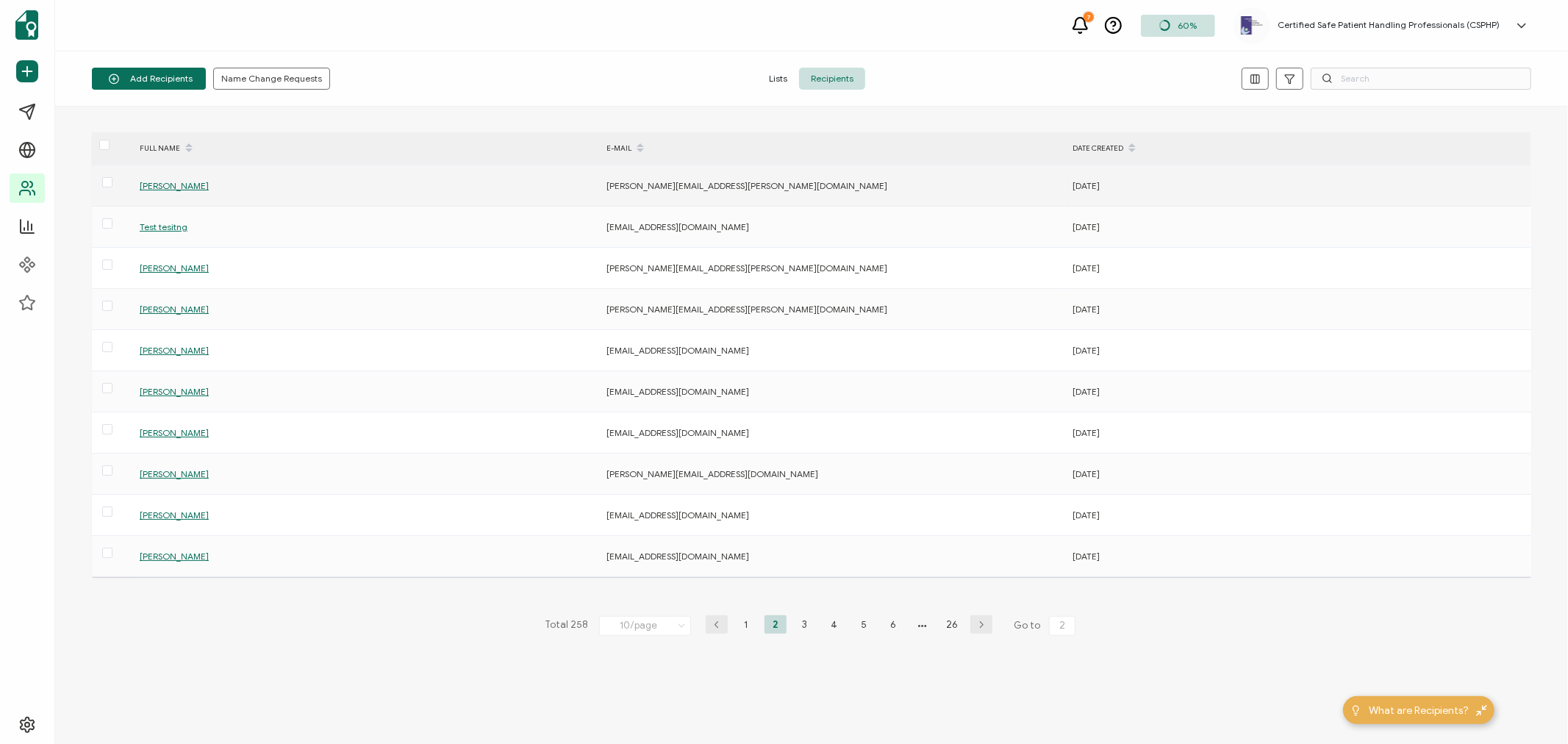
click at [748, 181] on div "[PERSON_NAME][EMAIL_ADDRESS][PERSON_NAME][DOMAIN_NAME]" at bounding box center [831, 185] width 464 height 17
drag, startPoint x: 748, startPoint y: 188, endPoint x: 603, endPoint y: 192, distance: 145.1
click at [603, 192] on div "[PERSON_NAME][EMAIL_ADDRESS][PERSON_NAME][DOMAIN_NAME]" at bounding box center [831, 185] width 464 height 17
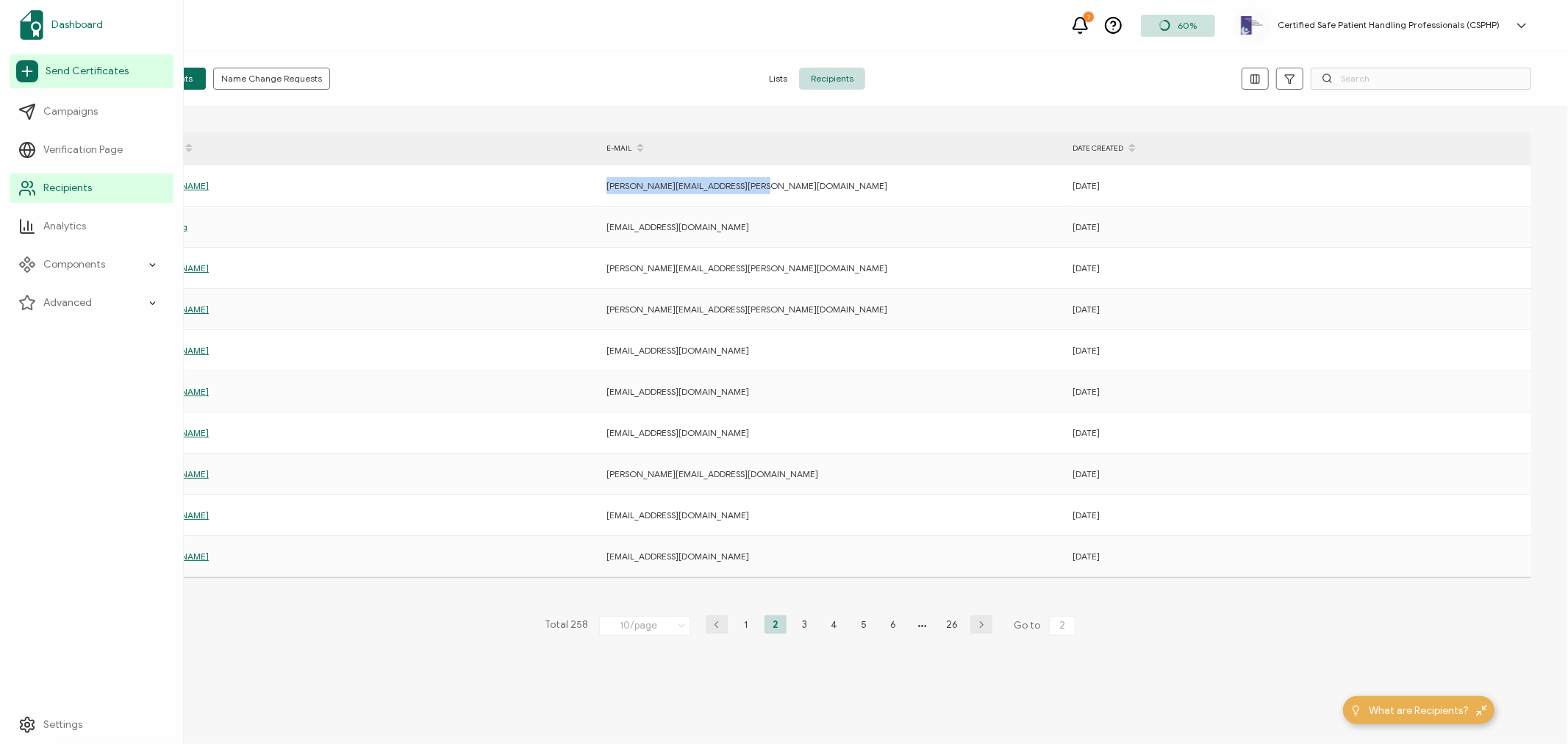
click at [67, 17] on span "Dashboard" at bounding box center [77, 24] width 52 height 15
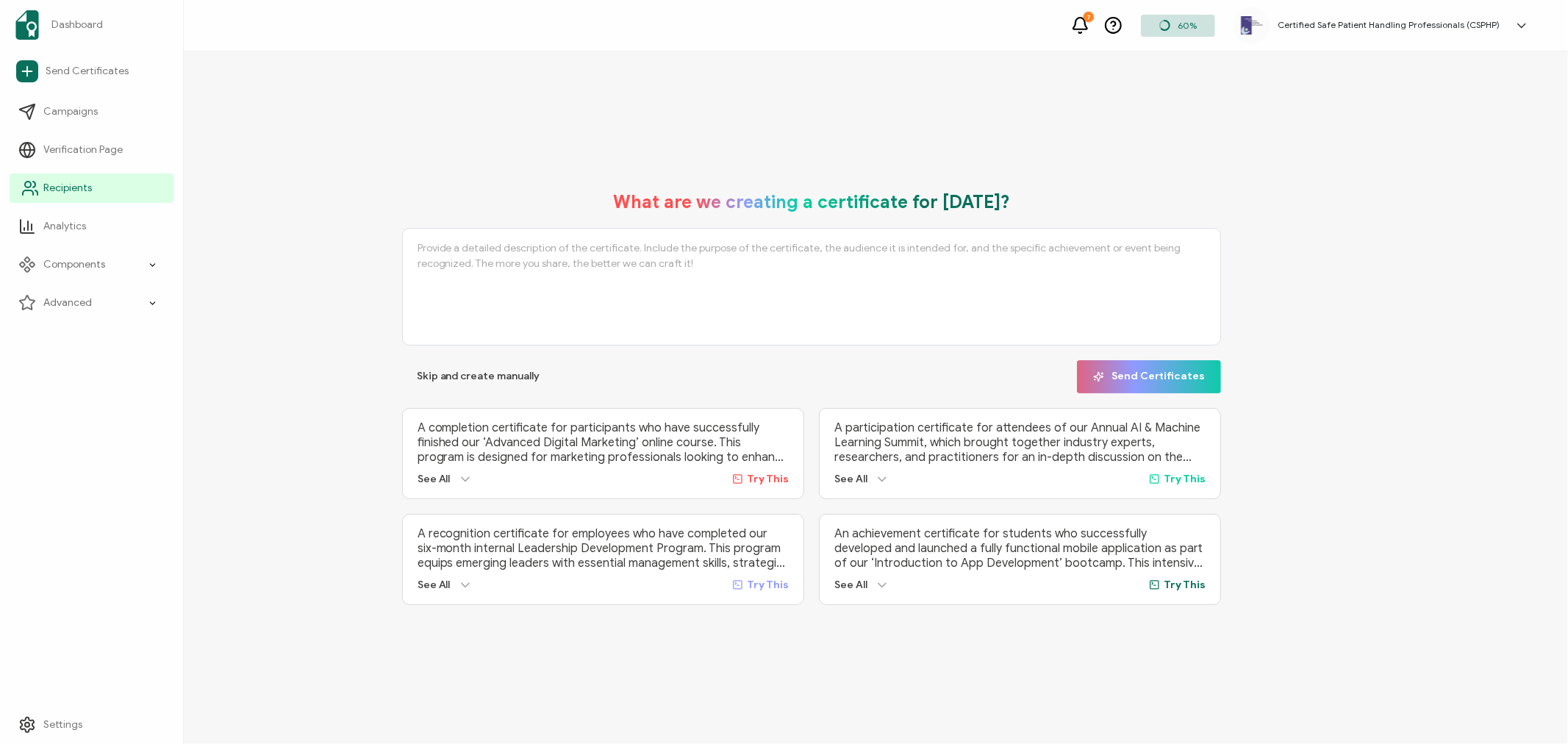
click at [83, 194] on span "Recipients" at bounding box center [67, 188] width 48 height 15
